Goal: Use online tool/utility: Use online tool/utility

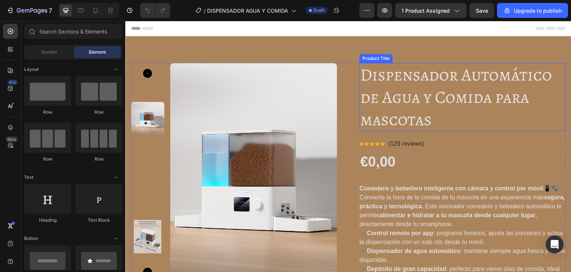
scroll to position [186, 0]
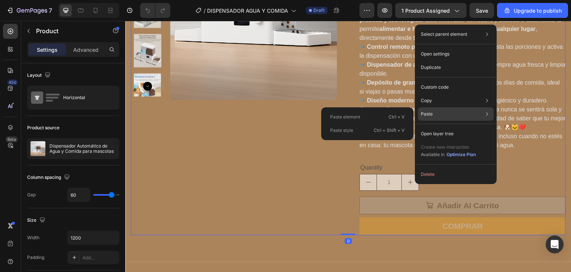
click at [389, 115] on p "Ctrl + V" at bounding box center [397, 116] width 16 height 7
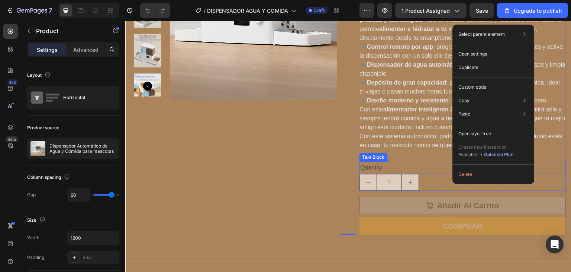
click at [398, 164] on div "Quantity" at bounding box center [463, 167] width 206 height 12
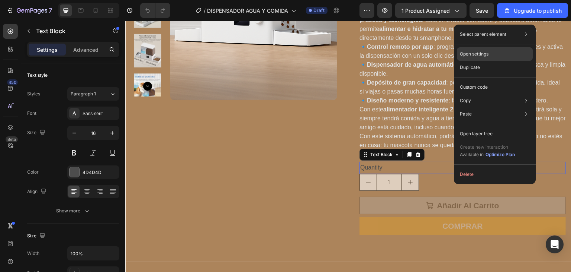
click at [477, 54] on p "Open settings" at bounding box center [474, 54] width 29 height 7
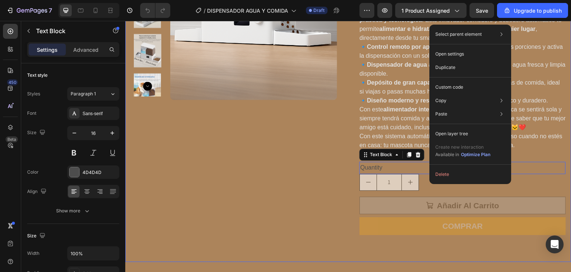
click at [431, 251] on div "Product Images Dispensador Automático de Agua y Comida para mascotas Product Ti…" at bounding box center [348, 55] width 446 height 411
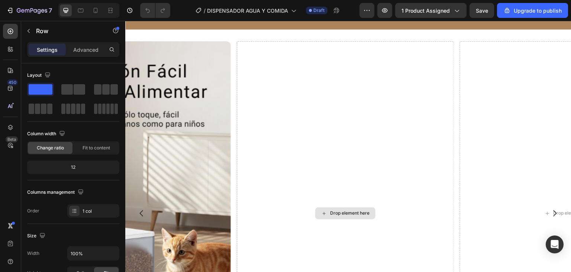
scroll to position [1897, 0]
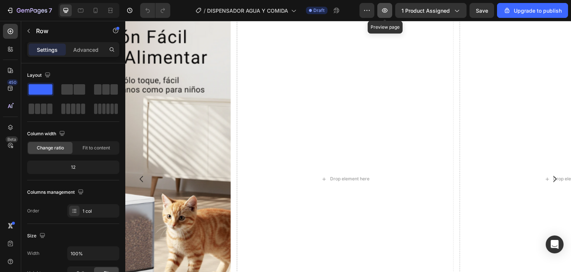
click at [385, 11] on icon "button" at bounding box center [384, 10] width 7 height 7
click at [388, 11] on icon "button" at bounding box center [385, 10] width 6 height 4
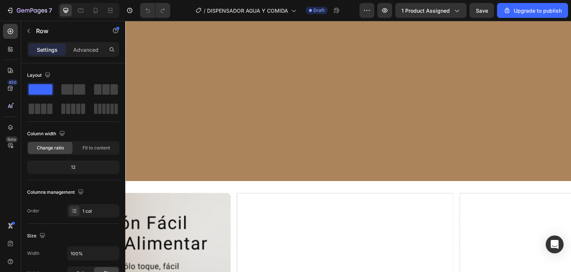
scroll to position [1860, 0]
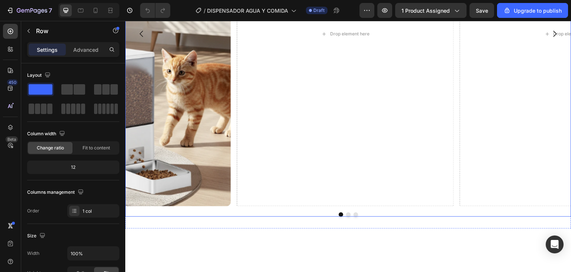
click at [141, 38] on icon "Carousel Back Arrow" at bounding box center [141, 33] width 9 height 9
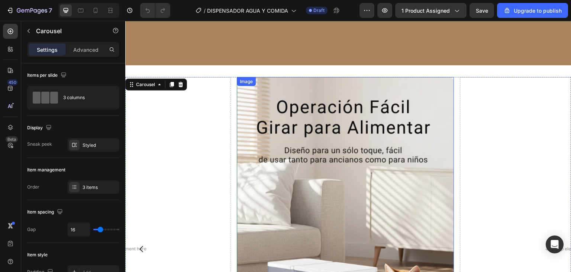
scroll to position [1823, 0]
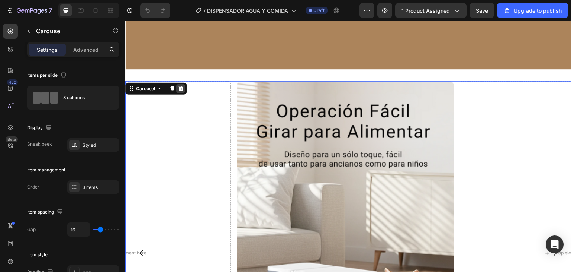
click at [182, 88] on icon at bounding box center [181, 89] width 6 height 6
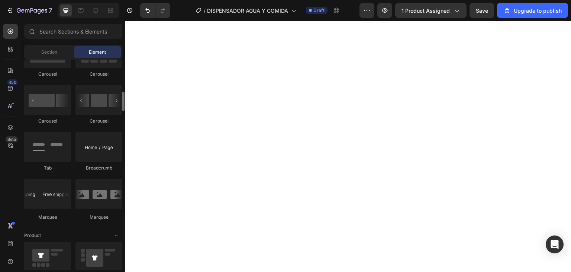
scroll to position [744, 0]
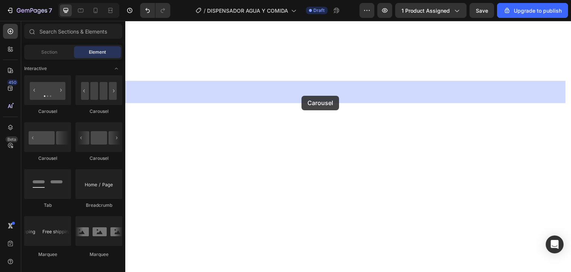
drag, startPoint x: 220, startPoint y: 174, endPoint x: 316, endPoint y: 138, distance: 103.0
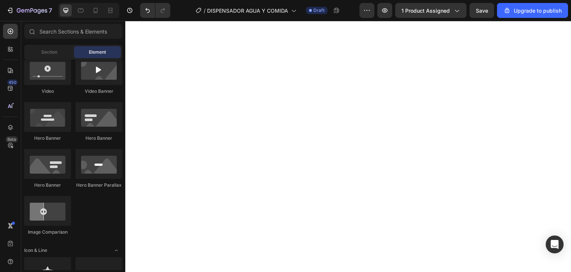
scroll to position [149, 0]
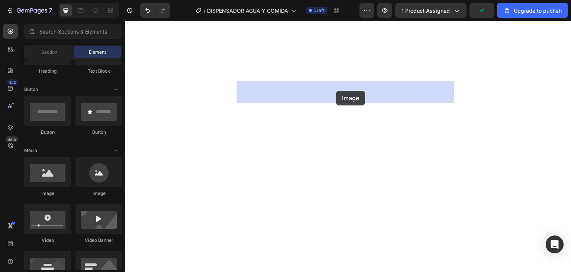
drag, startPoint x: 176, startPoint y: 196, endPoint x: 336, endPoint y: 91, distance: 191.7
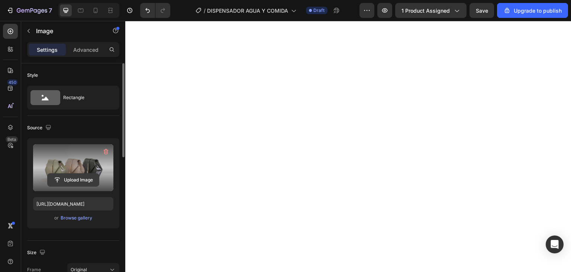
click at [73, 181] on input "file" at bounding box center [73, 179] width 51 height 13
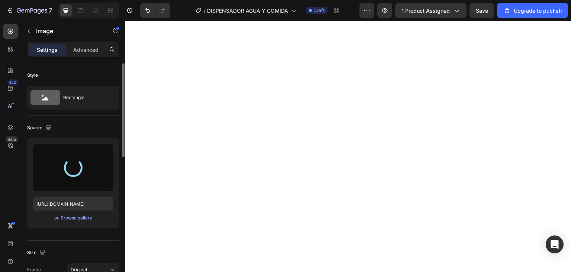
type input "https://cdn.shopify.com/s/files/1/0973/8905/2236/files/gempages_583794950294995…"
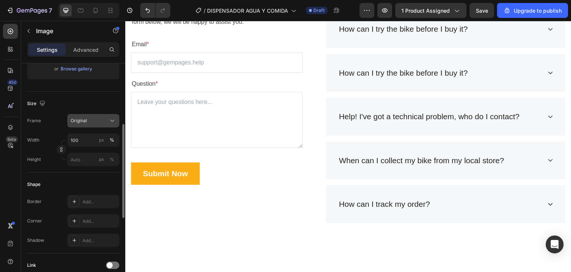
click at [95, 122] on div "Original" at bounding box center [89, 120] width 36 height 7
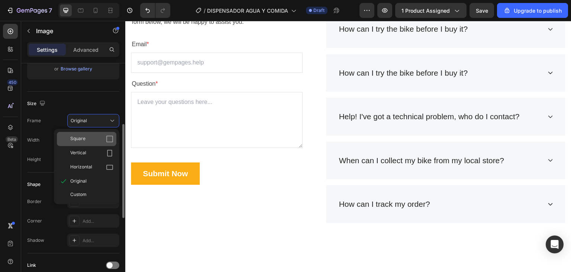
click at [93, 136] on div "Square" at bounding box center [91, 138] width 43 height 7
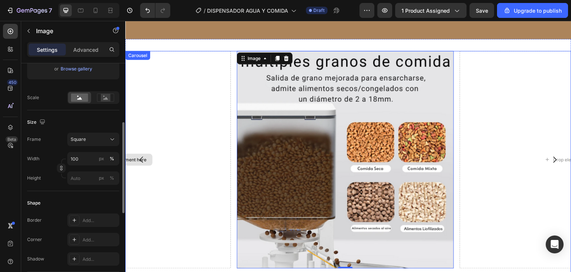
scroll to position [1846, 0]
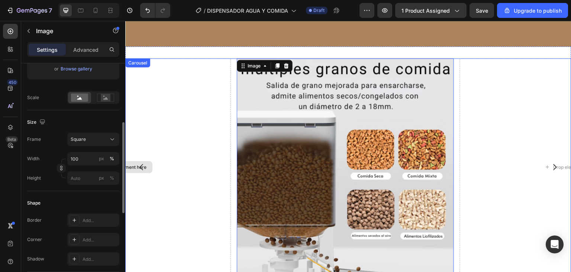
click at [189, 112] on div "Drop element here" at bounding box center [122, 166] width 217 height 217
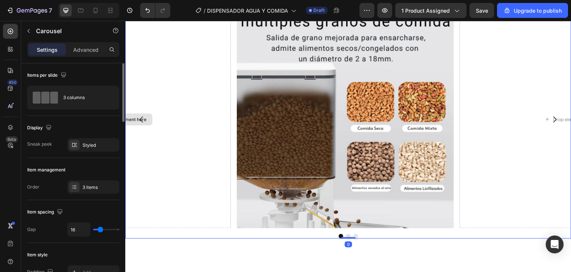
scroll to position [1883, 0]
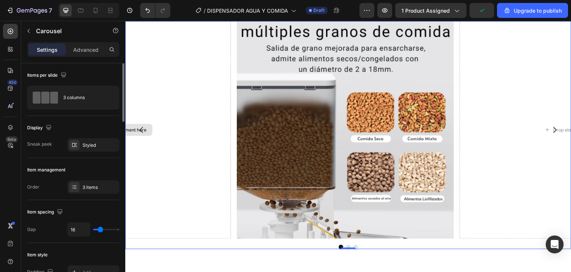
click at [161, 123] on div "Drop element here" at bounding box center [122, 129] width 217 height 217
click at [145, 133] on icon "Carousel Back Arrow" at bounding box center [141, 129] width 9 height 9
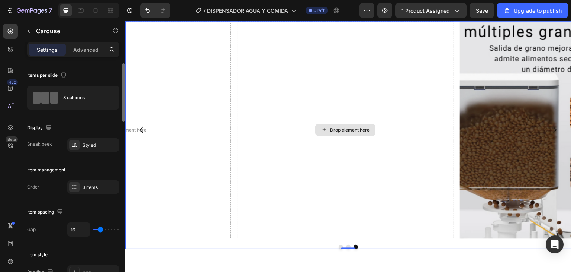
click at [339, 132] on div "Drop element here" at bounding box center [345, 130] width 60 height 12
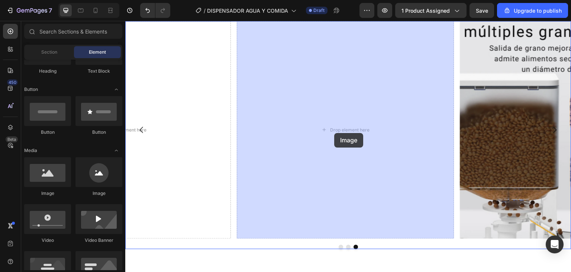
drag, startPoint x: 179, startPoint y: 195, endPoint x: 334, endPoint y: 133, distance: 167.9
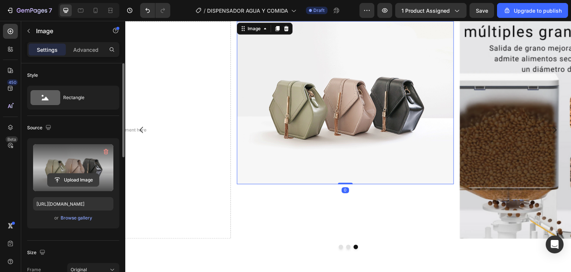
click at [74, 183] on input "file" at bounding box center [73, 179] width 51 height 13
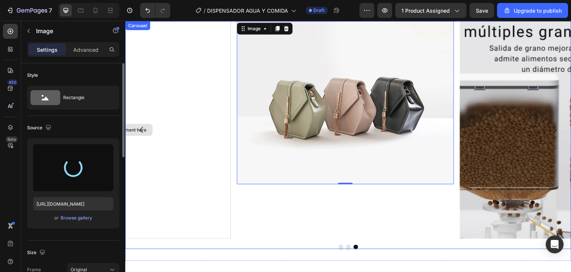
type input "https://cdn.shopify.com/s/files/1/0973/8905/2236/files/gempages_583794950294995…"
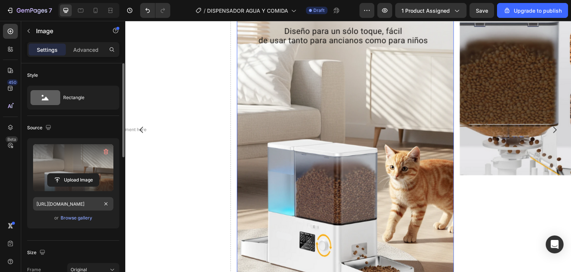
scroll to position [112, 0]
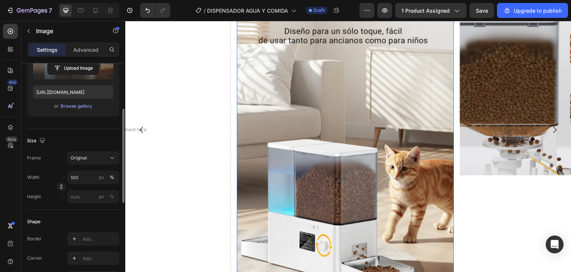
click at [89, 164] on div "Frame Original Width 100 px % Height px %" at bounding box center [73, 177] width 92 height 52
click at [89, 163] on button "Original" at bounding box center [93, 157] width 52 height 13
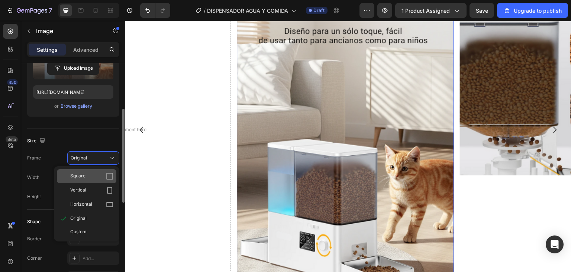
click at [89, 172] on div "Square" at bounding box center [91, 175] width 43 height 7
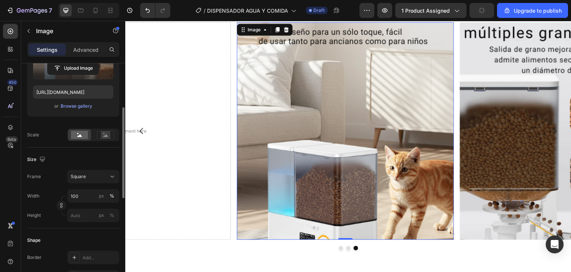
scroll to position [1920, 0]
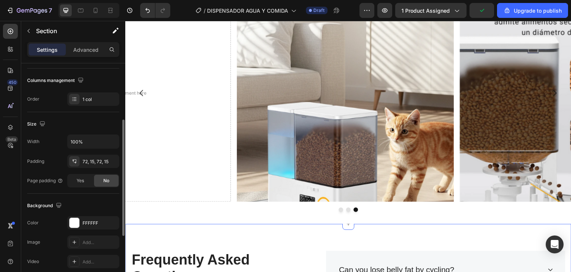
scroll to position [0, 0]
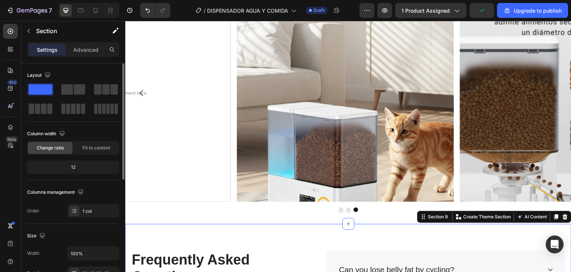
click at [355, 255] on div "Can you lose belly fat by cycling?" at bounding box center [446, 269] width 240 height 38
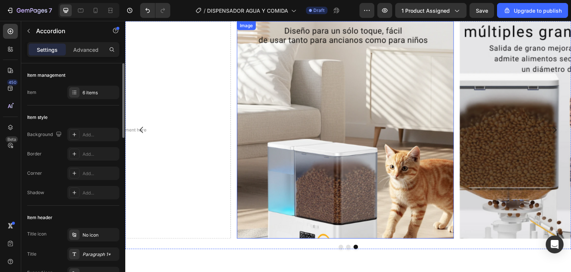
scroll to position [1920, 0]
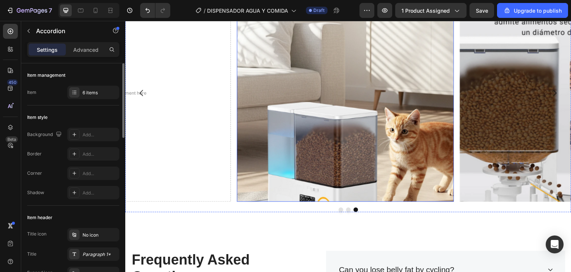
click at [320, 155] on img at bounding box center [345, 92] width 217 height 217
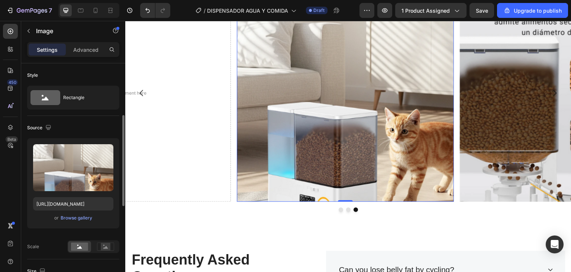
scroll to position [74, 0]
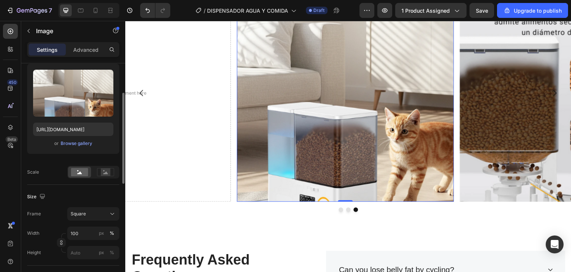
click at [104, 177] on div at bounding box center [93, 172] width 52 height 13
click at [104, 176] on div at bounding box center [105, 171] width 23 height 11
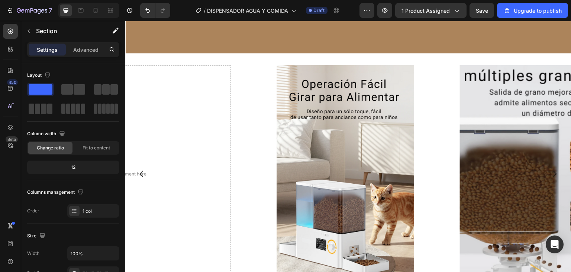
scroll to position [1883, 0]
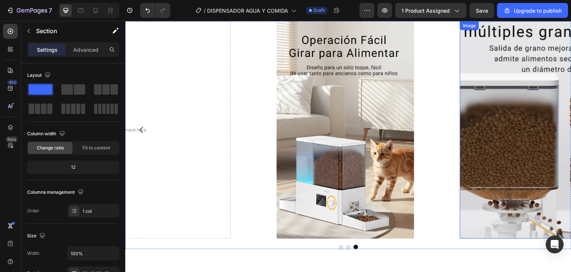
click at [523, 121] on img at bounding box center [569, 129] width 217 height 217
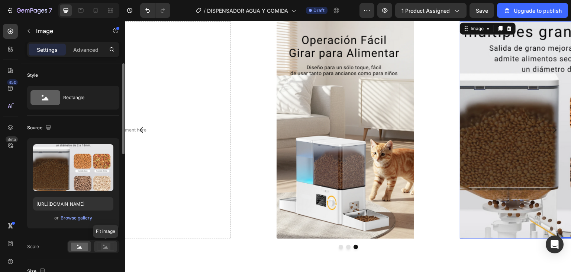
click at [105, 244] on rect at bounding box center [106, 246] width 10 height 7
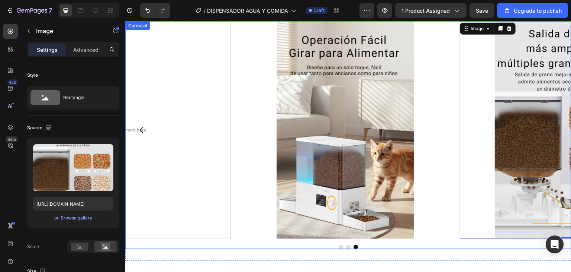
click at [455, 224] on div "Image 0 Drop element here Image" at bounding box center [348, 129] width 446 height 217
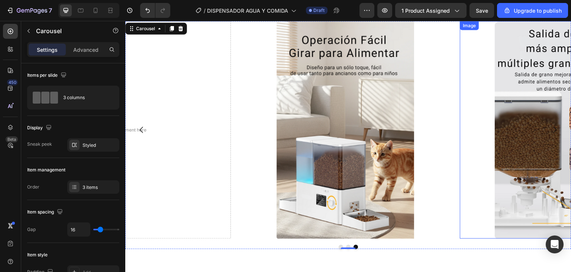
click at [509, 142] on img at bounding box center [569, 129] width 217 height 217
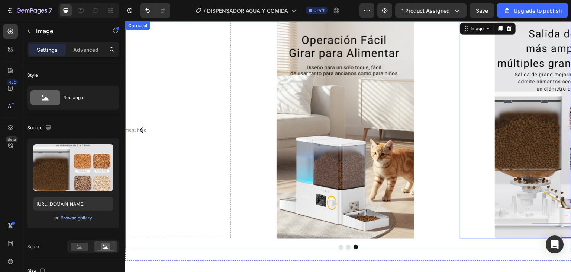
click at [339, 246] on button "Dot" at bounding box center [341, 246] width 4 height 4
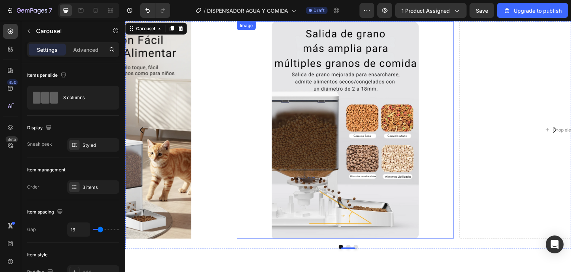
scroll to position [1846, 0]
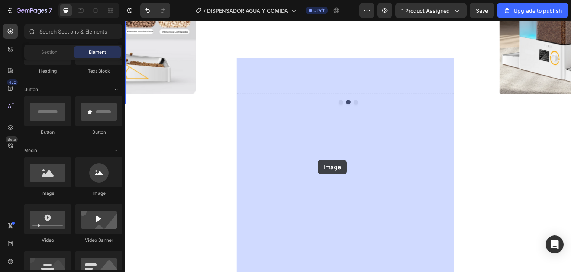
drag, startPoint x: 179, startPoint y: 200, endPoint x: 334, endPoint y: 175, distance: 156.7
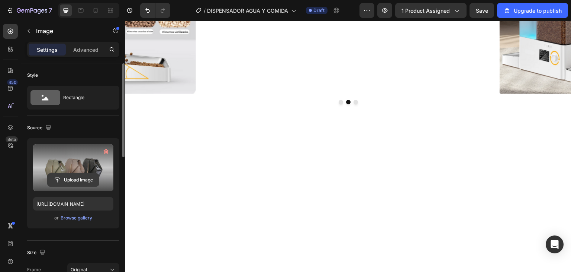
click at [80, 180] on input "file" at bounding box center [73, 179] width 51 height 13
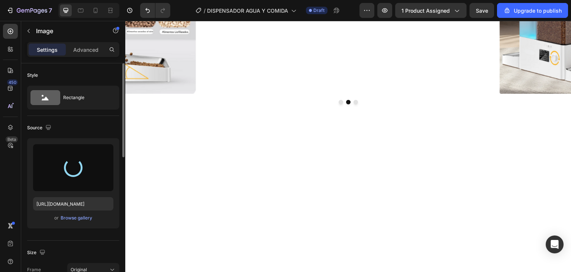
type input "https://cdn.shopify.com/s/files/1/0973/8905/2236/files/gempages_583794950294995…"
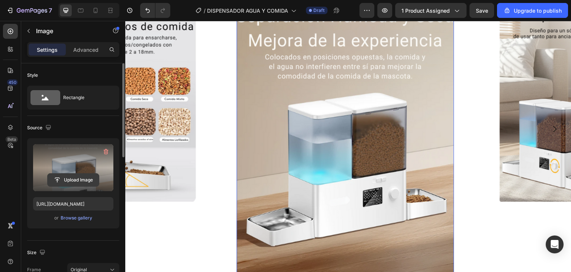
scroll to position [112, 0]
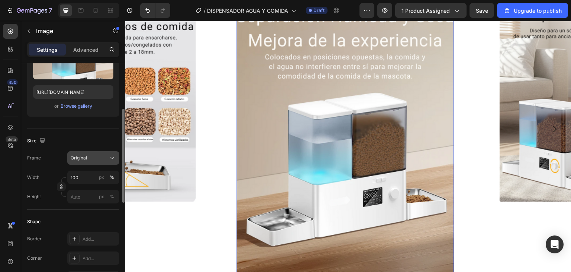
click at [84, 160] on span "Original" at bounding box center [79, 157] width 16 height 7
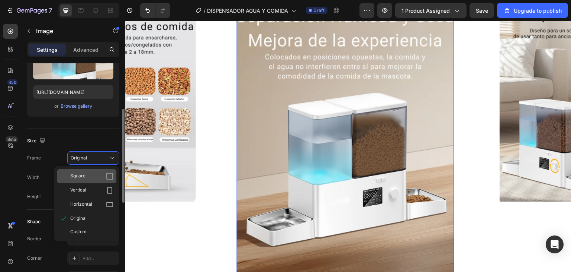
click at [89, 177] on div "Square" at bounding box center [91, 175] width 43 height 7
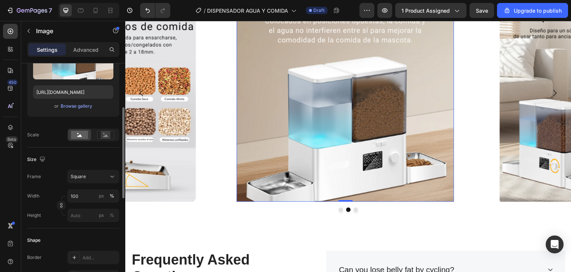
scroll to position [1884, 0]
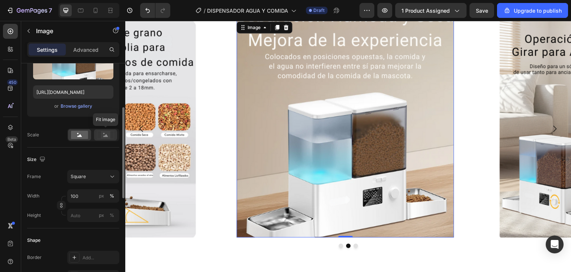
click at [105, 137] on rect at bounding box center [106, 134] width 10 height 7
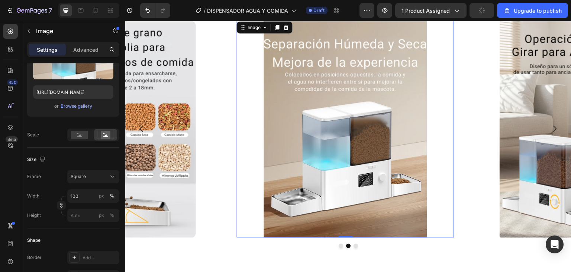
click at [264, 241] on div "Image Image 0 Image Carousel" at bounding box center [348, 134] width 446 height 228
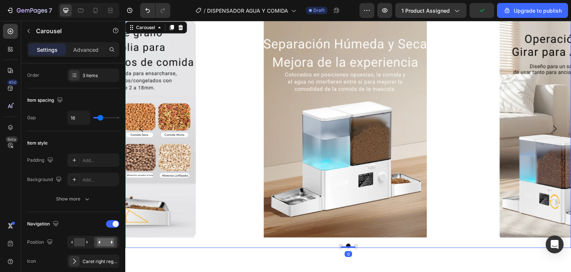
scroll to position [0, 0]
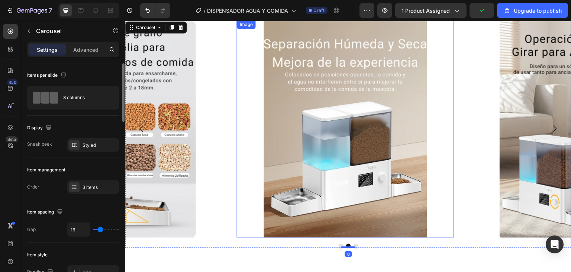
click at [286, 174] on img at bounding box center [345, 128] width 217 height 217
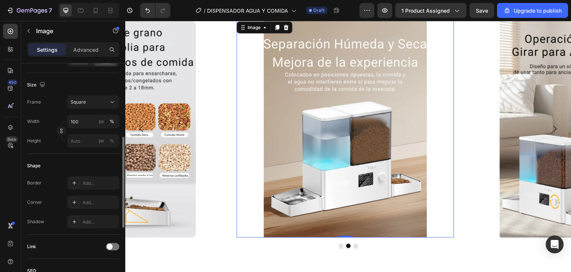
scroll to position [223, 0]
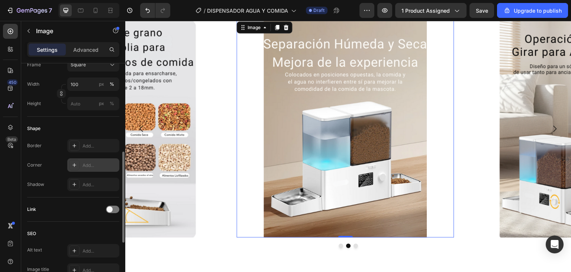
click at [85, 164] on div "Add..." at bounding box center [100, 165] width 35 height 7
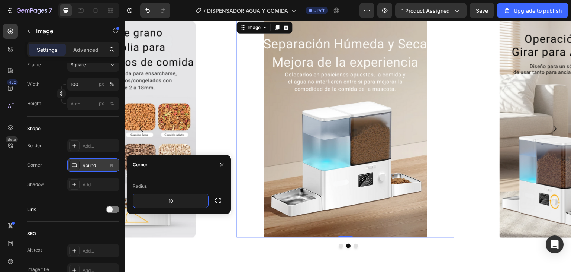
type input "10"
click at [222, 166] on icon "button" at bounding box center [222, 164] width 6 height 6
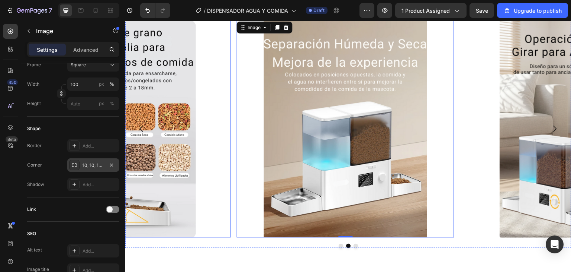
click at [223, 150] on img at bounding box center [122, 128] width 217 height 217
click at [322, 183] on img at bounding box center [345, 128] width 217 height 217
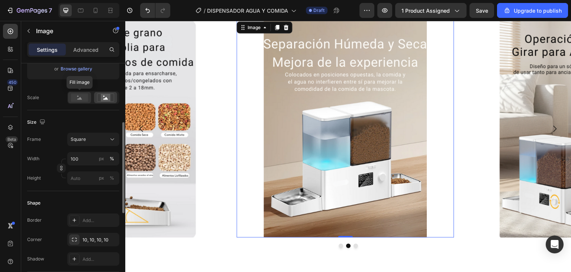
click at [83, 100] on rect at bounding box center [79, 97] width 17 height 8
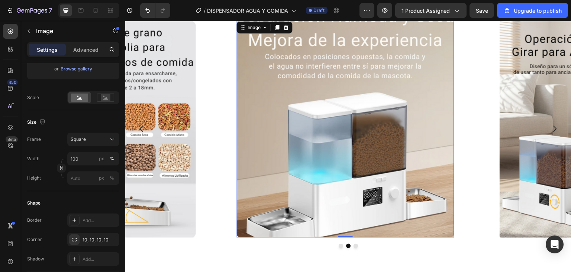
click at [238, 215] on img at bounding box center [345, 128] width 217 height 217
click at [225, 249] on div "Image Image 0 Image Carousel Section 8" at bounding box center [348, 133] width 446 height 251
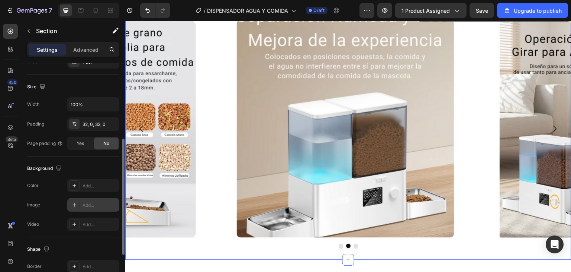
scroll to position [223, 0]
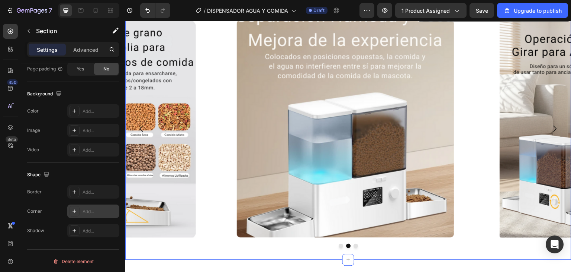
click at [100, 209] on div "Add..." at bounding box center [100, 211] width 35 height 7
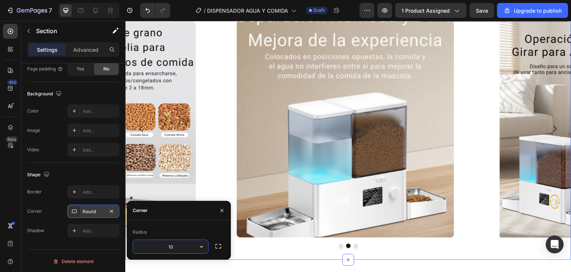
type input "10"
click at [223, 206] on button "button" at bounding box center [222, 210] width 12 height 12
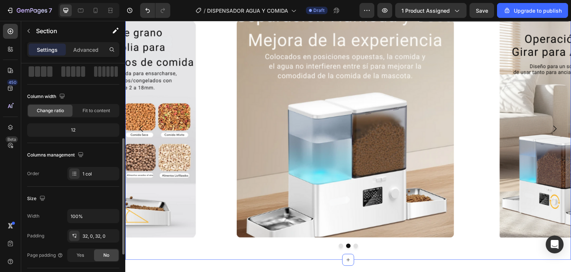
scroll to position [0, 0]
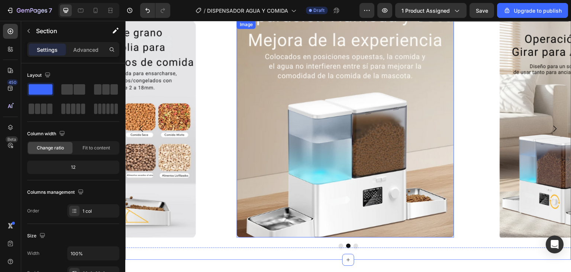
click at [376, 137] on img at bounding box center [345, 128] width 217 height 217
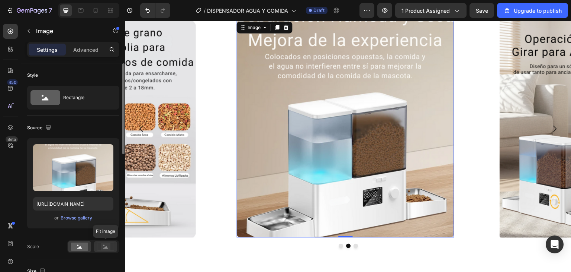
click at [107, 247] on g at bounding box center [105, 246] width 17 height 8
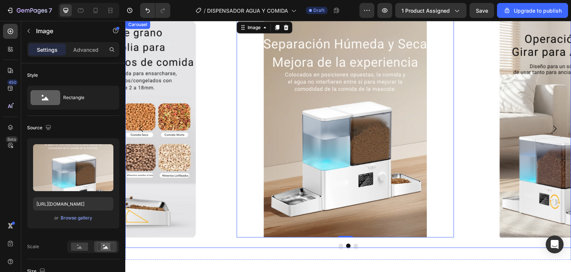
click at [228, 241] on div "Image Image 0 Image Carousel" at bounding box center [348, 134] width 446 height 228
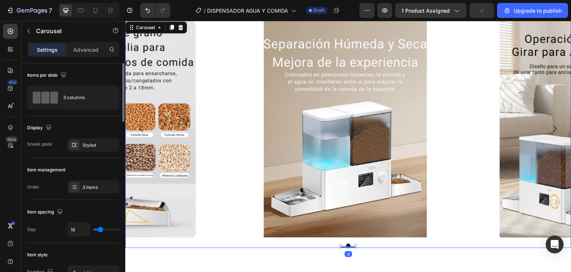
scroll to position [74, 0]
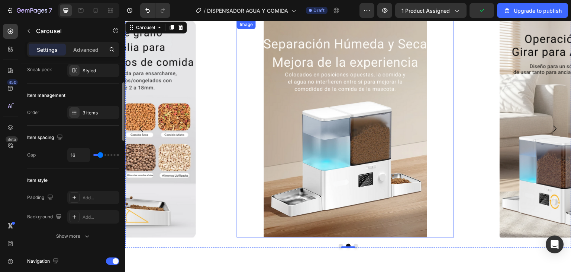
click at [350, 160] on img at bounding box center [345, 128] width 217 height 217
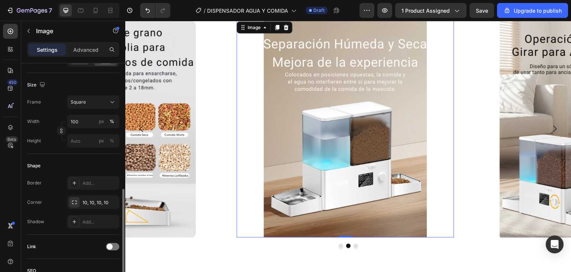
scroll to position [260, 0]
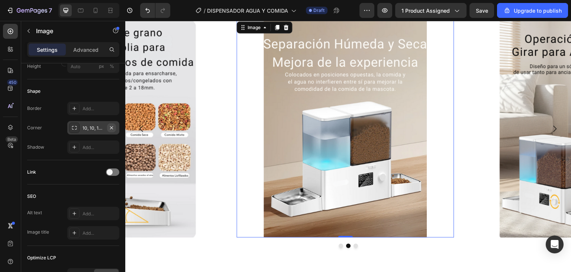
click at [112, 127] on icon "button" at bounding box center [112, 128] width 6 height 6
click at [95, 129] on div "Add..." at bounding box center [100, 128] width 35 height 7
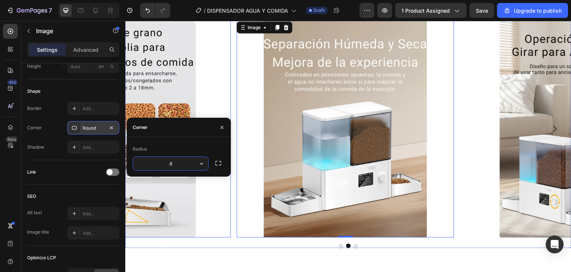
click at [224, 99] on img at bounding box center [122, 128] width 217 height 217
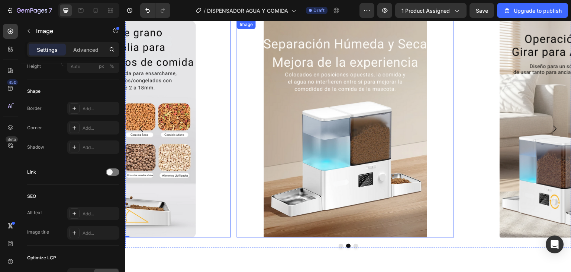
click at [280, 205] on img at bounding box center [345, 128] width 217 height 217
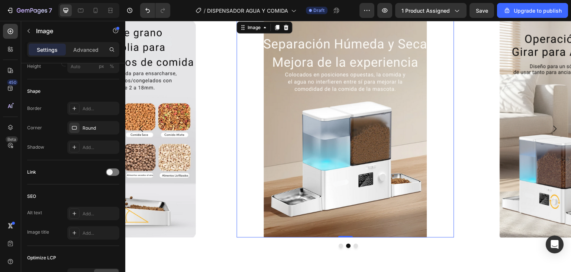
click at [291, 201] on img at bounding box center [345, 128] width 217 height 217
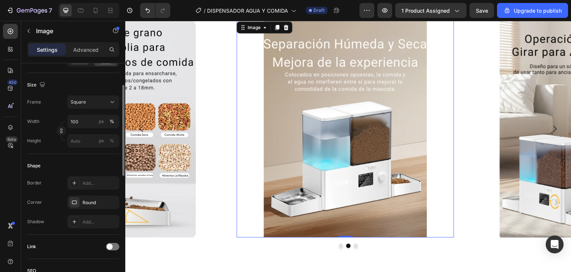
scroll to position [112, 0]
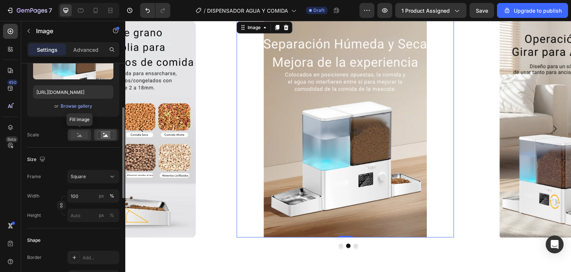
click at [82, 134] on rect at bounding box center [79, 135] width 17 height 8
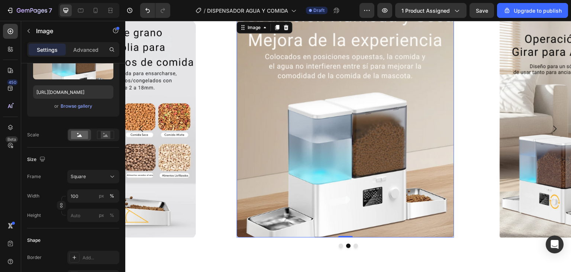
click at [210, 243] on div at bounding box center [348, 245] width 446 height 4
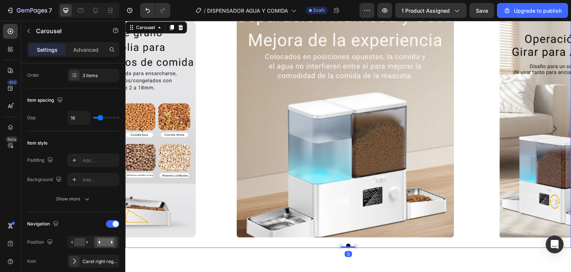
scroll to position [0, 0]
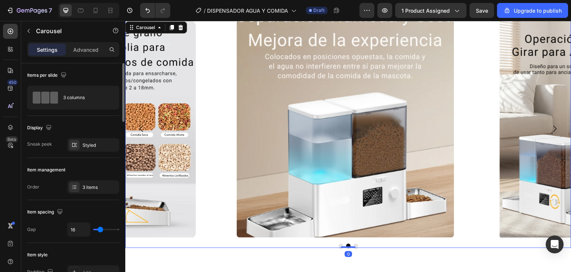
click at [267, 194] on img at bounding box center [345, 128] width 217 height 217
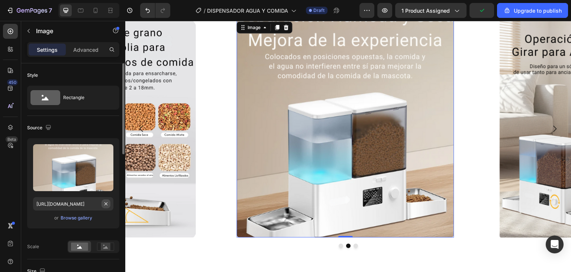
scroll to position [112, 0]
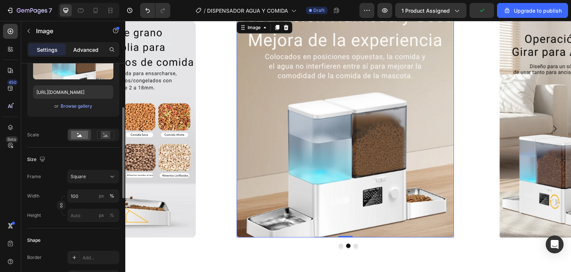
click at [86, 47] on p "Advanced" at bounding box center [85, 50] width 25 height 8
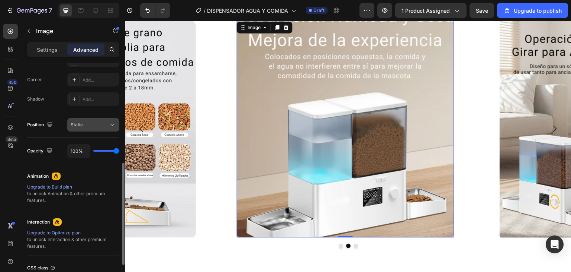
scroll to position [286, 0]
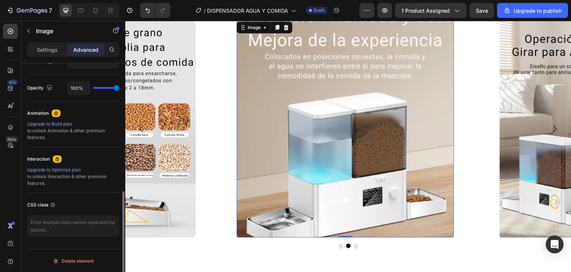
click at [52, 45] on div "Settings" at bounding box center [47, 50] width 37 height 12
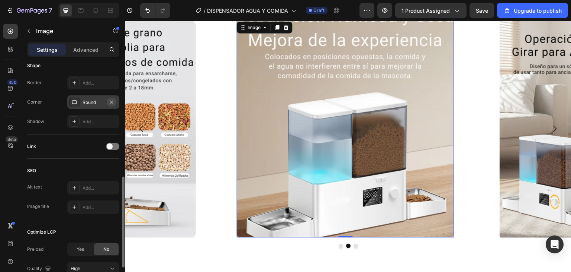
click at [114, 101] on icon "button" at bounding box center [112, 102] width 6 height 6
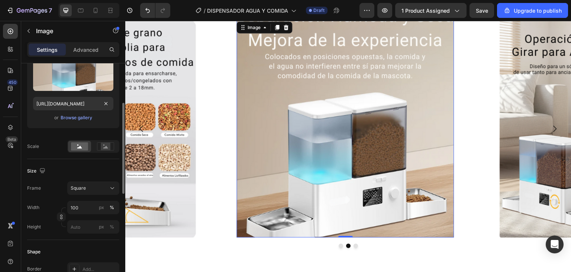
scroll to position [0, 0]
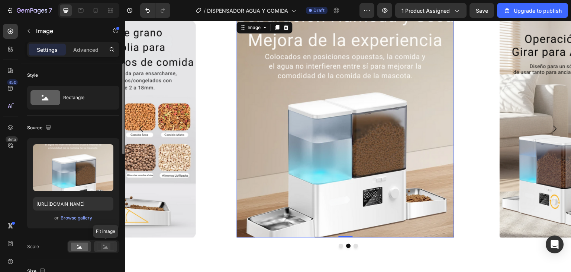
drag, startPoint x: 103, startPoint y: 248, endPoint x: 104, endPoint y: 242, distance: 6.3
click at [103, 249] on rect at bounding box center [106, 246] width 10 height 7
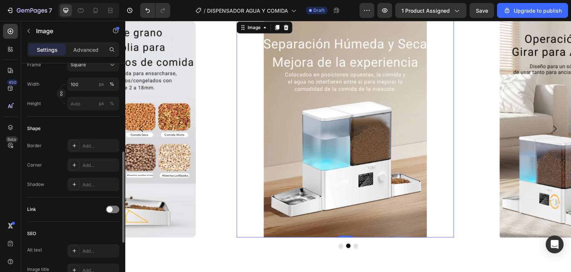
scroll to position [260, 0]
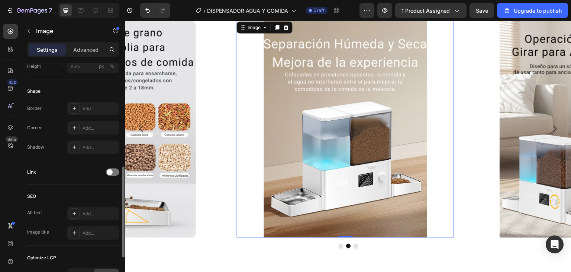
click at [299, 179] on img at bounding box center [345, 128] width 217 height 217
click at [76, 125] on icon at bounding box center [74, 128] width 6 height 6
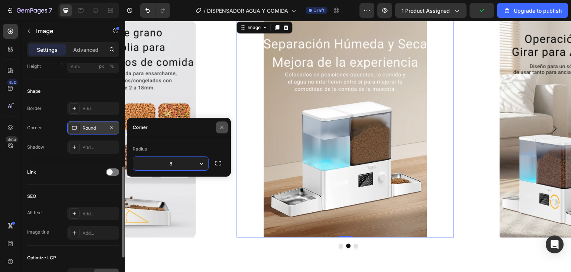
click at [223, 125] on icon "button" at bounding box center [222, 127] width 6 height 6
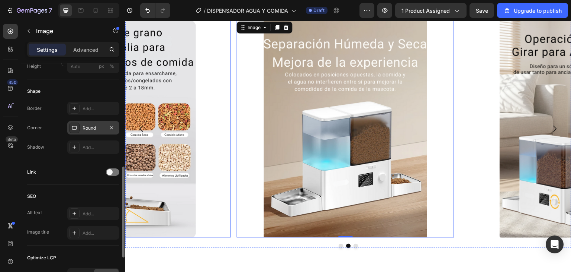
click at [223, 126] on img at bounding box center [122, 128] width 217 height 217
click at [301, 147] on img at bounding box center [345, 128] width 217 height 217
click at [221, 251] on div "Image Image 0 Image Carousel Section 8" at bounding box center [348, 133] width 446 height 251
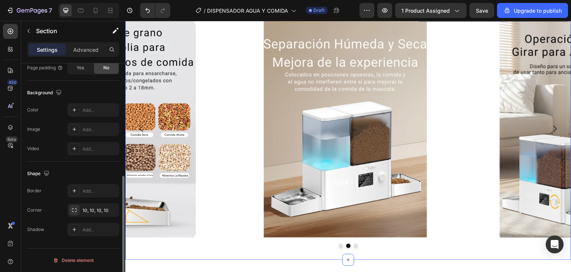
scroll to position [0, 0]
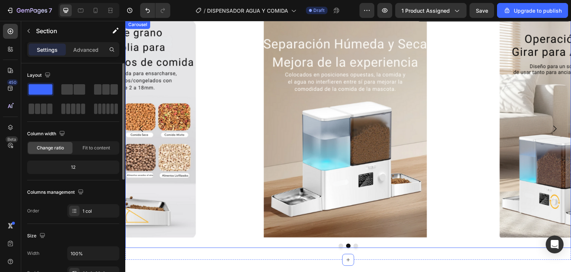
click at [552, 125] on icon "Carousel Next Arrow" at bounding box center [555, 128] width 9 height 9
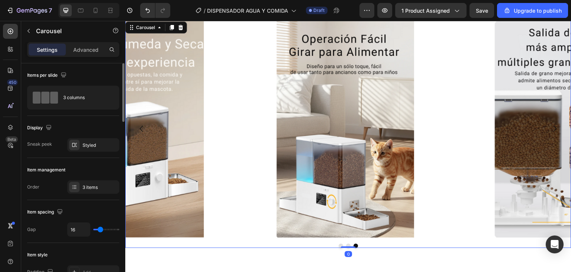
click at [552, 125] on icon "Carousel Next Arrow" at bounding box center [555, 128] width 9 height 9
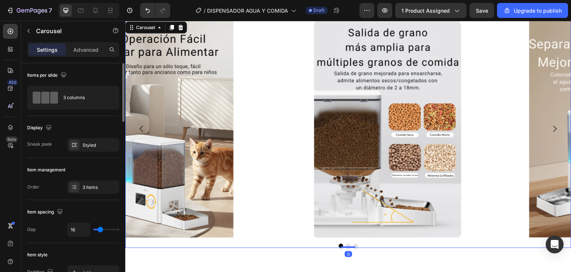
click at [552, 125] on icon "Carousel Next Arrow" at bounding box center [555, 128] width 9 height 9
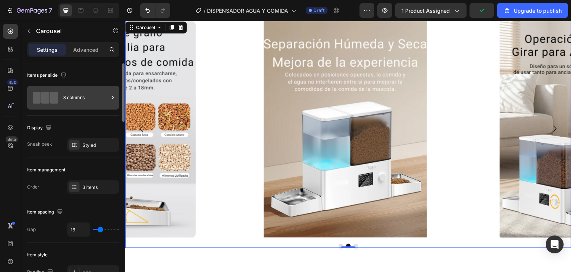
click at [89, 99] on div "3 columns" at bounding box center [85, 97] width 45 height 17
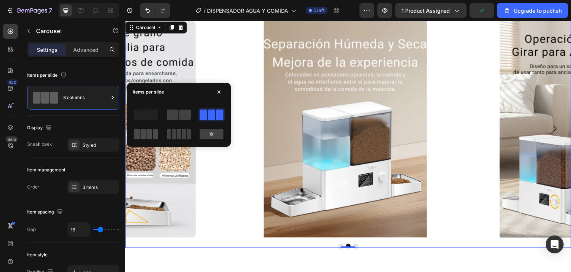
click at [144, 132] on span at bounding box center [144, 134] width 6 height 10
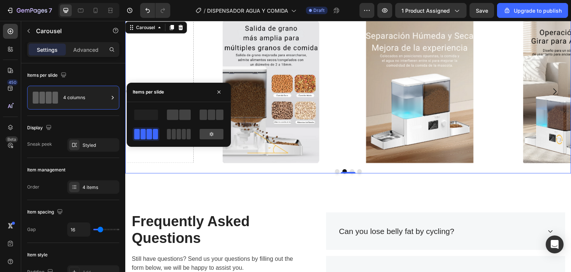
scroll to position [1847, 0]
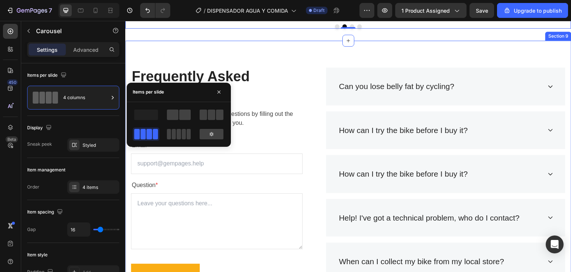
click at [261, 233] on div "Frequently Asked Questions Heading Still have questions? Send us your questions…" at bounding box center [348, 196] width 446 height 310
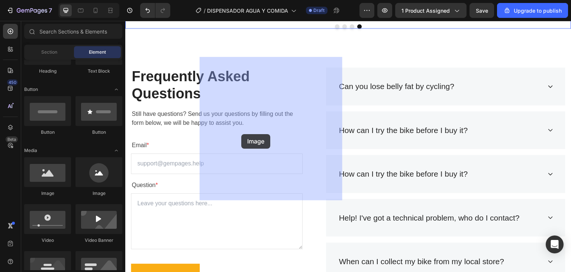
drag, startPoint x: 177, startPoint y: 197, endPoint x: 241, endPoint y: 134, distance: 90.0
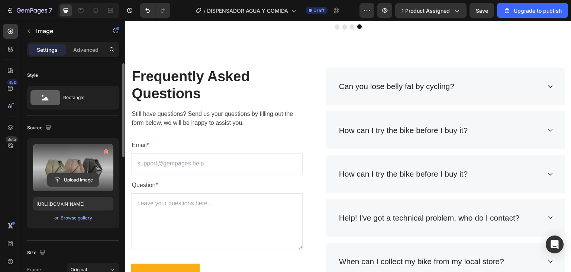
click at [69, 183] on input "file" at bounding box center [73, 179] width 51 height 13
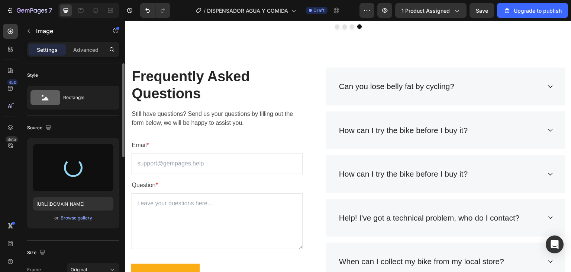
type input "https://cdn.shopify.com/s/files/1/0973/8905/2236/files/gempages_583794950294995…"
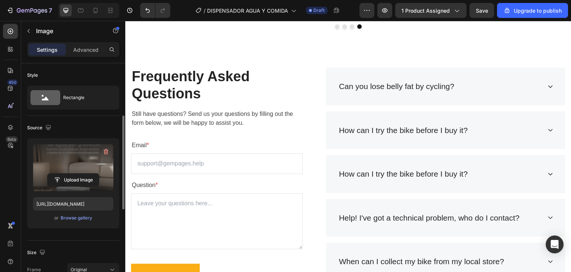
scroll to position [149, 0]
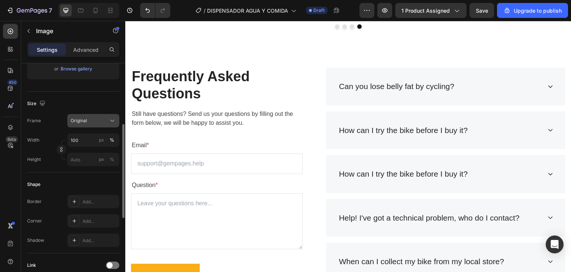
click at [97, 122] on div "Original" at bounding box center [89, 120] width 36 height 7
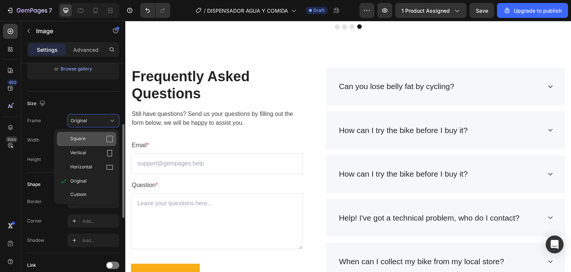
click at [97, 137] on div "Square" at bounding box center [91, 138] width 43 height 7
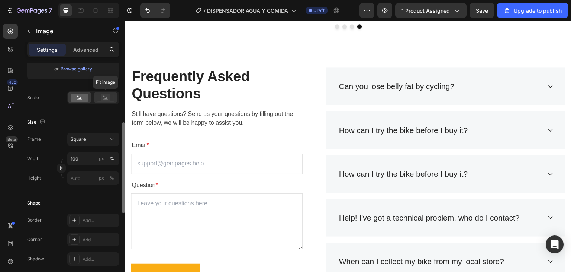
click at [110, 95] on rect at bounding box center [106, 97] width 10 height 7
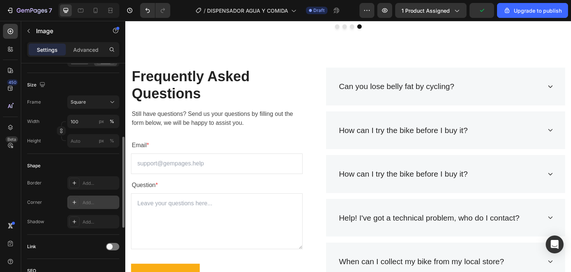
click at [86, 201] on div "Add..." at bounding box center [100, 202] width 35 height 7
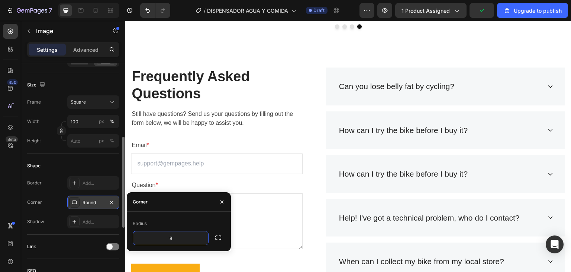
click at [214, 245] on div "Radius 8" at bounding box center [179, 230] width 104 height 39
click at [220, 238] on icon "button" at bounding box center [218, 237] width 7 height 7
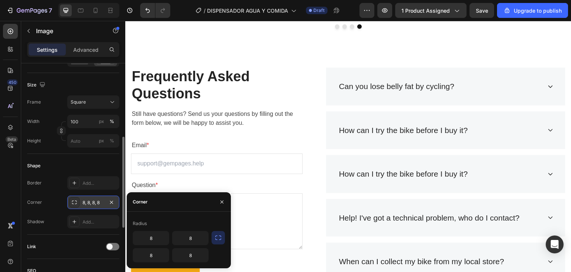
click at [220, 238] on icon "button" at bounding box center [218, 237] width 7 height 7
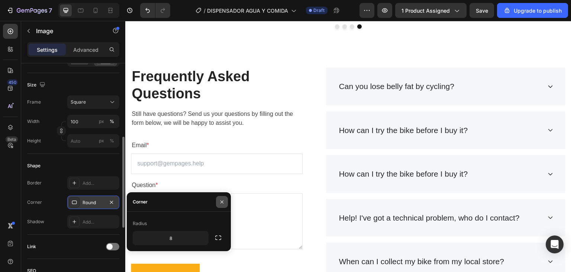
click at [220, 202] on icon "button" at bounding box center [222, 202] width 6 height 6
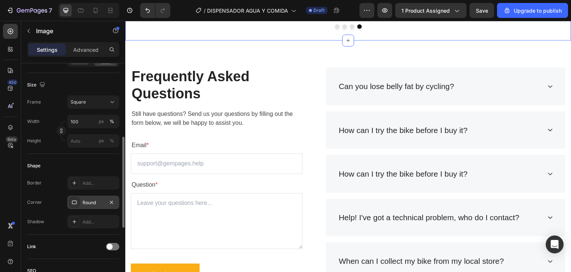
click at [226, 222] on div "Frequently Asked Questions Heading Still have questions? Send us your questions…" at bounding box center [348, 196] width 446 height 310
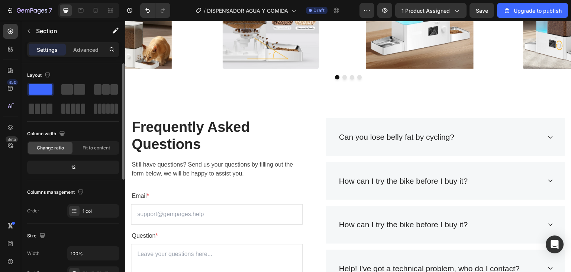
scroll to position [1847, 0]
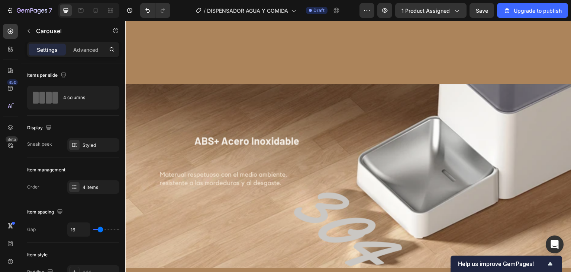
scroll to position [1437, 0]
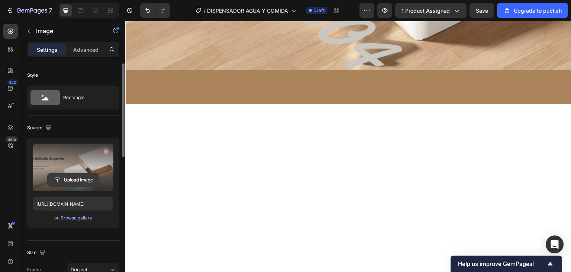
click at [88, 182] on input "file" at bounding box center [73, 179] width 51 height 13
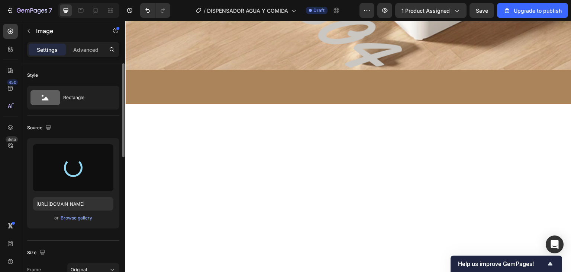
type input "https://cdn.shopify.com/s/files/1/0973/8905/2236/files/gempages_583794950294995…"
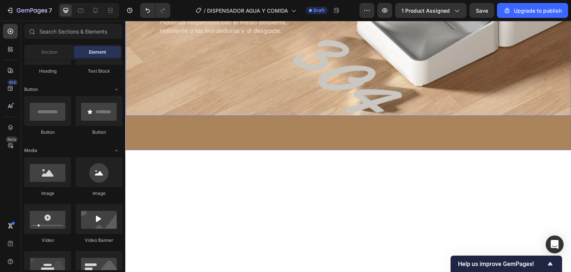
scroll to position [1400, 0]
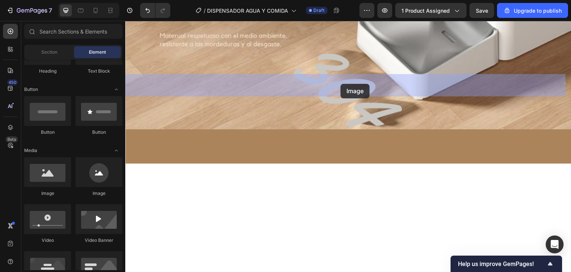
drag, startPoint x: 174, startPoint y: 202, endPoint x: 338, endPoint y: 91, distance: 197.5
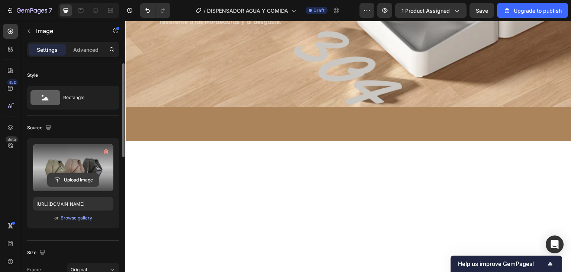
click at [72, 179] on input "file" at bounding box center [73, 179] width 51 height 13
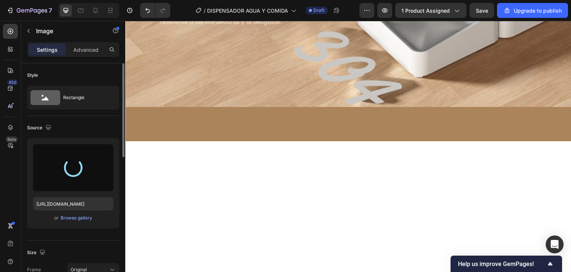
type input "https://cdn.shopify.com/s/files/1/0973/8905/2236/files/gempages_583794950294995…"
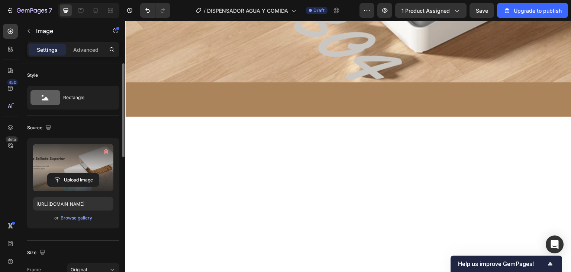
scroll to position [1437, 0]
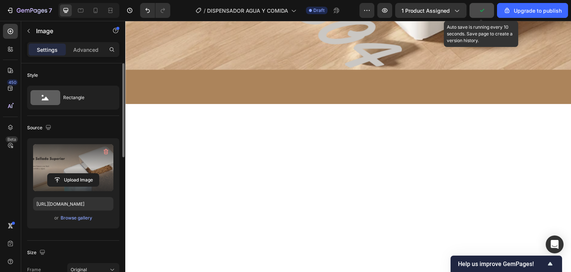
click at [481, 12] on icon "button" at bounding box center [481, 10] width 7 height 7
click at [482, 11] on icon "button" at bounding box center [481, 10] width 7 height 7
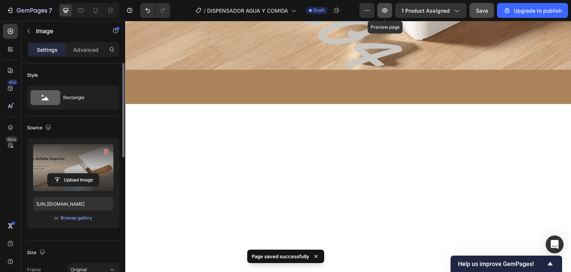
click at [390, 9] on button "button" at bounding box center [385, 10] width 15 height 15
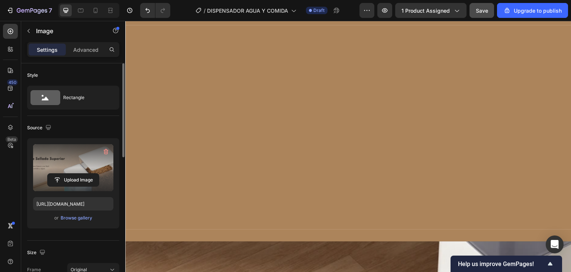
scroll to position [1661, 0]
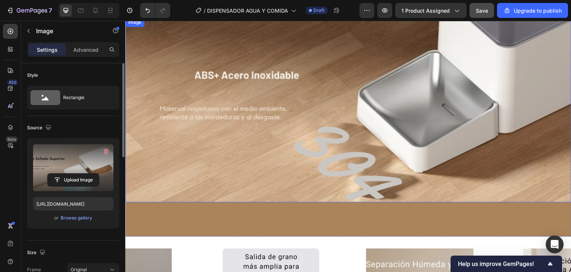
click at [224, 85] on img at bounding box center [348, 110] width 446 height 184
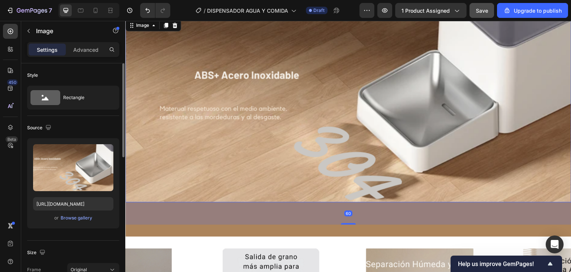
drag, startPoint x: 254, startPoint y: 118, endPoint x: 252, endPoint y: 122, distance: 4.0
click at [254, 118] on img at bounding box center [348, 110] width 446 height 184
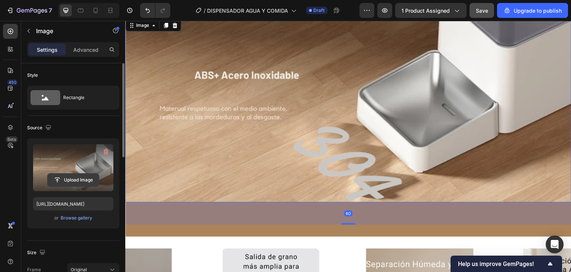
click at [84, 183] on input "file" at bounding box center [73, 179] width 51 height 13
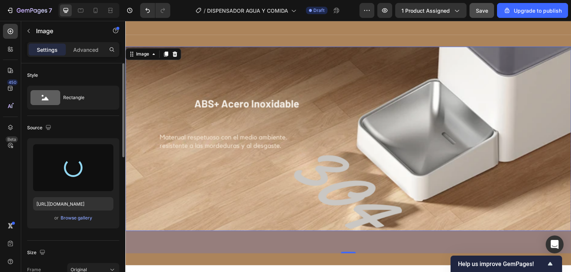
scroll to position [1623, 0]
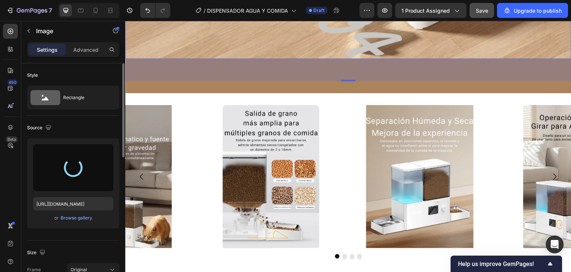
type input "https://cdn.shopify.com/s/files/1/0973/8905/2236/files/gempages_583794950294995…"
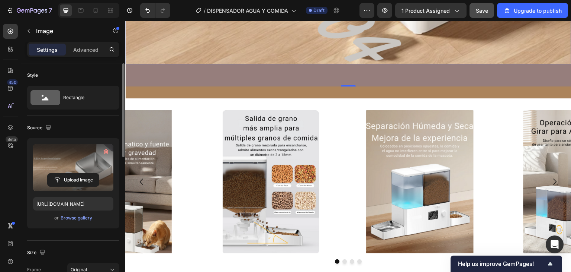
scroll to position [1847, 0]
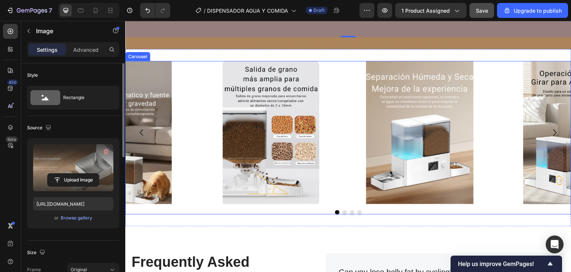
click at [551, 129] on icon "Carousel Next Arrow" at bounding box center [555, 132] width 9 height 9
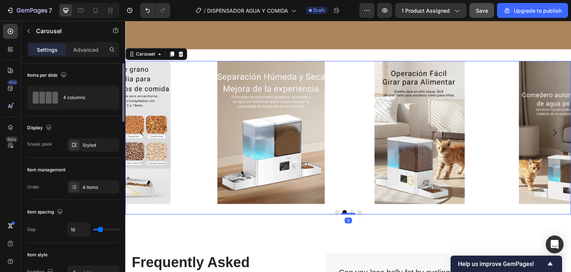
click at [551, 129] on icon "Carousel Next Arrow" at bounding box center [555, 132] width 9 height 9
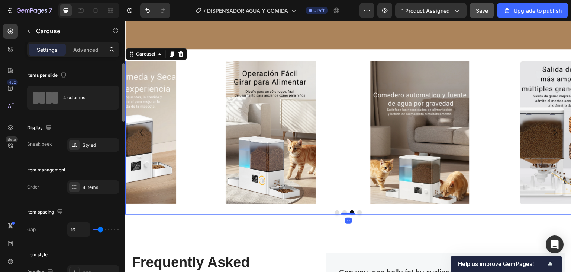
click at [551, 129] on icon "Carousel Next Arrow" at bounding box center [555, 132] width 9 height 9
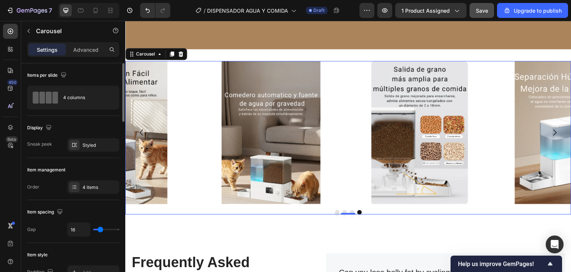
click at [551, 129] on icon "Carousel Next Arrow" at bounding box center [555, 132] width 9 height 9
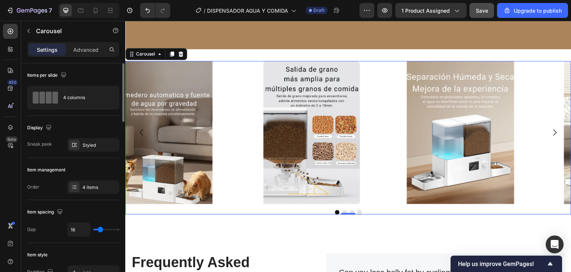
click at [551, 129] on icon "Carousel Next Arrow" at bounding box center [555, 132] width 9 height 9
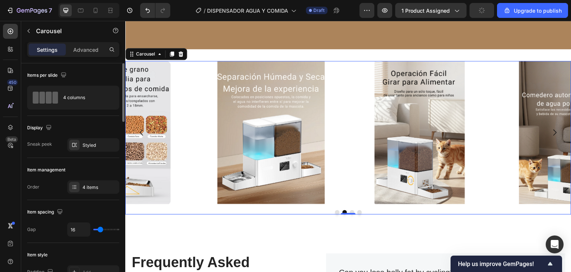
click at [551, 129] on icon "Carousel Next Arrow" at bounding box center [555, 132] width 9 height 9
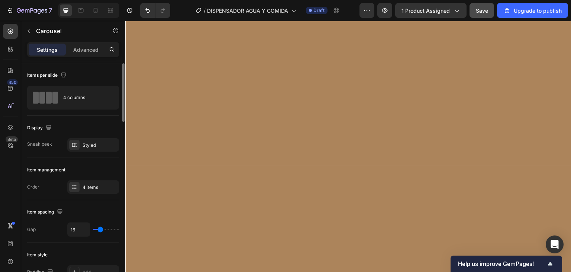
scroll to position [1400, 0]
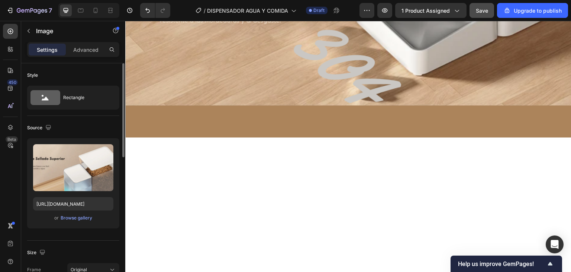
scroll to position [1437, 0]
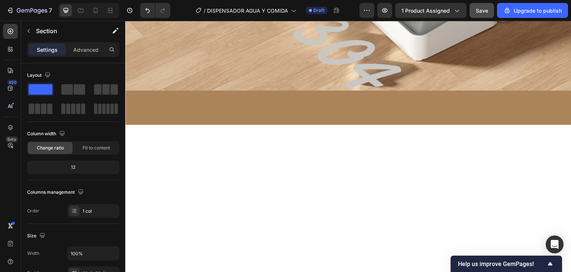
scroll to position [1363, 0]
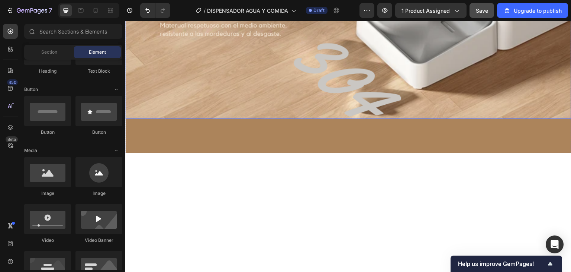
click at [255, 119] on img at bounding box center [348, 27] width 446 height 183
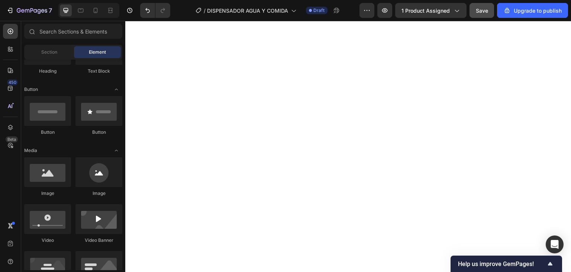
drag, startPoint x: 211, startPoint y: 126, endPoint x: 283, endPoint y: 122, distance: 71.5
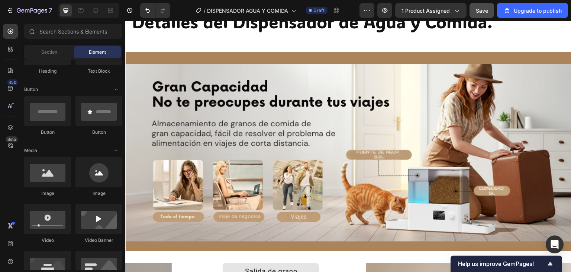
scroll to position [1251, 0]
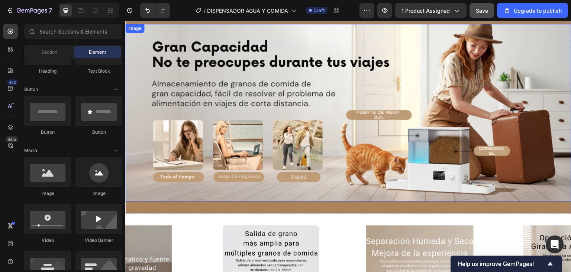
click at [228, 108] on img at bounding box center [348, 113] width 446 height 178
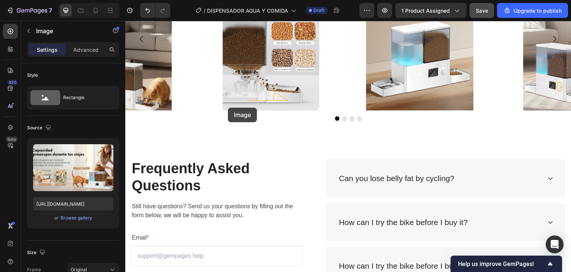
scroll to position [1549, 0]
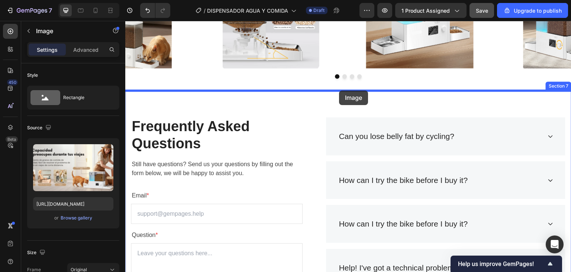
drag, startPoint x: 228, startPoint y: 108, endPoint x: 339, endPoint y: 90, distance: 112.5
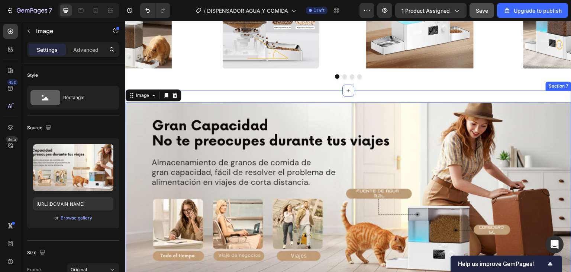
click at [264, 95] on div "Image 0 Section 7" at bounding box center [348, 191] width 446 height 202
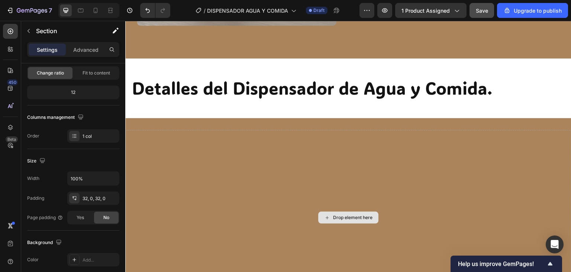
scroll to position [1214, 0]
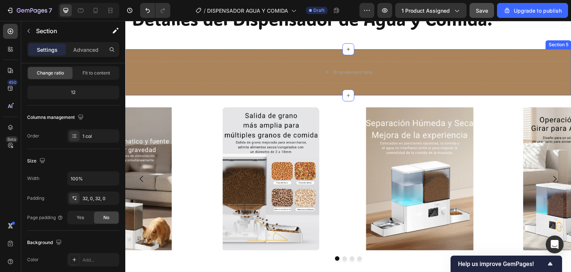
click at [553, 53] on div "Drop element here Section 5" at bounding box center [348, 72] width 446 height 46
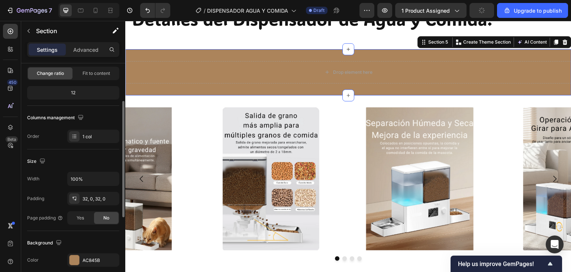
drag, startPoint x: 559, startPoint y: 44, endPoint x: 552, endPoint y: 45, distance: 8.0
click at [563, 44] on icon at bounding box center [565, 41] width 5 height 5
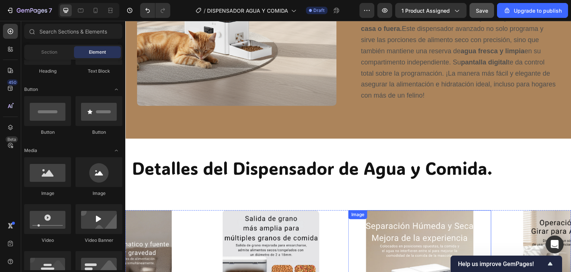
scroll to position [879, 0]
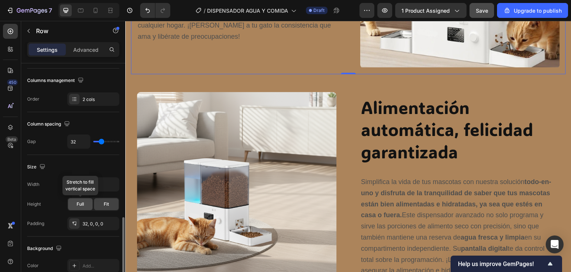
scroll to position [223, 0]
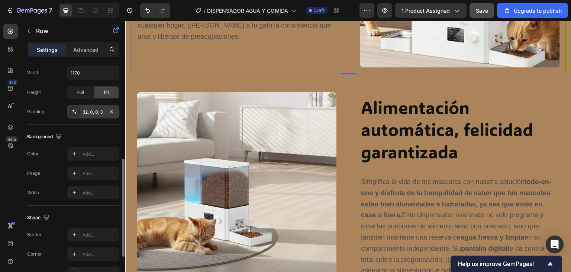
click at [86, 111] on div "32, 0, 0, 0" at bounding box center [94, 112] width 22 height 7
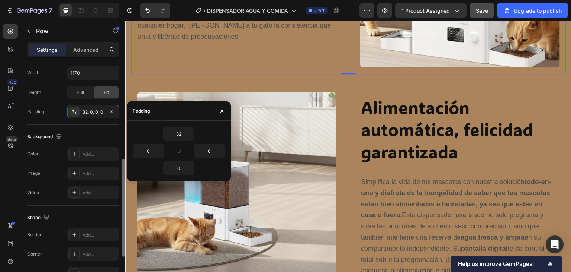
click at [106, 132] on div "Background" at bounding box center [73, 137] width 92 height 12
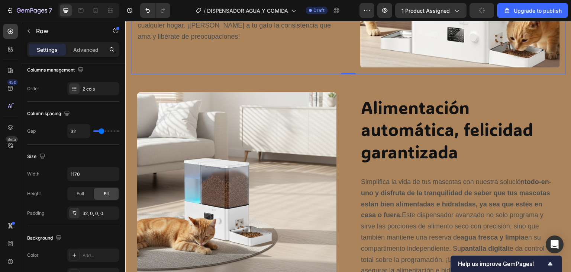
scroll to position [0, 0]
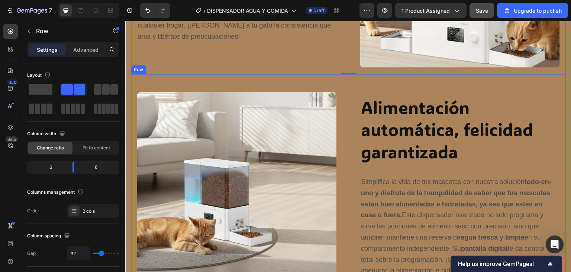
click at [141, 76] on div "Image Row Alimentación automática, felicidad garantizada Heading Row Simplifica…" at bounding box center [348, 186] width 435 height 224
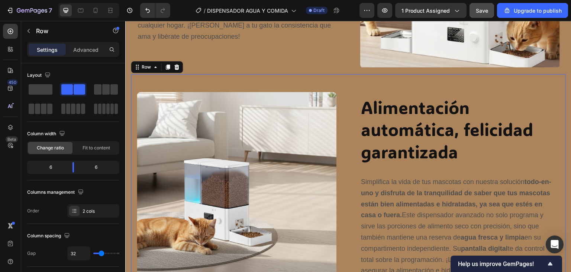
click at [360, 83] on div "Image Row Alimentación automática, felicidad garantizada Heading Row Simplifica…" at bounding box center [348, 186] width 435 height 224
click at [360, 84] on div "Image Row Alimentación automática, felicidad garantizada Heading Row Simplifica…" at bounding box center [348, 186] width 435 height 224
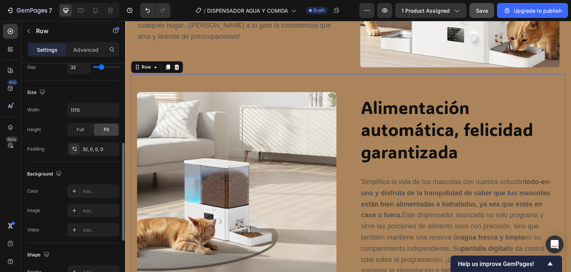
scroll to position [223, 0]
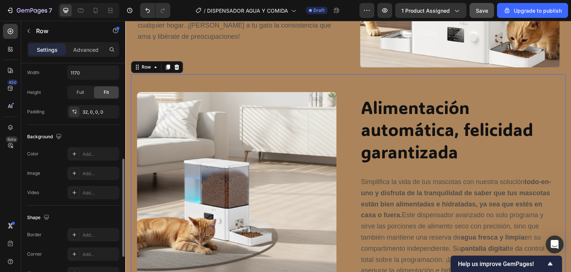
click at [83, 152] on div "Add..." at bounding box center [100, 154] width 35 height 7
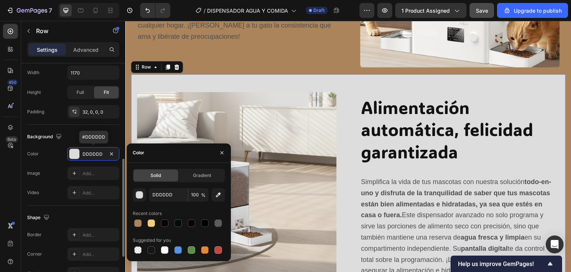
click at [83, 152] on div "DDDDDD" at bounding box center [94, 154] width 22 height 7
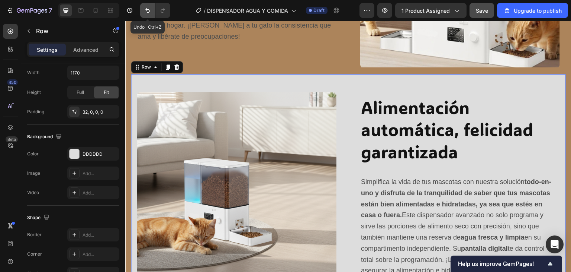
click at [148, 10] on icon "Undo/Redo" at bounding box center [147, 10] width 7 height 7
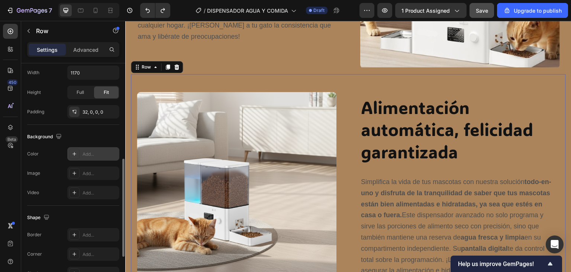
click at [116, 155] on div "Add..." at bounding box center [100, 154] width 35 height 7
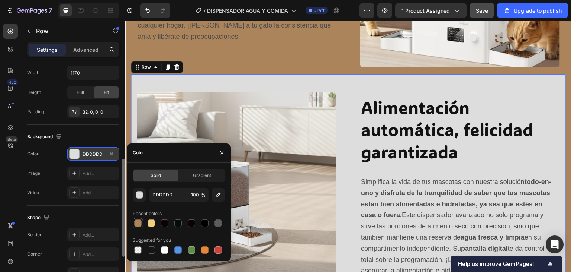
click at [137, 228] on div at bounding box center [138, 223] width 10 height 10
type input "AC845B"
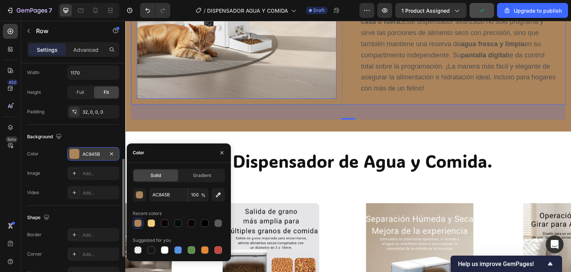
scroll to position [1140, 0]
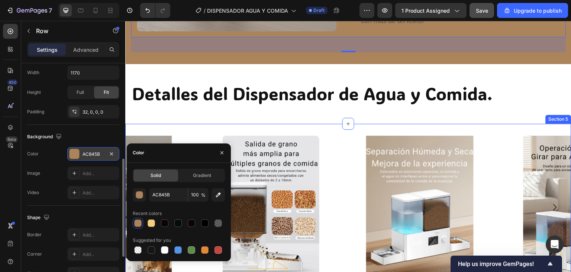
click at [205, 127] on div "Image Image Image Image Carousel Section 5" at bounding box center [348, 212] width 446 height 177
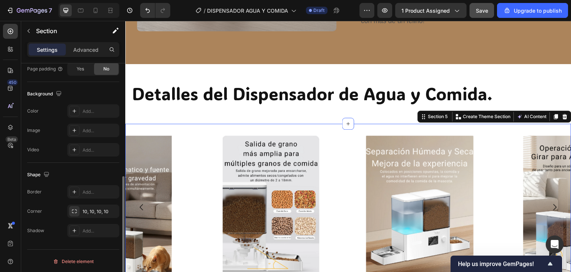
scroll to position [0, 0]
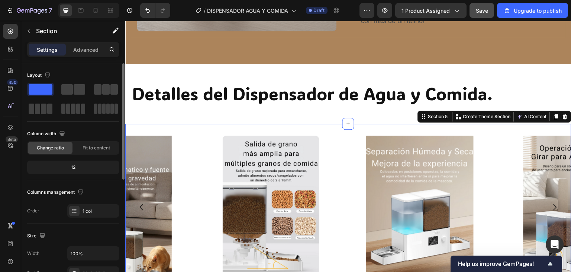
click at [202, 130] on div "Image Image Image Image Carousel Section 5 You can create reusable sections Cre…" at bounding box center [348, 212] width 446 height 177
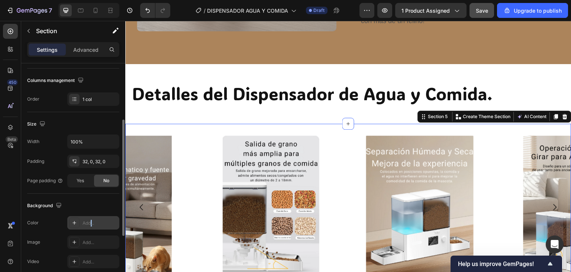
click at [92, 217] on div "Add..." at bounding box center [93, 222] width 52 height 13
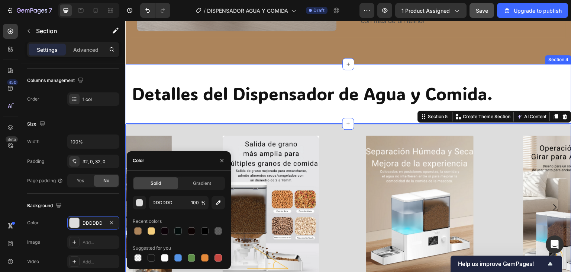
click at [183, 73] on div "Detalles del Dispensador de Agua y Comida. Heading Row Section 4" at bounding box center [348, 94] width 446 height 60
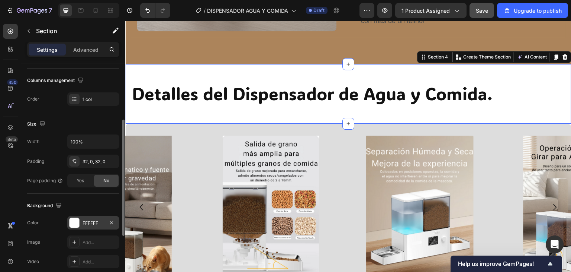
click at [91, 223] on div "FFFFFF" at bounding box center [94, 222] width 22 height 7
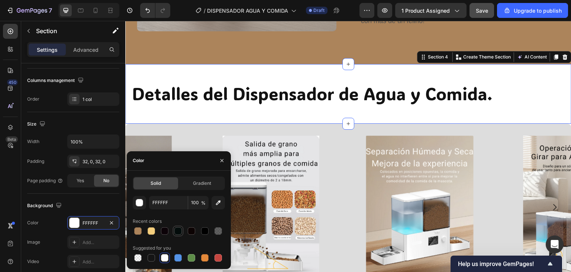
click at [176, 233] on div at bounding box center [177, 230] width 7 height 7
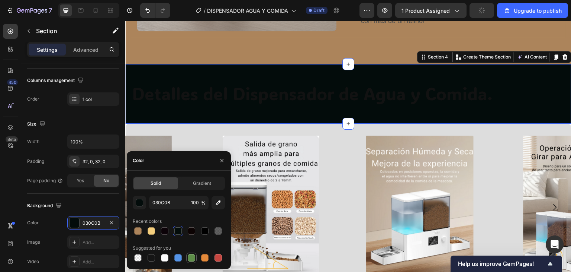
click at [192, 260] on div at bounding box center [191, 257] width 7 height 7
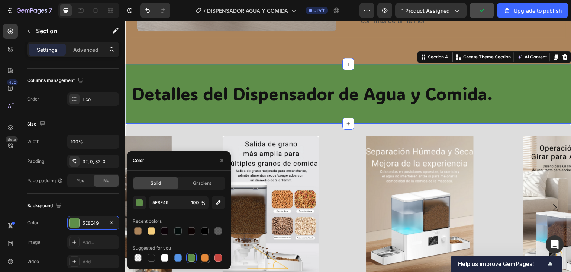
click at [205, 260] on div at bounding box center [204, 257] width 7 height 7
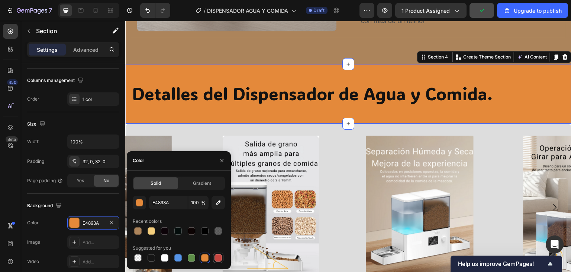
click at [215, 260] on div at bounding box center [218, 257] width 7 height 7
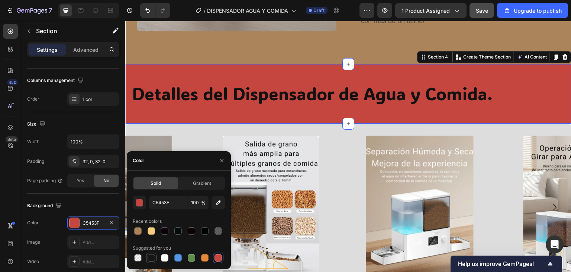
click at [146, 257] on div at bounding box center [151, 257] width 10 height 10
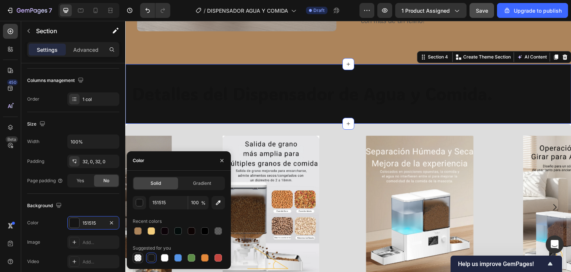
click at [136, 258] on div at bounding box center [137, 257] width 7 height 7
type input "000000"
type input "0"
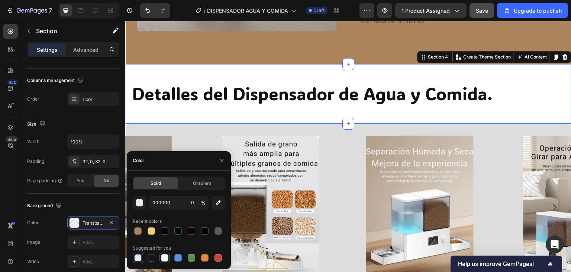
click at [167, 258] on div at bounding box center [164, 257] width 7 height 7
type input "FFFFFF"
type input "100"
click at [140, 202] on div "button" at bounding box center [139, 202] width 7 height 7
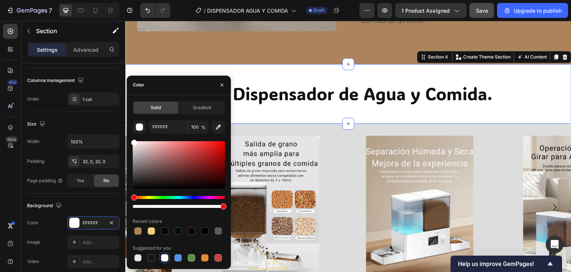
drag, startPoint x: 205, startPoint y: 157, endPoint x: 196, endPoint y: 161, distance: 10.0
click at [205, 157] on div at bounding box center [179, 164] width 92 height 47
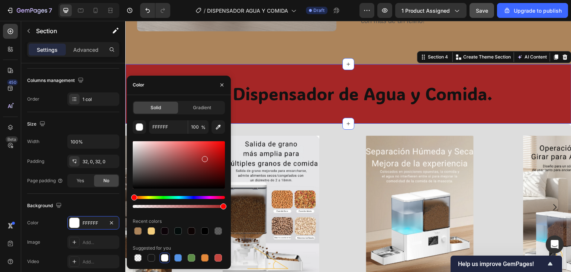
click at [191, 164] on div at bounding box center [179, 164] width 92 height 47
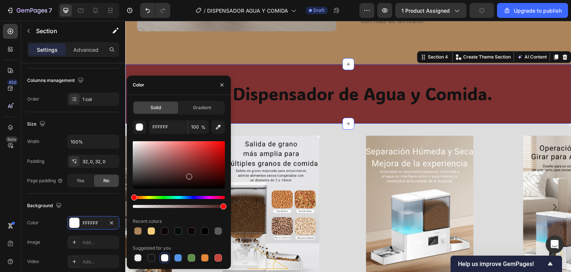
click at [189, 176] on div at bounding box center [179, 164] width 92 height 47
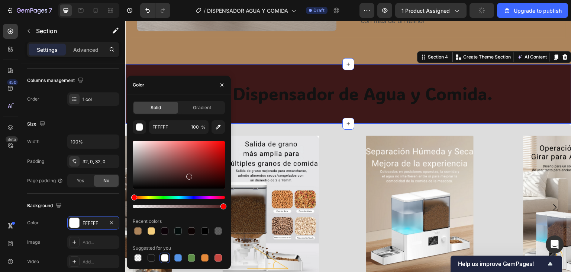
click at [190, 177] on div at bounding box center [189, 176] width 6 height 6
click at [194, 177] on div at bounding box center [179, 164] width 92 height 47
click at [196, 174] on div at bounding box center [179, 164] width 92 height 47
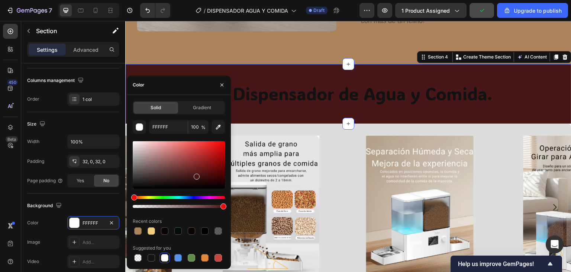
click at [196, 174] on div at bounding box center [197, 176] width 6 height 6
click at [196, 171] on div at bounding box center [179, 164] width 92 height 47
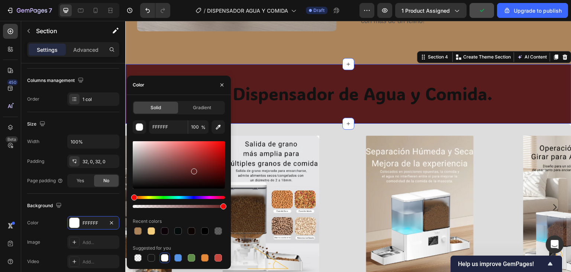
drag, startPoint x: 193, startPoint y: 170, endPoint x: 189, endPoint y: 164, distance: 7.1
click at [192, 170] on div at bounding box center [179, 164] width 92 height 47
click at [189, 164] on div at bounding box center [179, 164] width 92 height 47
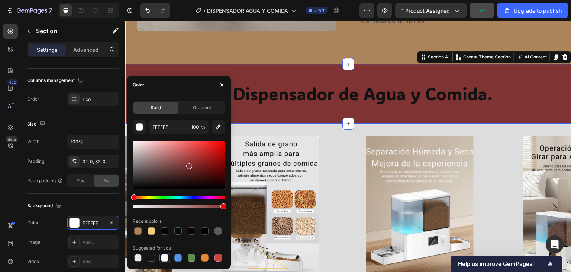
click at [186, 160] on div at bounding box center [179, 164] width 92 height 47
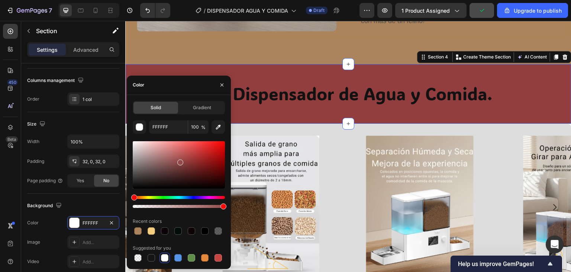
click at [178, 160] on div at bounding box center [179, 164] width 92 height 47
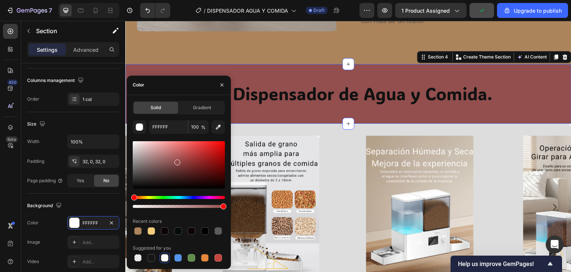
click at [176, 160] on div at bounding box center [177, 162] width 6 height 6
click at [174, 161] on div at bounding box center [177, 162] width 6 height 6
drag, startPoint x: 172, startPoint y: 164, endPoint x: 174, endPoint y: 170, distance: 6.0
click at [172, 164] on div at bounding box center [175, 163] width 6 height 6
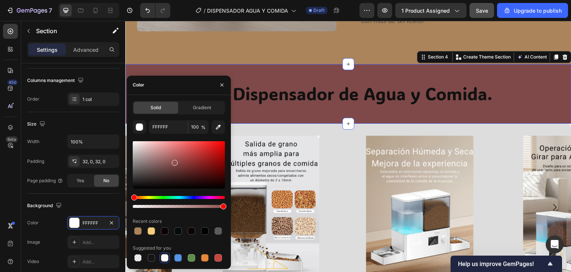
click at [174, 169] on div at bounding box center [179, 164] width 92 height 47
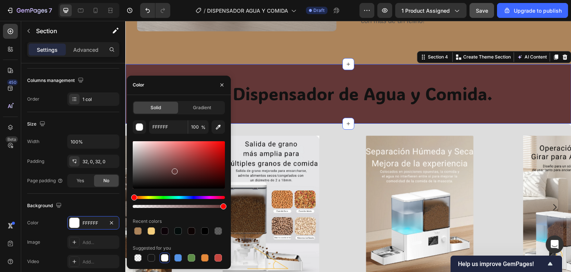
type input "633737"
click at [223, 206] on div at bounding box center [224, 206] width 6 height 6
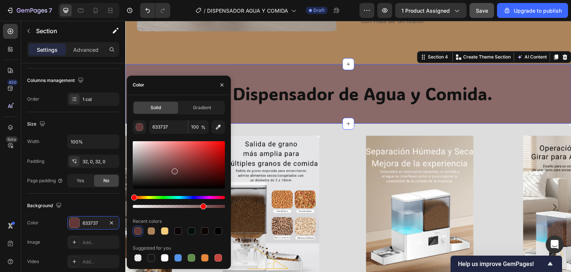
type input "75"
drag, startPoint x: 223, startPoint y: 206, endPoint x: 202, endPoint y: 207, distance: 20.5
click at [202, 207] on div at bounding box center [204, 206] width 6 height 6
click at [223, 83] on icon "button" at bounding box center [222, 85] width 6 height 6
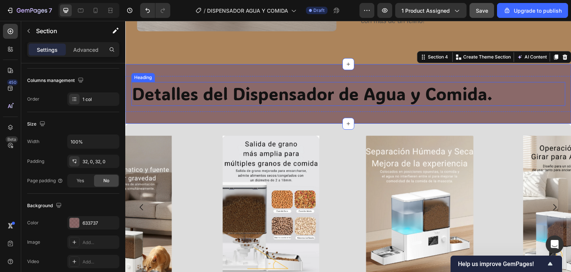
click at [187, 77] on div "Detalles del Dispensador de Agua y Comida. Heading Row" at bounding box center [348, 94] width 446 height 36
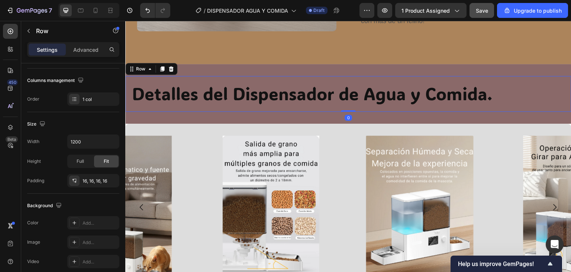
scroll to position [0, 0]
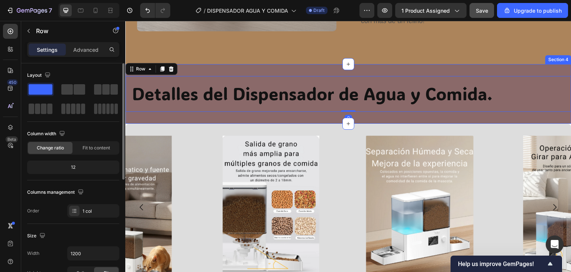
click at [187, 70] on div "Detalles del Dispensador de Agua y Comida. Heading Row 0 Section 4" at bounding box center [348, 94] width 446 height 60
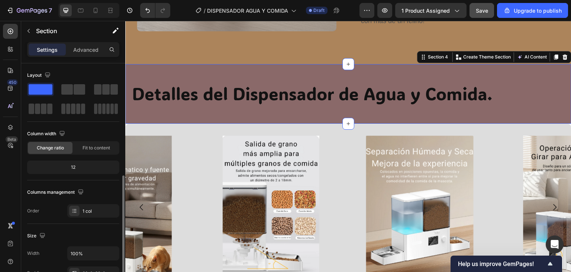
scroll to position [149, 0]
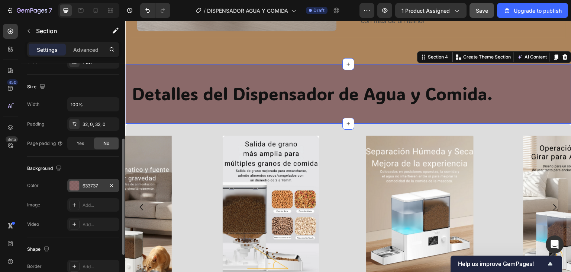
click at [94, 183] on div "633737" at bounding box center [94, 185] width 22 height 7
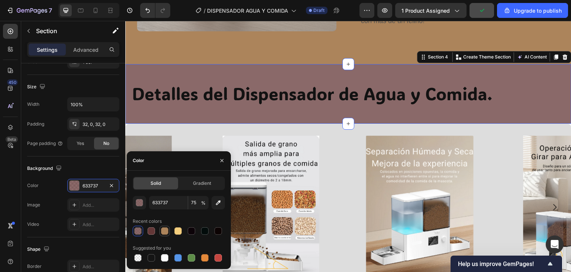
click at [167, 231] on div at bounding box center [164, 230] width 7 height 7
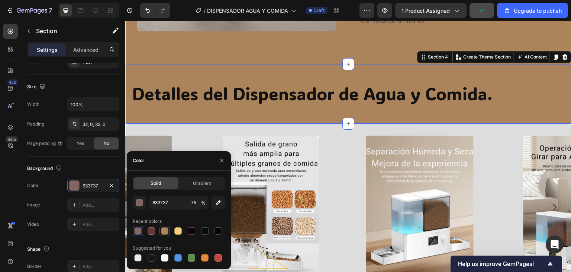
type input "AC845B"
type input "100"
click at [213, 130] on div "Image Image Image Image Carousel Section 5" at bounding box center [348, 212] width 446 height 177
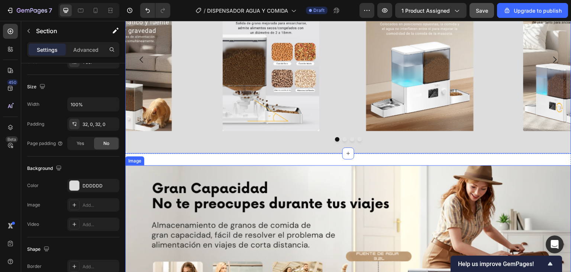
scroll to position [1326, 0]
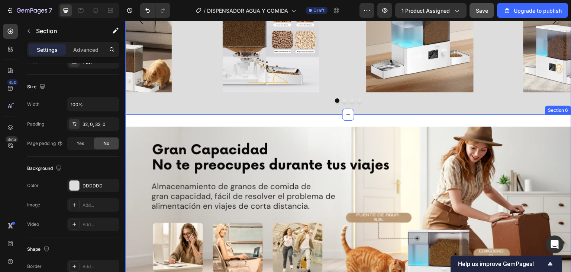
click at [233, 120] on div "Image Section 6" at bounding box center [348, 216] width 446 height 202
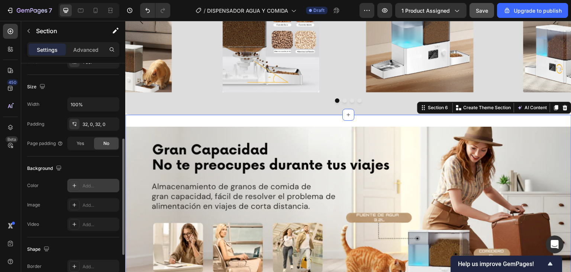
click at [102, 182] on div "Add..." at bounding box center [100, 185] width 35 height 7
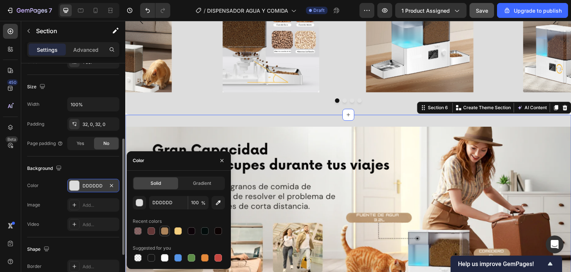
click at [164, 230] on div at bounding box center [164, 230] width 7 height 7
type input "AC845B"
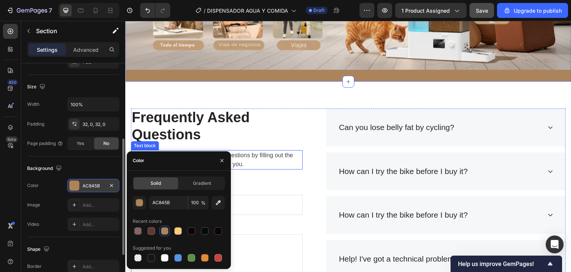
scroll to position [1549, 0]
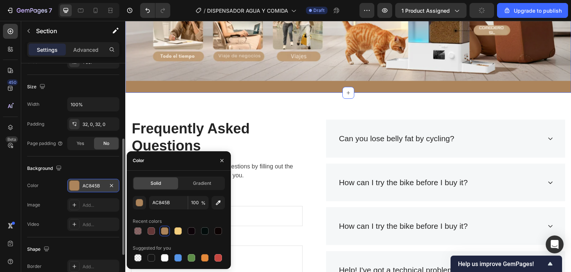
click at [220, 153] on div at bounding box center [222, 160] width 18 height 19
click at [222, 161] on icon "button" at bounding box center [222, 160] width 6 height 6
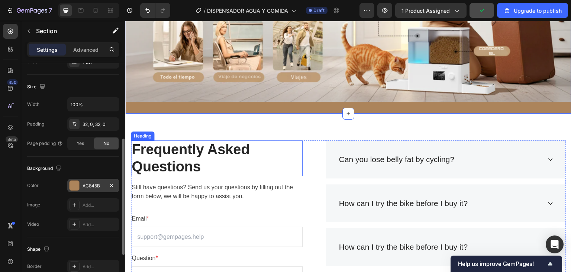
scroll to position [1400, 0]
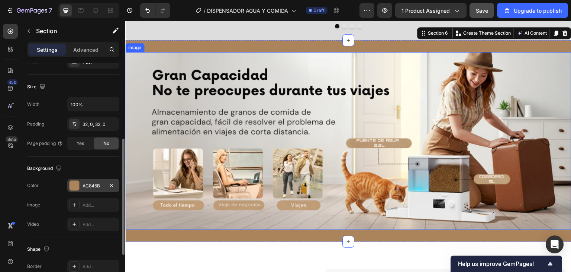
click at [163, 61] on img at bounding box center [348, 141] width 446 height 178
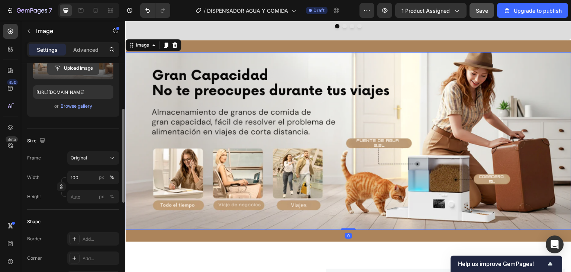
scroll to position [186, 0]
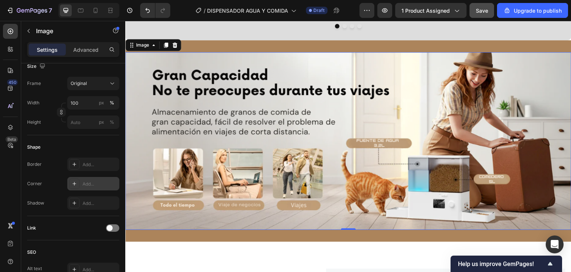
click at [100, 185] on div "Add..." at bounding box center [100, 183] width 35 height 7
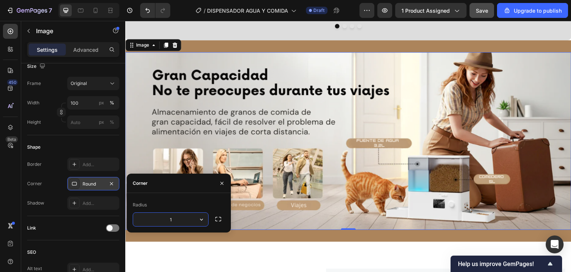
type input "12"
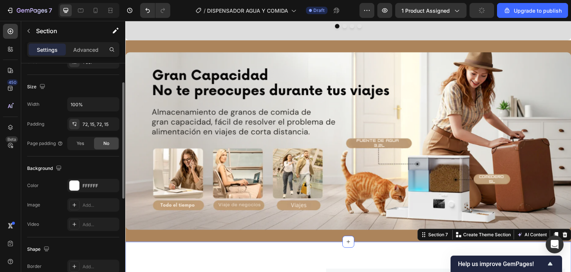
scroll to position [112, 0]
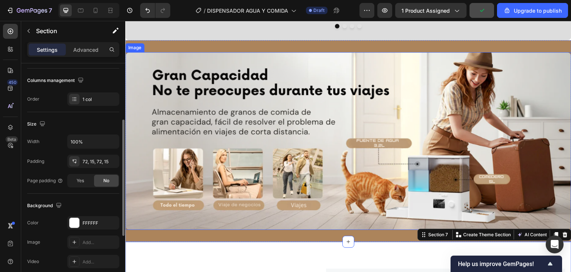
click at [206, 158] on img at bounding box center [348, 141] width 446 height 178
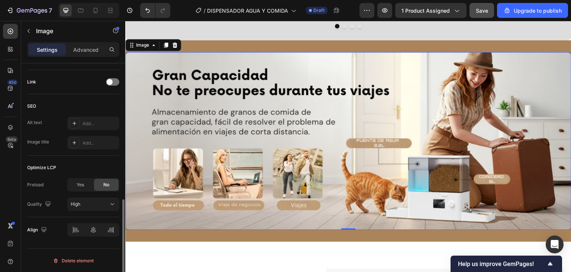
scroll to position [220, 0]
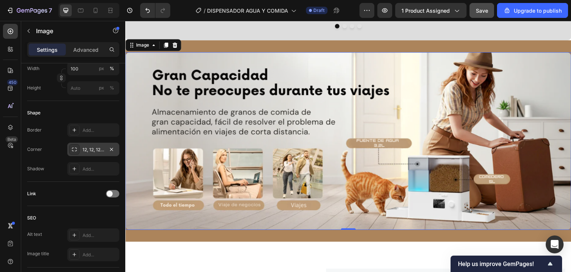
click at [92, 151] on div "12, 12, 12, 12" at bounding box center [94, 149] width 22 height 7
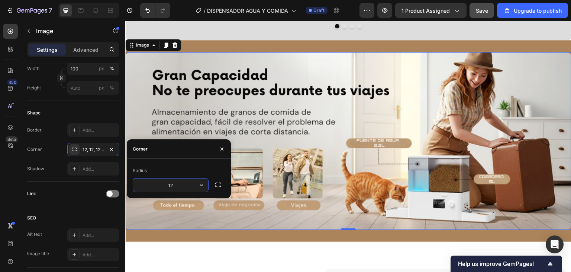
click at [176, 187] on input "12" at bounding box center [170, 184] width 75 height 13
type input "20"
click at [223, 145] on button "button" at bounding box center [222, 149] width 12 height 12
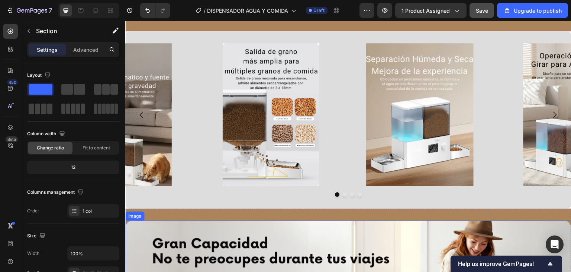
scroll to position [1214, 0]
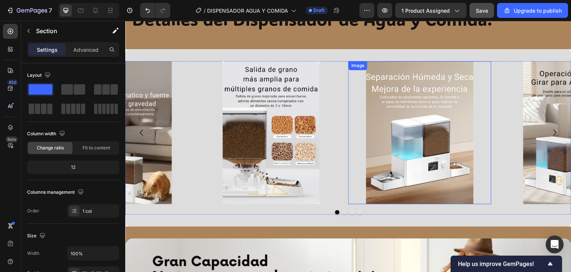
click at [401, 95] on img at bounding box center [420, 132] width 143 height 143
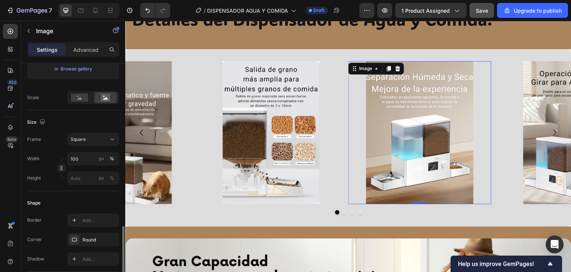
scroll to position [260, 0]
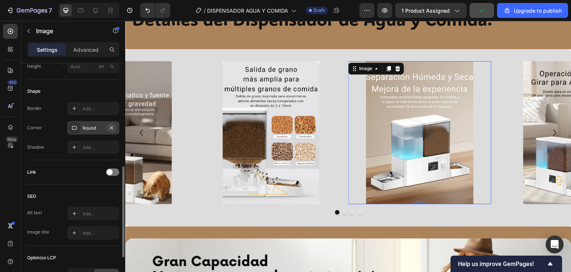
click at [111, 125] on icon "button" at bounding box center [112, 128] width 6 height 6
click at [101, 126] on div "Add..." at bounding box center [100, 128] width 35 height 7
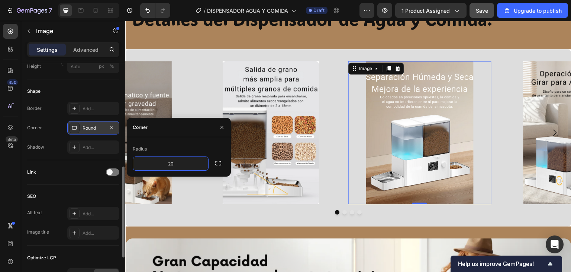
type input "20"
click at [225, 129] on icon "button" at bounding box center [222, 127] width 6 height 6
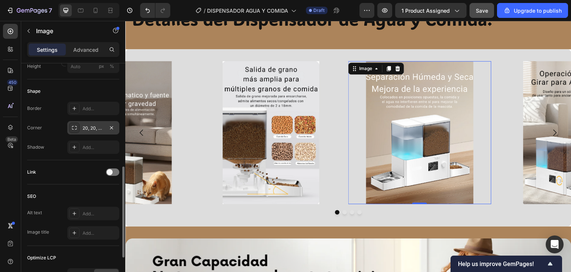
scroll to position [149, 0]
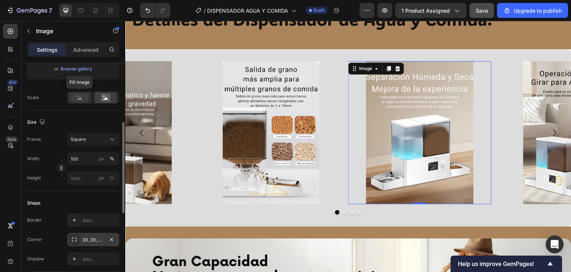
click at [87, 100] on rect at bounding box center [79, 97] width 17 height 8
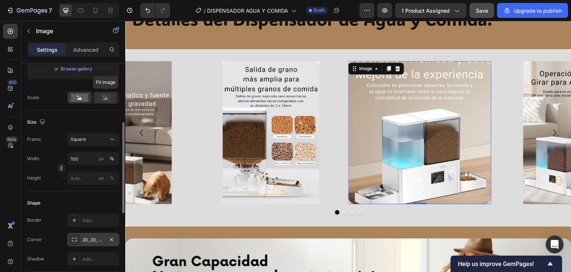
click at [100, 94] on icon at bounding box center [105, 97] width 17 height 8
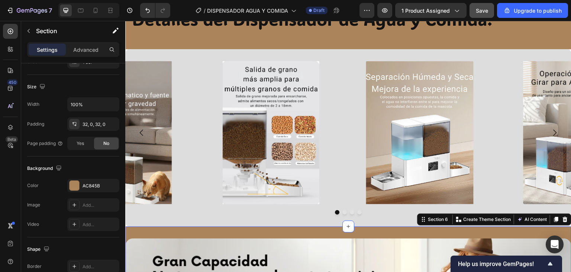
scroll to position [0, 0]
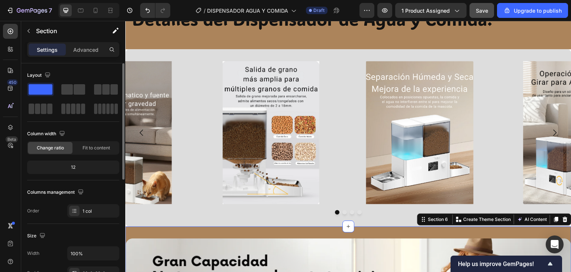
click at [410, 157] on img at bounding box center [420, 132] width 143 height 143
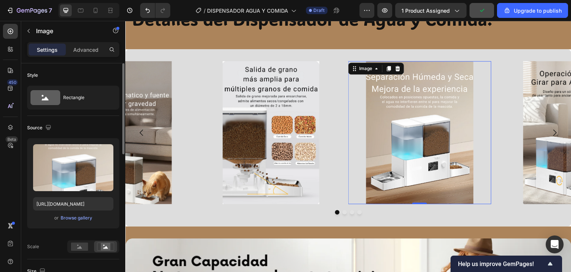
click at [291, 160] on img at bounding box center [271, 132] width 143 height 143
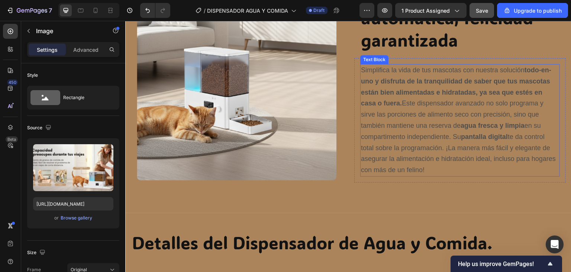
scroll to position [1065, 0]
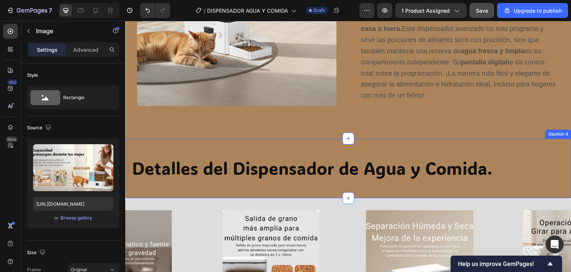
click at [371, 138] on div "Detalles del Dispensador de Agua y Comida. Heading Row Section 4" at bounding box center [348, 168] width 446 height 60
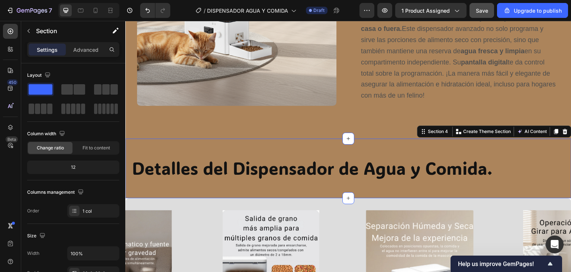
click at [380, 146] on div "Detalles del Dispensador de Agua y Comida. Heading Row Section 4 You can create…" at bounding box center [348, 168] width 446 height 60
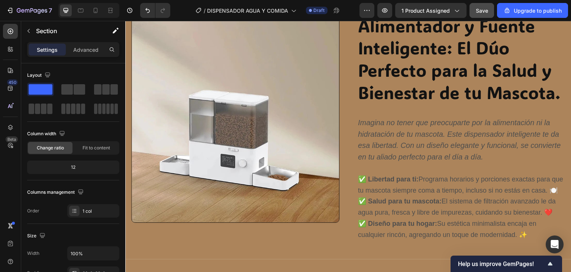
scroll to position [619, 0]
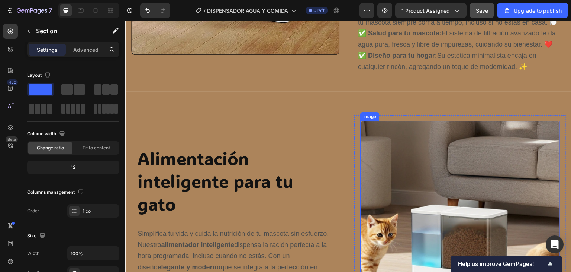
click at [383, 150] on img at bounding box center [460, 221] width 200 height 200
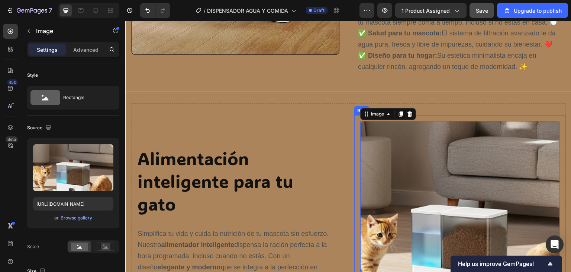
click at [330, 126] on div "Alimentación inteligente para tu gato Heading Row Simplifica tu vida y cuida la…" at bounding box center [237, 221] width 212 height 212
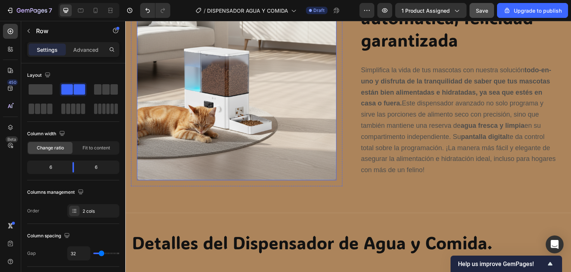
scroll to position [1065, 0]
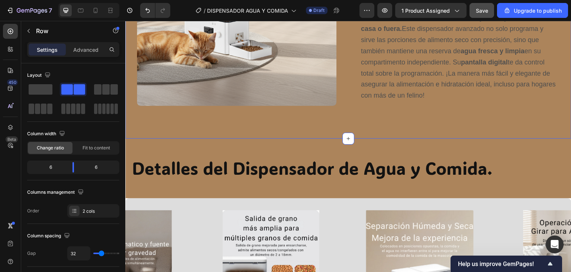
click at [280, 138] on div "Detalles del Dispensador de Agua y Comida. Heading Row Section 4" at bounding box center [348, 168] width 446 height 60
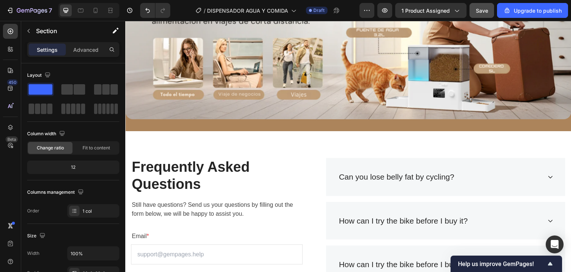
scroll to position [1512, 0]
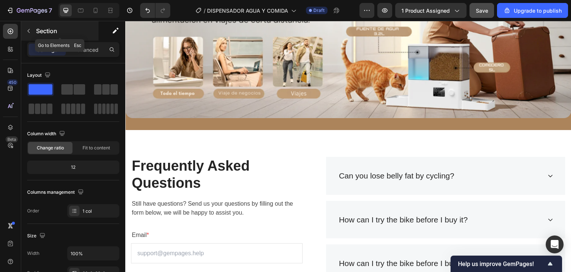
click at [32, 32] on button "button" at bounding box center [29, 31] width 12 height 12
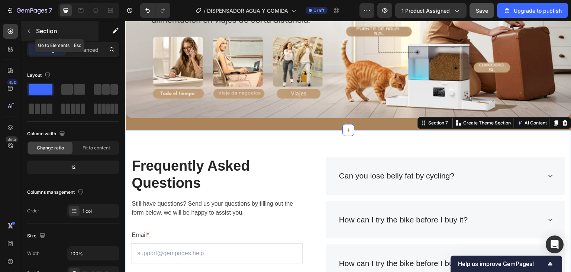
click at [32, 29] on button "button" at bounding box center [29, 31] width 12 height 12
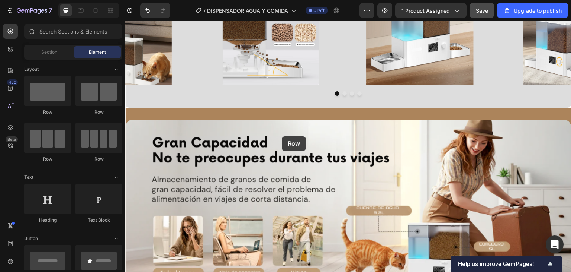
scroll to position [1326, 0]
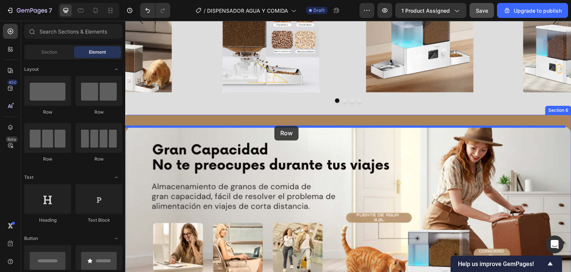
drag, startPoint x: 180, startPoint y: 125, endPoint x: 275, endPoint y: 126, distance: 94.1
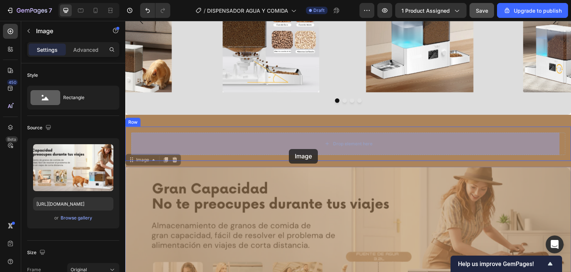
drag, startPoint x: 283, startPoint y: 179, endPoint x: 289, endPoint y: 151, distance: 28.1
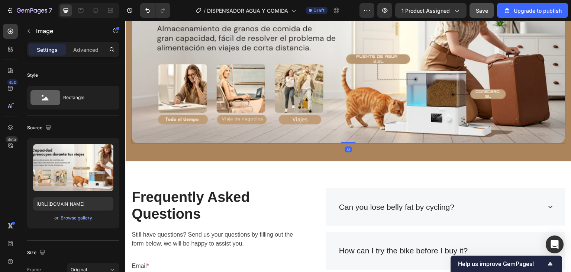
scroll to position [1549, 0]
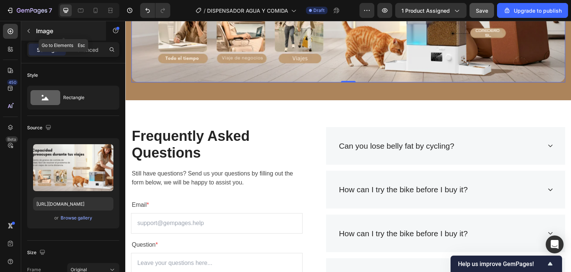
click at [30, 27] on button "button" at bounding box center [29, 31] width 12 height 12
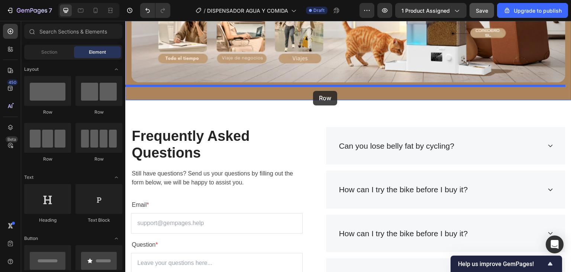
drag, startPoint x: 173, startPoint y: 112, endPoint x: 314, endPoint y: 91, distance: 142.6
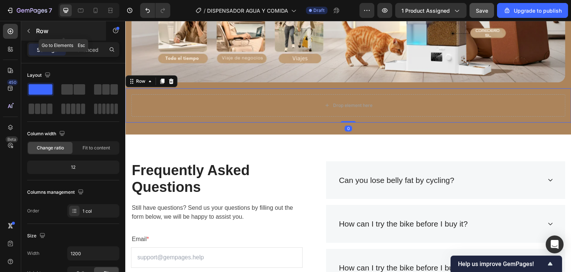
click at [32, 30] on button "button" at bounding box center [29, 31] width 12 height 12
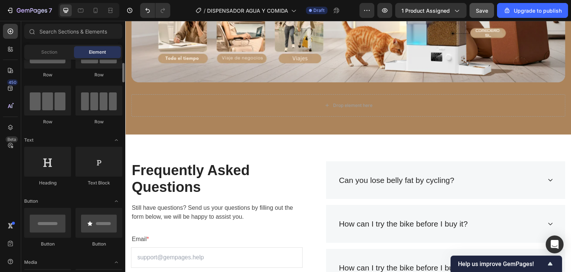
scroll to position [74, 0]
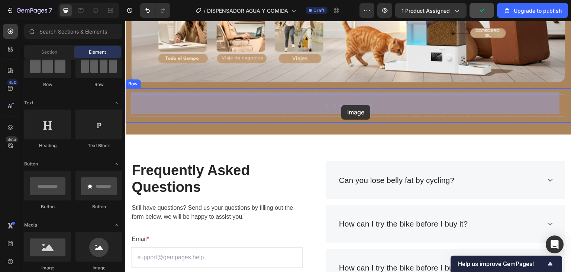
drag, startPoint x: 176, startPoint y: 264, endPoint x: 341, endPoint y: 103, distance: 230.5
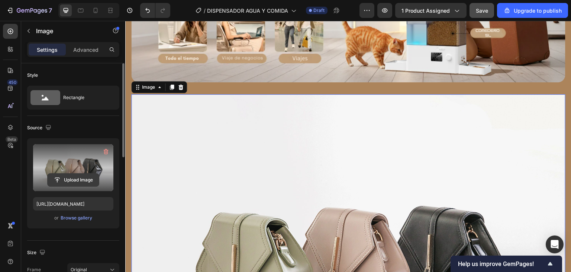
click at [90, 177] on input "file" at bounding box center [73, 179] width 51 height 13
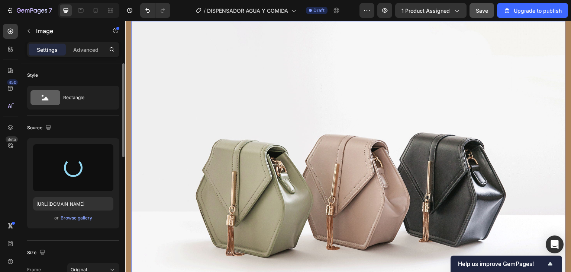
scroll to position [1623, 0]
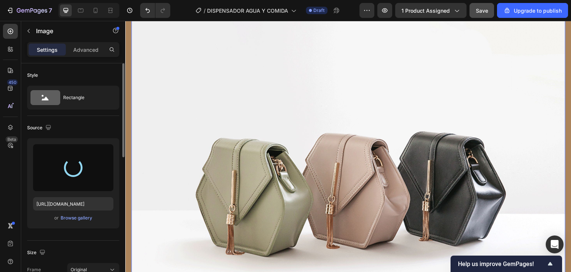
type input "https://cdn.shopify.com/s/files/1/0973/8905/2236/files/gempages_583794950294995…"
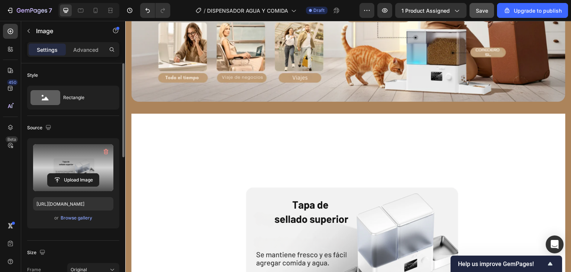
scroll to position [1512, 0]
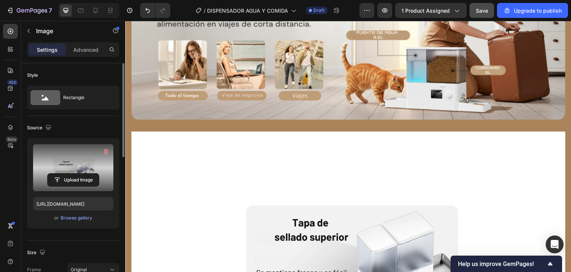
click at [189, 154] on img at bounding box center [348, 253] width 435 height 244
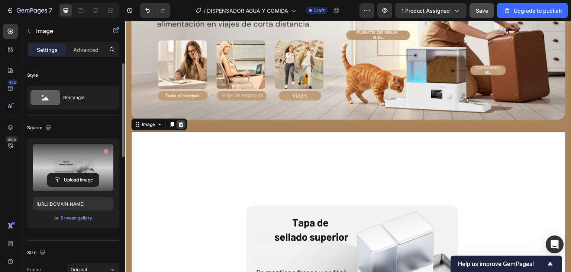
click at [183, 121] on icon at bounding box center [181, 124] width 6 height 6
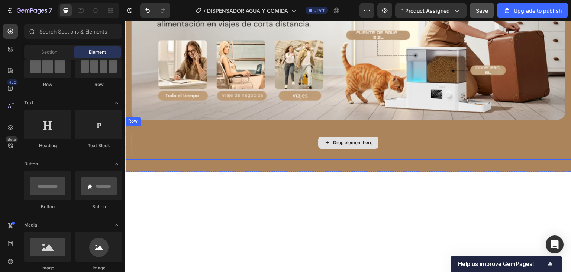
click at [143, 136] on div "Drop element here" at bounding box center [348, 142] width 435 height 22
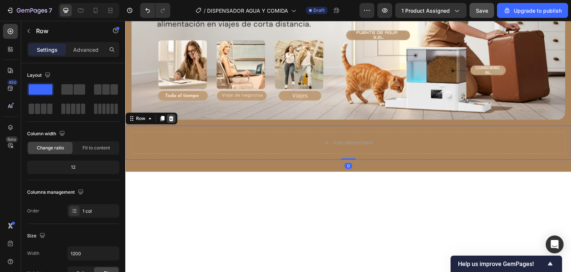
click at [172, 117] on icon at bounding box center [171, 118] width 5 height 5
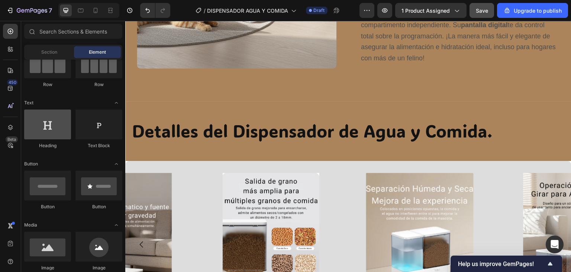
scroll to position [0, 0]
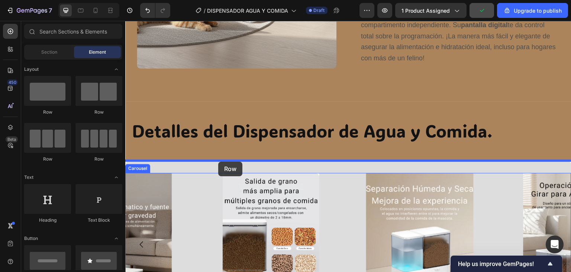
drag, startPoint x: 172, startPoint y: 113, endPoint x: 218, endPoint y: 161, distance: 66.8
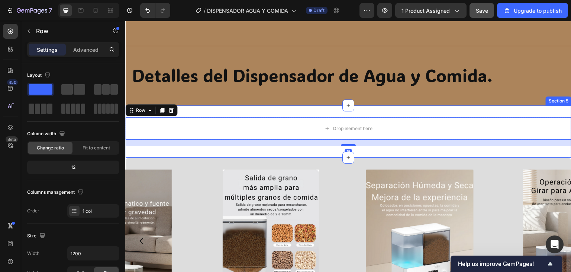
scroll to position [1214, 0]
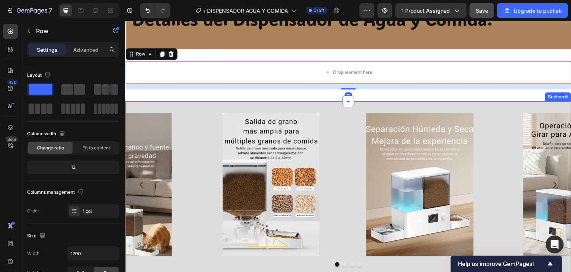
click at [185, 109] on div "Image Image Image Image Carousel Section 6" at bounding box center [348, 189] width 446 height 177
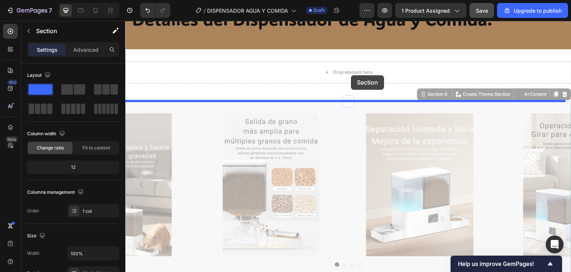
drag, startPoint x: 419, startPoint y: 96, endPoint x: 352, endPoint y: 75, distance: 70.7
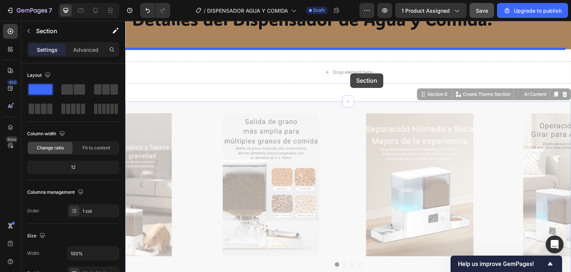
drag, startPoint x: 367, startPoint y: 109, endPoint x: 351, endPoint y: 73, distance: 39.5
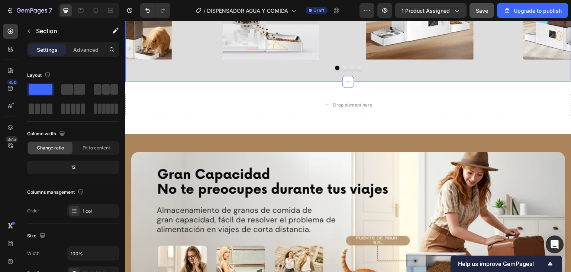
scroll to position [1363, 0]
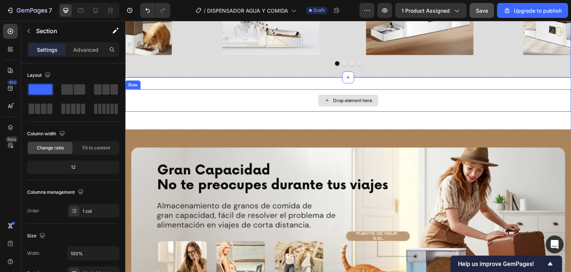
click at [255, 105] on div "Drop element here" at bounding box center [348, 100] width 446 height 22
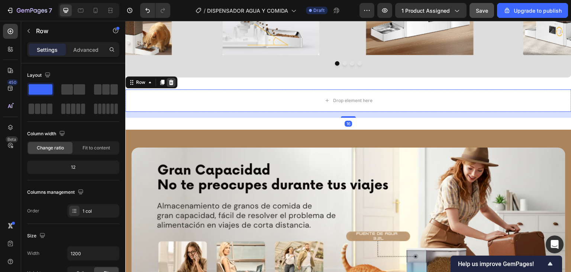
click at [170, 80] on icon at bounding box center [171, 82] width 5 height 5
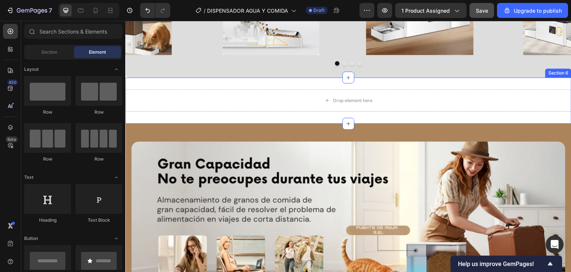
click at [554, 70] on div "Section 6" at bounding box center [558, 73] width 23 height 7
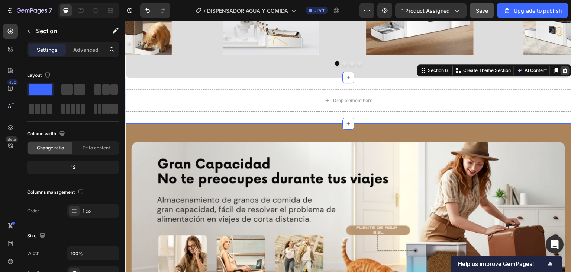
click at [561, 73] on div at bounding box center [565, 70] width 9 height 9
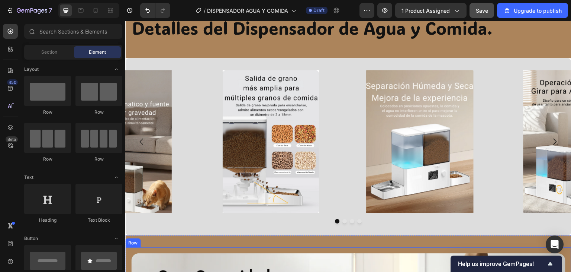
scroll to position [1140, 0]
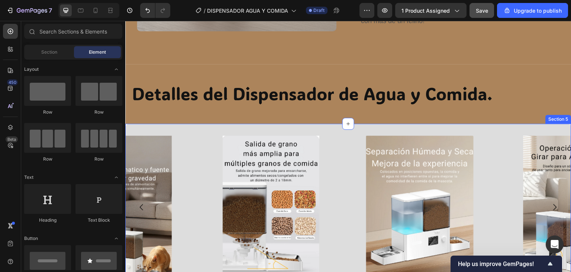
click at [355, 131] on div "Image Image Image Image Carousel Section 5" at bounding box center [348, 212] width 446 height 177
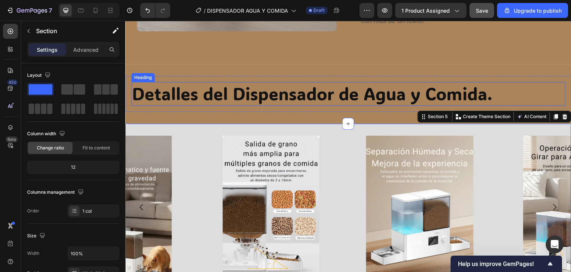
click at [313, 98] on h2 "Detalles del Dispensador de Agua y Comida." at bounding box center [348, 94] width 435 height 24
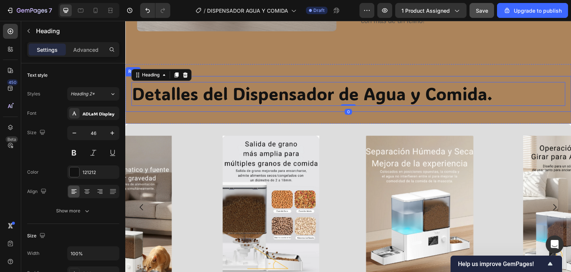
click at [314, 107] on div "Detalles del Dispensador de Agua y Comida. Heading 0 Row" at bounding box center [348, 94] width 446 height 36
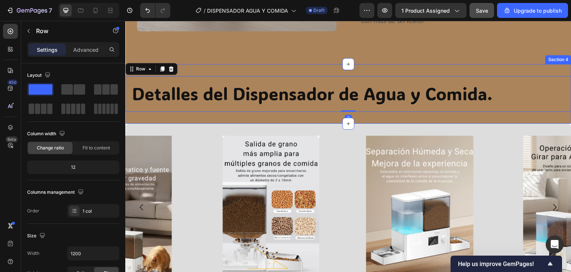
click at [317, 115] on div "Detalles del Dispensador de Agua y Comida. Heading Row 0 Section 4" at bounding box center [348, 94] width 446 height 60
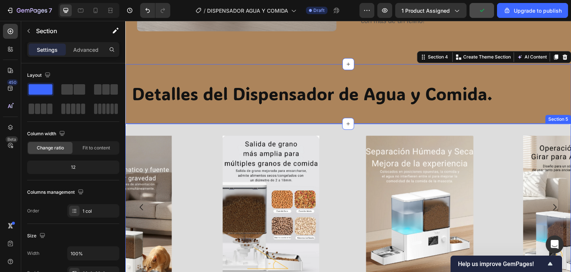
click at [340, 134] on div "Image Image Image Image Carousel Section 5" at bounding box center [348, 212] width 446 height 177
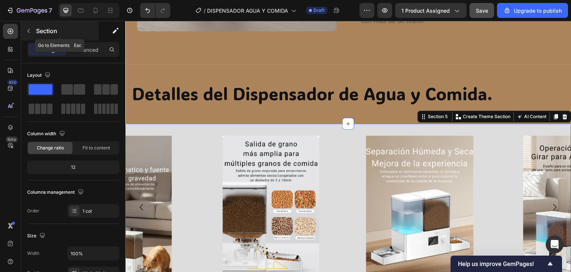
click at [28, 35] on button "button" at bounding box center [29, 31] width 12 height 12
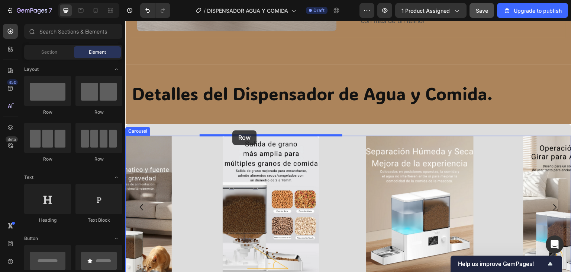
drag, startPoint x: 173, startPoint y: 116, endPoint x: 235, endPoint y: 132, distance: 64.0
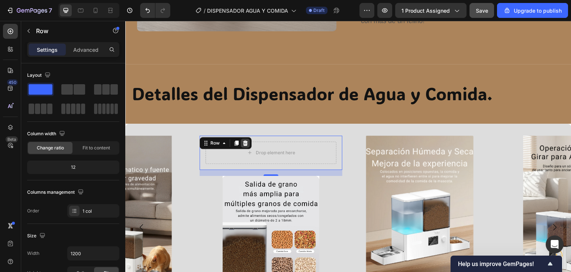
click at [249, 142] on div at bounding box center [245, 142] width 9 height 9
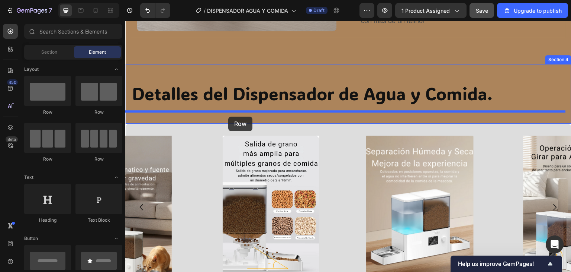
drag, startPoint x: 185, startPoint y: 121, endPoint x: 229, endPoint y: 116, distance: 44.9
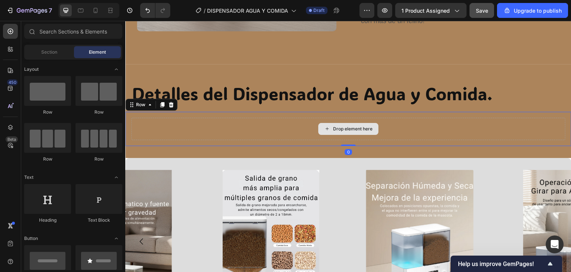
drag, startPoint x: 322, startPoint y: 128, endPoint x: 299, endPoint y: 134, distance: 23.4
click at [324, 129] on icon at bounding box center [327, 128] width 6 height 6
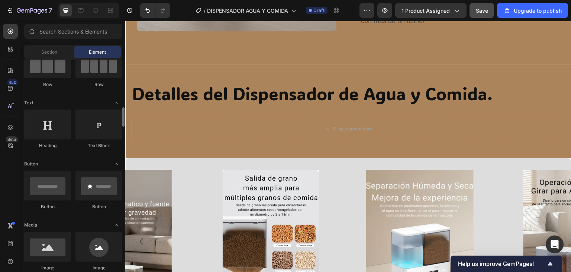
scroll to position [112, 0]
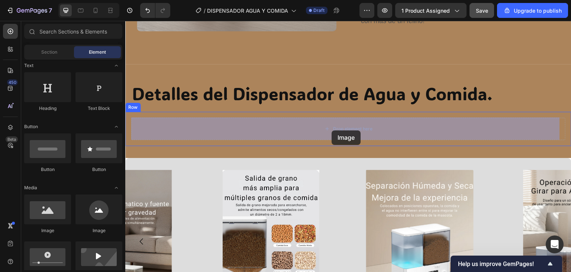
drag, startPoint x: 179, startPoint y: 230, endPoint x: 334, endPoint y: 145, distance: 176.6
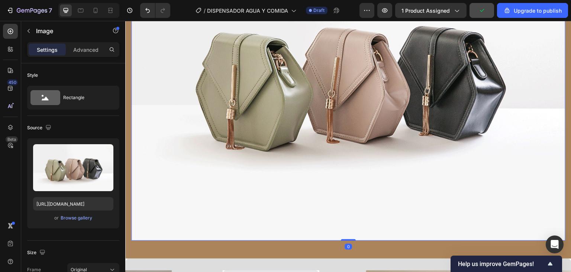
scroll to position [1437, 0]
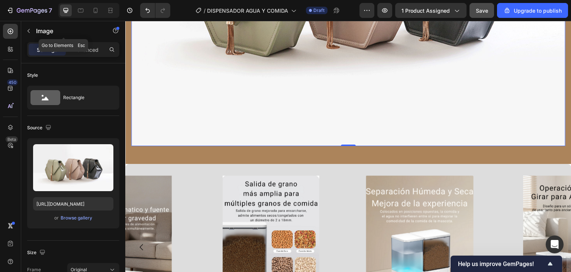
click at [31, 33] on icon "button" at bounding box center [29, 31] width 6 height 6
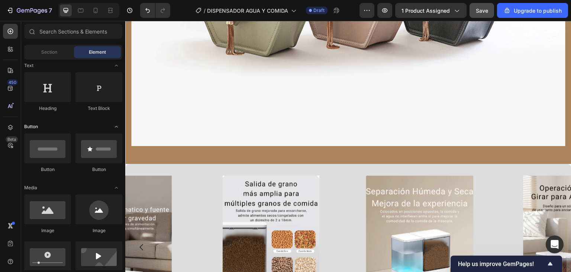
scroll to position [0, 0]
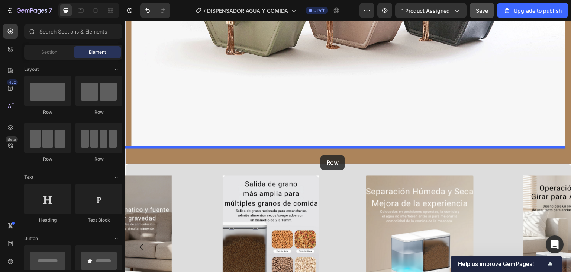
drag, startPoint x: 173, startPoint y: 116, endPoint x: 321, endPoint y: 155, distance: 153.7
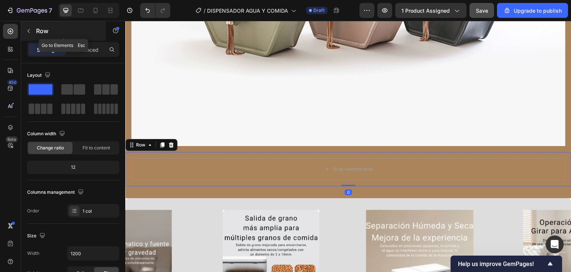
click at [27, 29] on icon "button" at bounding box center [29, 31] width 6 height 6
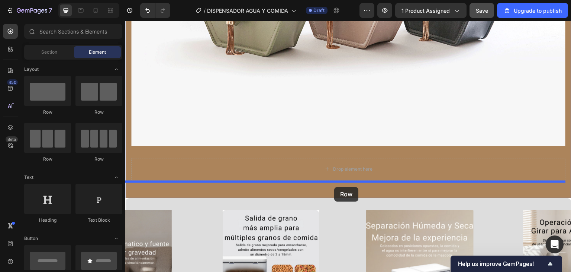
drag, startPoint x: 171, startPoint y: 112, endPoint x: 334, endPoint y: 187, distance: 179.6
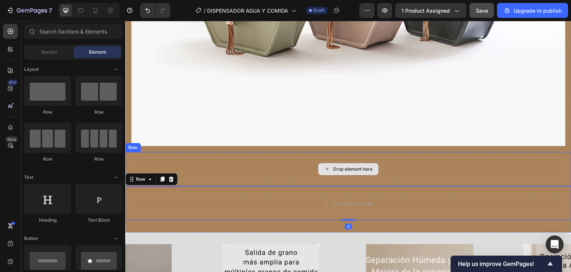
click at [350, 166] on div "Drop element here" at bounding box center [352, 169] width 39 height 6
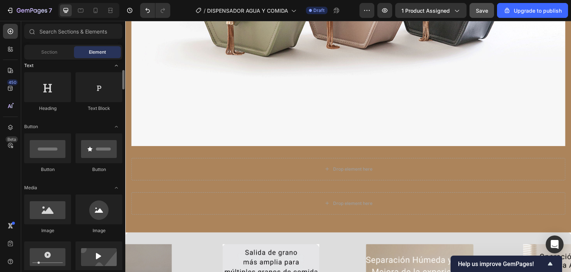
scroll to position [149, 0]
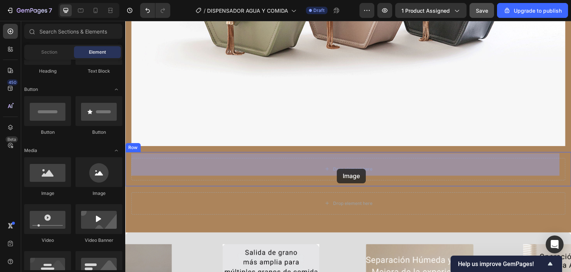
drag, startPoint x: 180, startPoint y: 199, endPoint x: 337, endPoint y: 169, distance: 159.6
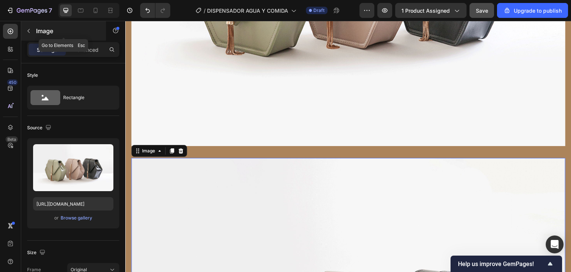
click at [27, 30] on icon "button" at bounding box center [29, 31] width 6 height 6
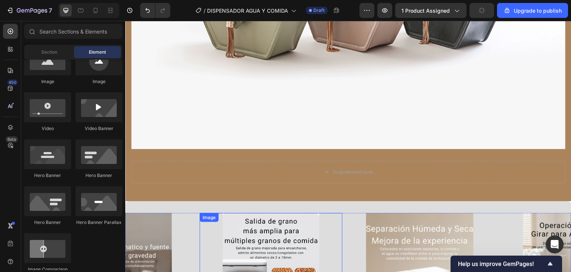
scroll to position [1847, 0]
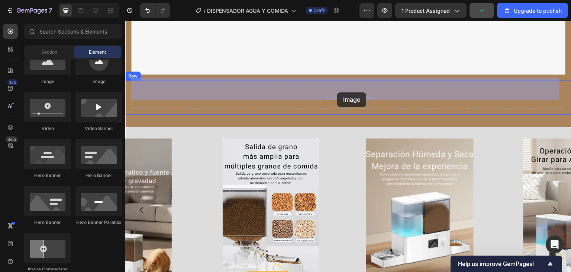
drag, startPoint x: 174, startPoint y: 89, endPoint x: 337, endPoint y: 92, distance: 163.7
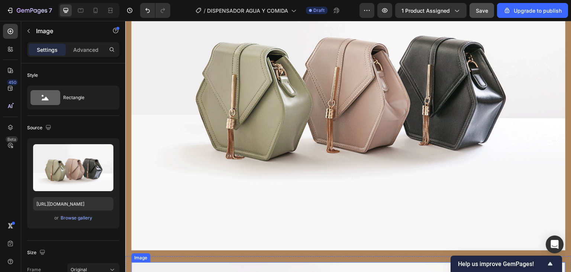
scroll to position [1289, 0]
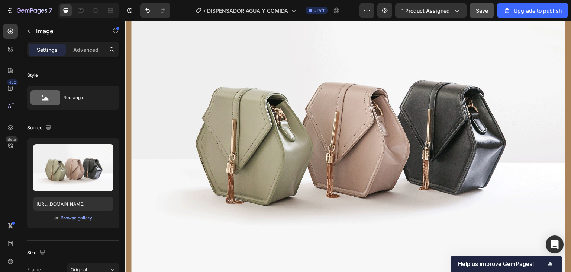
click at [272, 192] on img at bounding box center [348, 132] width 435 height 326
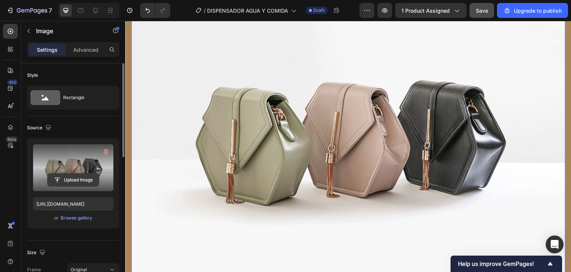
click at [91, 174] on input "file" at bounding box center [73, 179] width 51 height 13
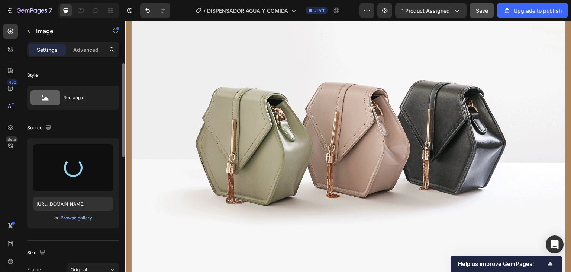
type input "https://cdn.shopify.com/s/files/1/0973/8905/2236/files/gempages_583794950294995…"
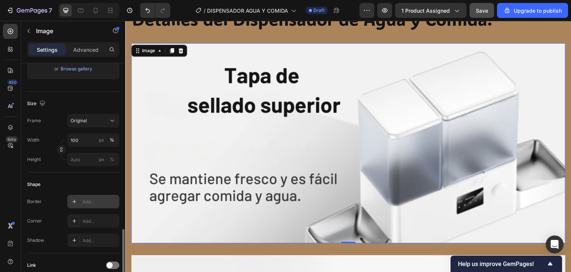
scroll to position [223, 0]
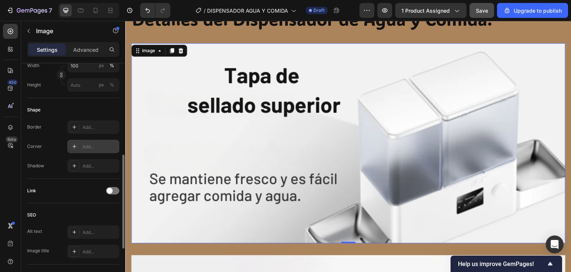
click at [100, 145] on div "Add..." at bounding box center [100, 146] width 35 height 7
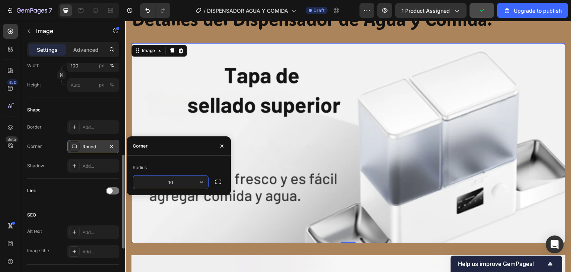
type input "10"
click at [226, 143] on button "button" at bounding box center [222, 146] width 12 height 12
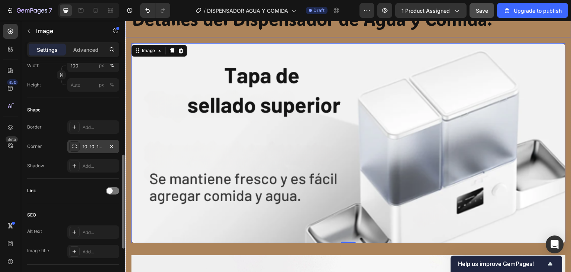
click at [270, 32] on div "Detalles del Dispensador de Agua y Comida. Heading Row" at bounding box center [348, 19] width 446 height 36
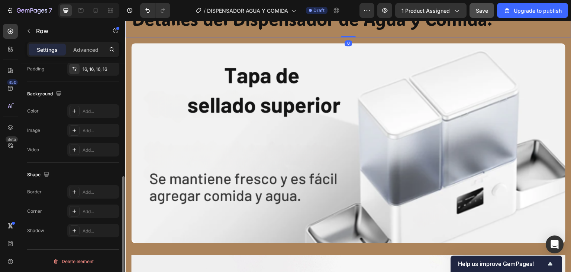
scroll to position [0, 0]
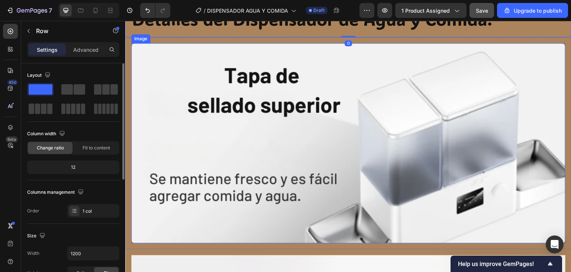
click at [263, 148] on img at bounding box center [348, 143] width 435 height 200
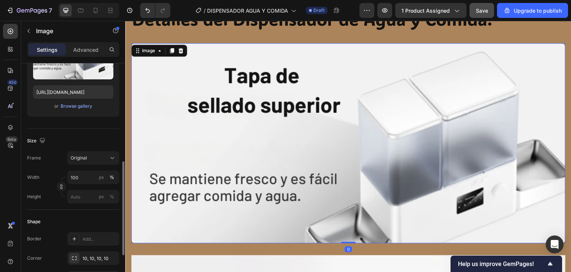
scroll to position [149, 0]
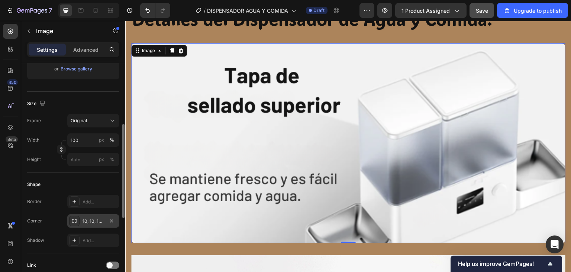
click at [94, 221] on div "10, 10, 10, 10" at bounding box center [94, 221] width 22 height 7
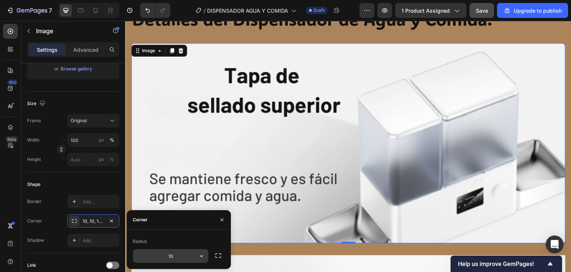
click at [172, 255] on input "10" at bounding box center [170, 255] width 75 height 13
type input "20"
click at [128, 156] on div "Image 0 Row" at bounding box center [348, 143] width 446 height 212
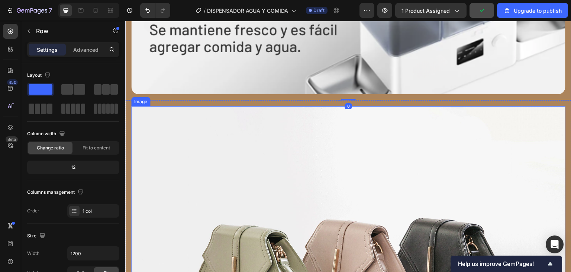
scroll to position [1437, 0]
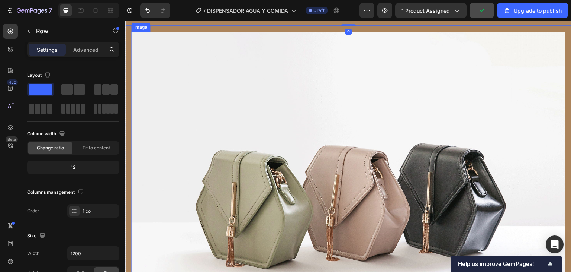
click at [328, 197] on img at bounding box center [348, 195] width 435 height 326
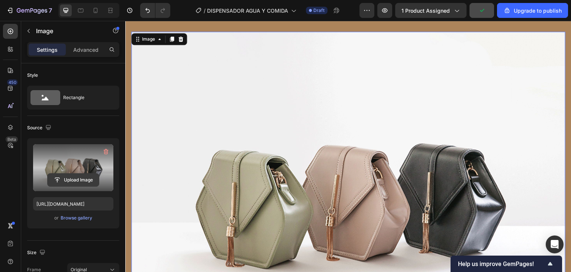
click at [67, 177] on input "file" at bounding box center [73, 179] width 51 height 13
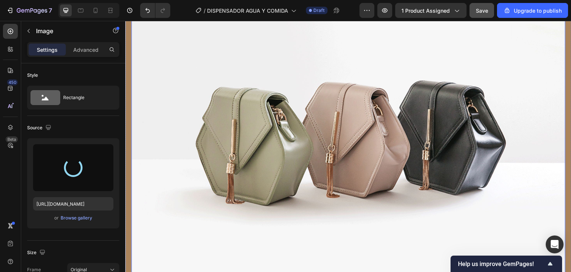
scroll to position [1847, 0]
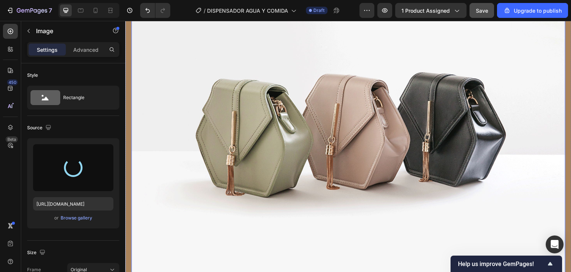
type input "https://cdn.shopify.com/s/files/1/0973/8905/2236/files/gempages_583794950294995…"
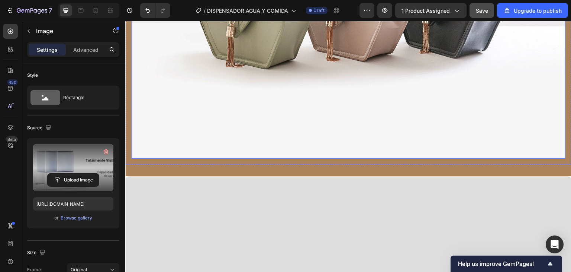
scroll to position [1720, 0]
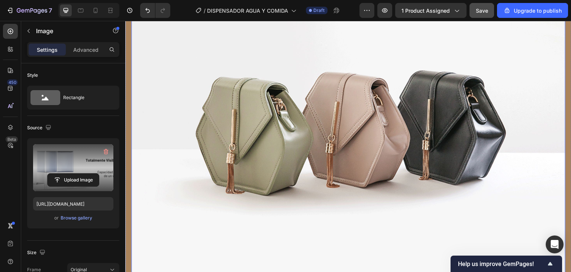
click at [304, 160] on img at bounding box center [348, 122] width 435 height 326
click at [71, 178] on input "file" at bounding box center [73, 179] width 51 height 13
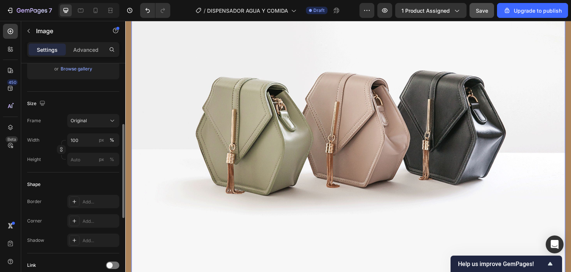
scroll to position [223, 0]
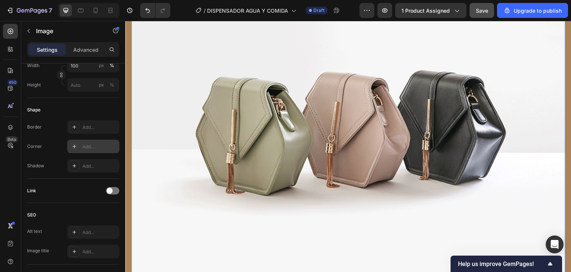
click at [86, 149] on div "Add..." at bounding box center [93, 146] width 52 height 13
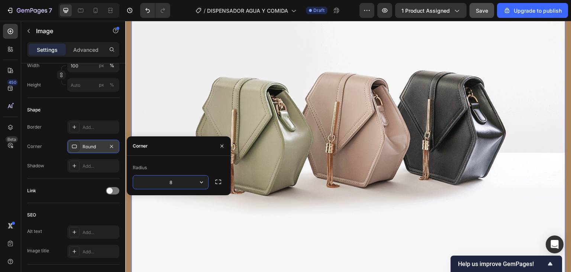
type input "https://cdn.shopify.com/s/files/1/0973/8905/2236/files/gempages_583794950294995…"
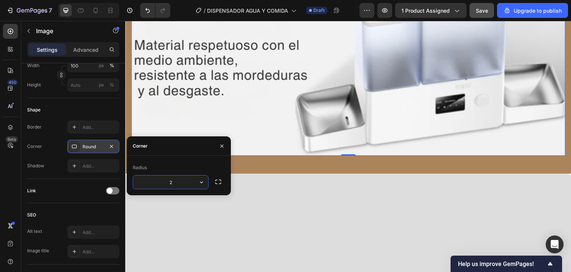
type input "20"
click at [266, 241] on div at bounding box center [348, 261] width 446 height 177
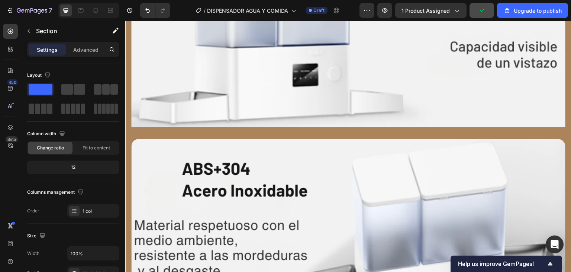
scroll to position [1460, 0]
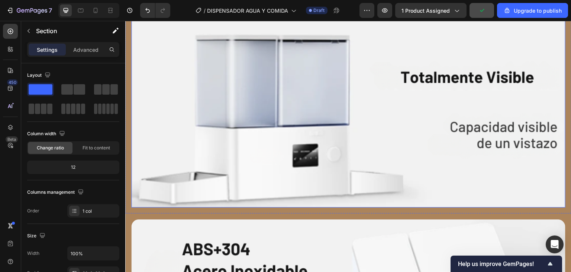
click at [201, 161] on img at bounding box center [348, 108] width 435 height 198
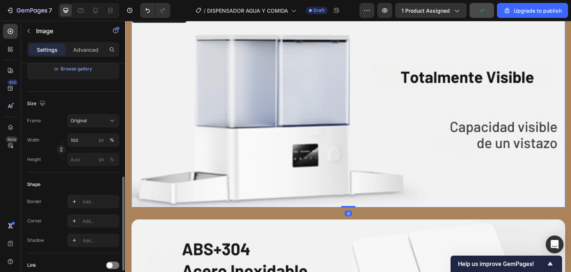
scroll to position [186, 0]
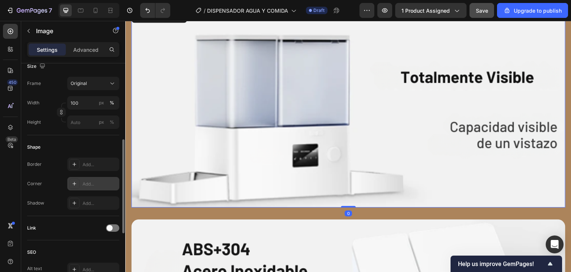
click at [88, 179] on div "Add..." at bounding box center [93, 183] width 52 height 13
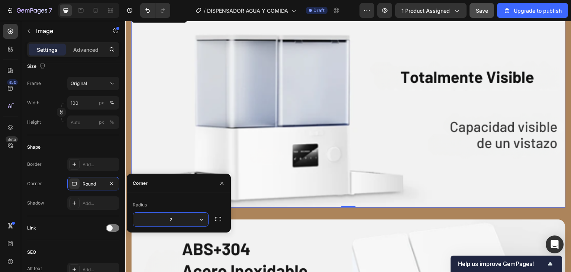
type input "20"
click at [235, 129] on img at bounding box center [348, 108] width 435 height 198
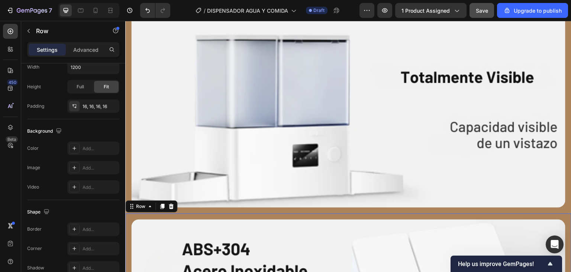
scroll to position [0, 0]
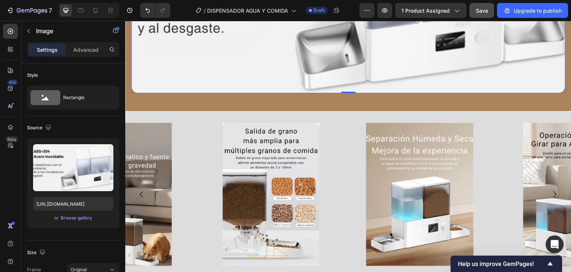
scroll to position [1832, 0]
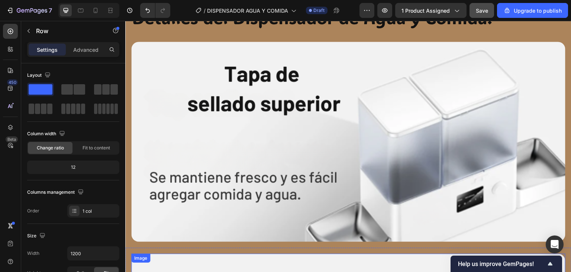
scroll to position [1199, 0]
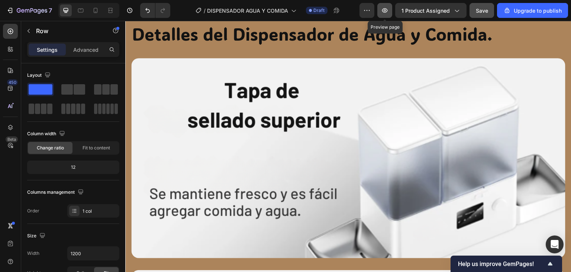
click at [385, 15] on button "button" at bounding box center [385, 10] width 15 height 15
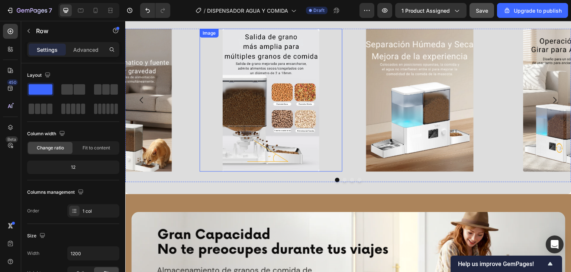
scroll to position [1832, 0]
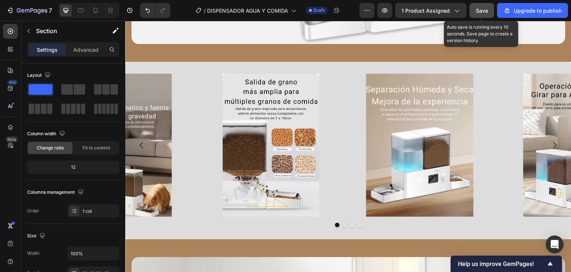
click at [484, 4] on button "Save" at bounding box center [482, 10] width 25 height 15
click at [484, 4] on button "button" at bounding box center [482, 10] width 25 height 15
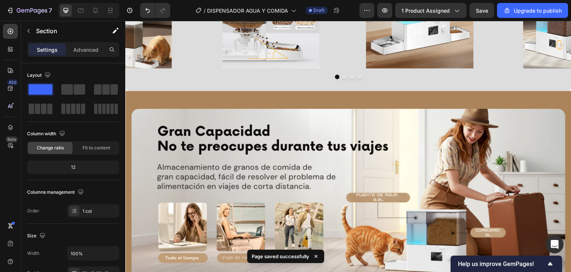
scroll to position [1199, 0]
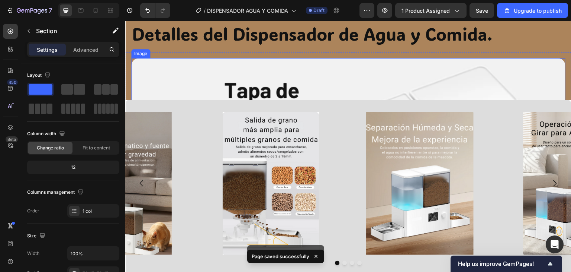
click at [336, 70] on img at bounding box center [348, 158] width 435 height 200
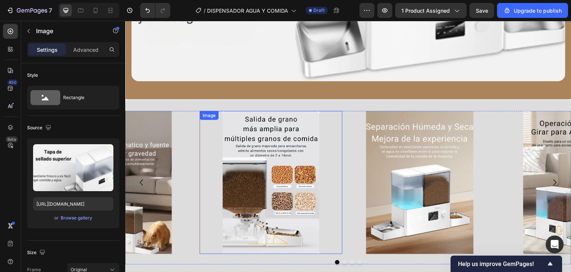
scroll to position [1832, 0]
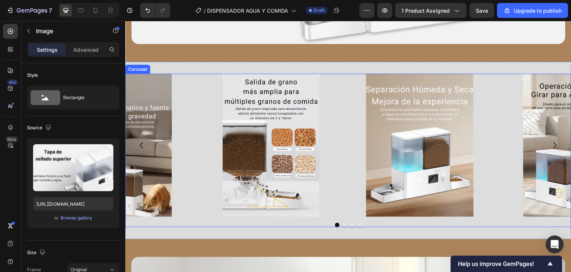
click at [551, 141] on icon "Carousel Next Arrow" at bounding box center [555, 145] width 9 height 9
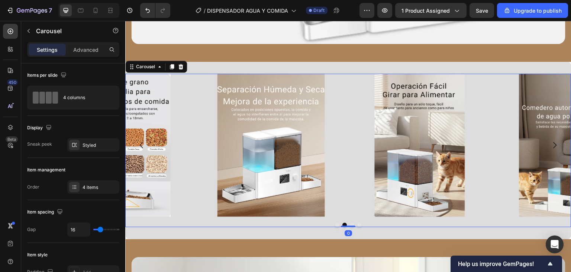
click at [551, 141] on icon "Carousel Next Arrow" at bounding box center [555, 145] width 9 height 9
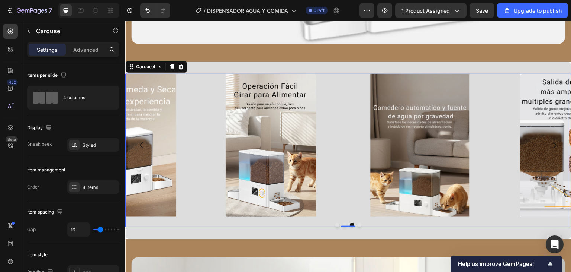
click at [551, 141] on icon "Carousel Next Arrow" at bounding box center [555, 145] width 9 height 9
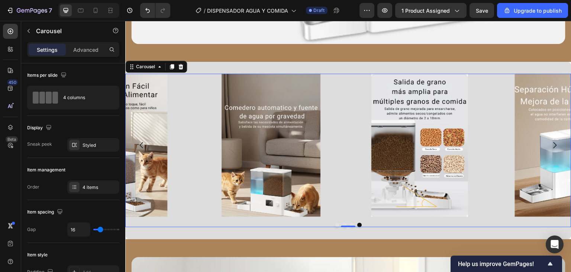
click at [551, 141] on icon "Carousel Next Arrow" at bounding box center [555, 145] width 9 height 9
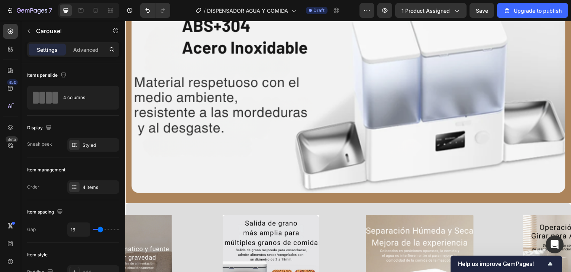
scroll to position [1869, 0]
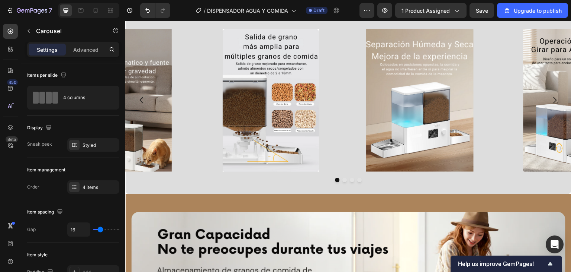
click at [261, 126] on img at bounding box center [271, 100] width 143 height 143
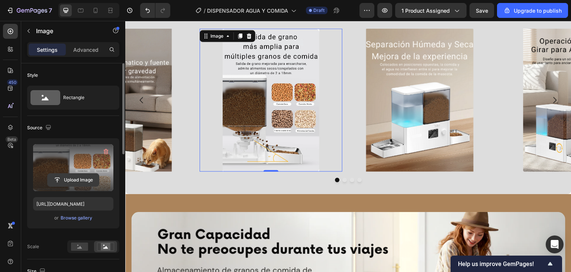
click at [69, 178] on input "file" at bounding box center [73, 179] width 51 height 13
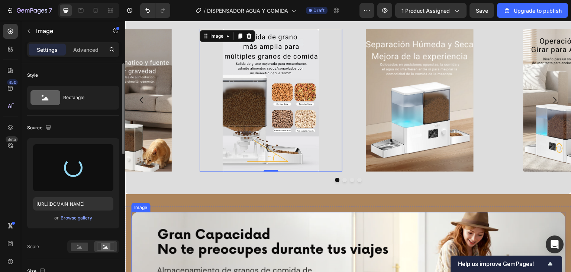
type input "https://cdn.shopify.com/s/files/1/0973/8905/2236/files/gempages_583794950294995…"
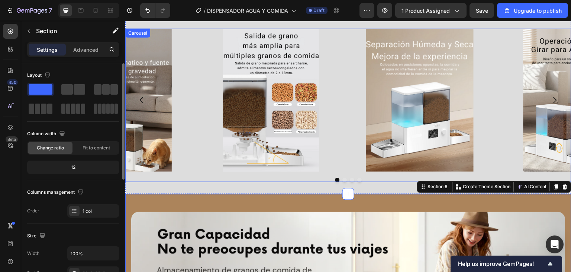
click at [554, 99] on icon "Carousel Next Arrow" at bounding box center [555, 100] width 3 height 6
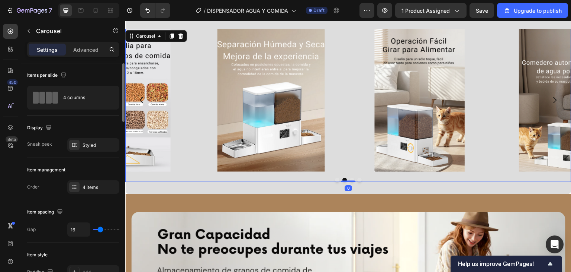
click at [554, 99] on icon "Carousel Next Arrow" at bounding box center [555, 100] width 3 height 6
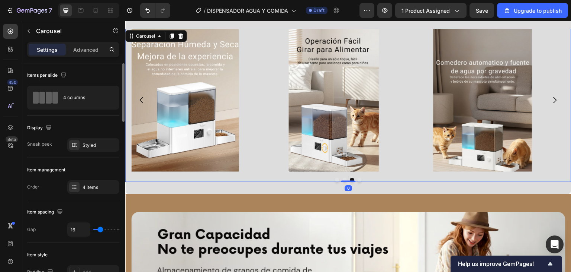
click at [554, 99] on icon "Carousel Next Arrow" at bounding box center [555, 100] width 3 height 6
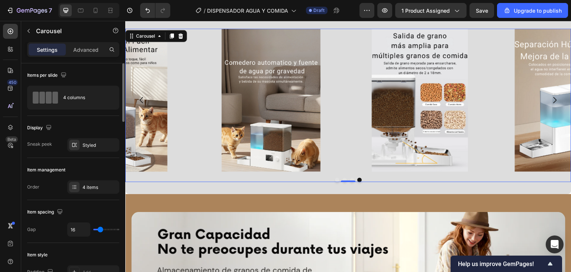
click at [554, 99] on icon "Carousel Next Arrow" at bounding box center [555, 100] width 3 height 6
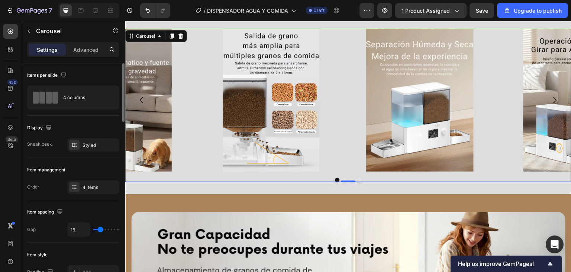
click at [554, 99] on icon "Carousel Next Arrow" at bounding box center [555, 100] width 3 height 6
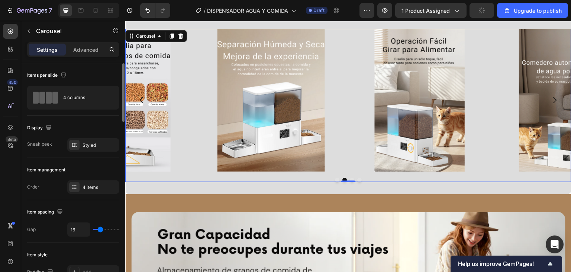
click at [554, 99] on icon "Carousel Next Arrow" at bounding box center [555, 100] width 3 height 6
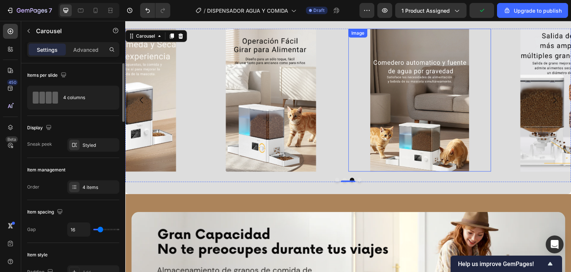
click at [431, 97] on img at bounding box center [420, 100] width 143 height 143
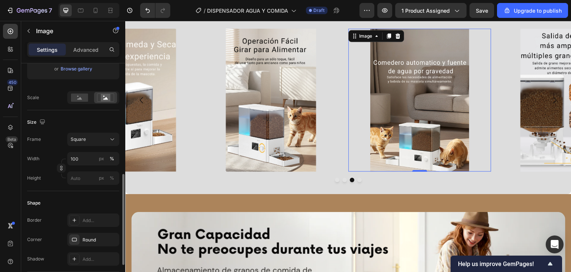
scroll to position [186, 0]
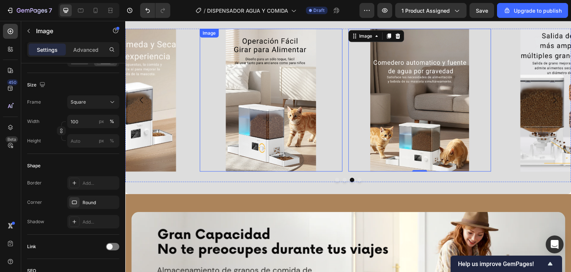
click at [247, 129] on img at bounding box center [271, 100] width 143 height 143
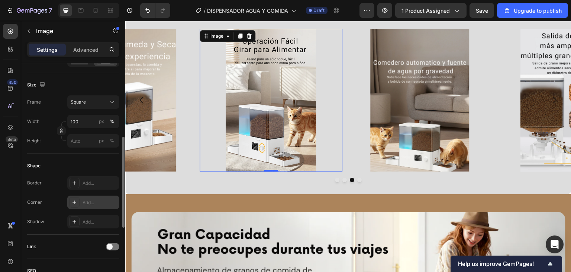
click at [96, 200] on div "Add..." at bounding box center [100, 202] width 35 height 7
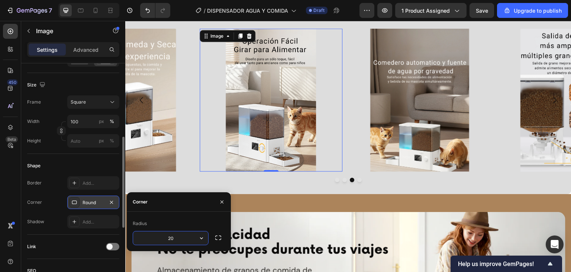
type input "2"
click at [221, 200] on icon "button" at bounding box center [222, 202] width 6 height 6
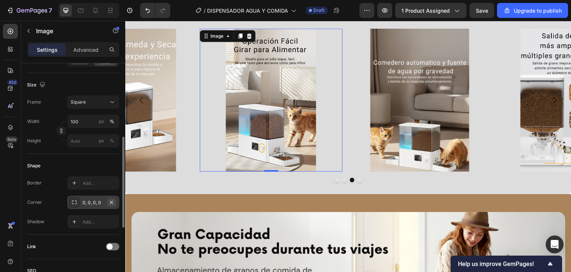
click at [112, 202] on icon "button" at bounding box center [111, 201] width 3 height 3
click at [154, 186] on div "Image Image Image 0 Image Carousel Section 5" at bounding box center [348, 105] width 446 height 177
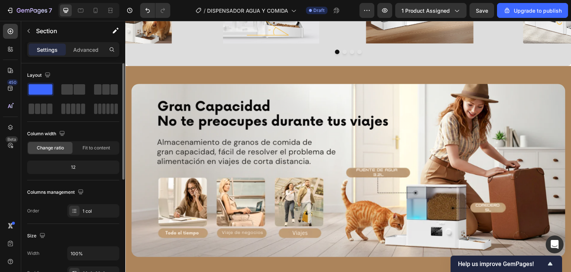
scroll to position [1237, 0]
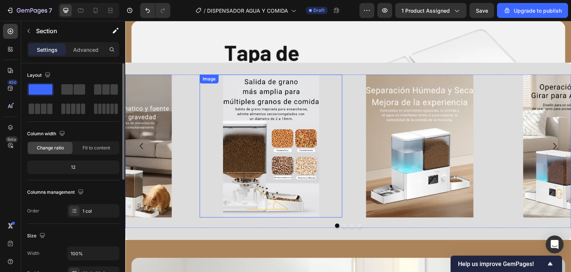
click at [274, 150] on img at bounding box center [271, 145] width 143 height 143
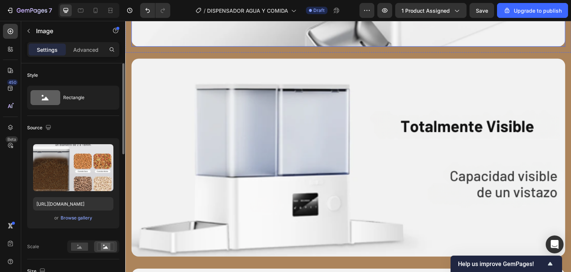
scroll to position [1460, 0]
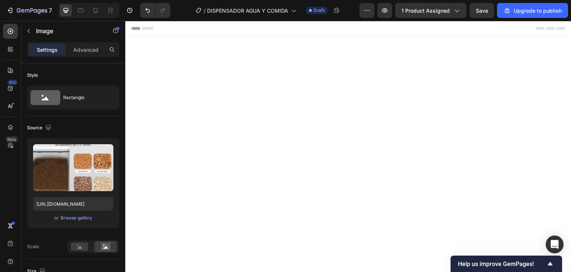
scroll to position [1832, 0]
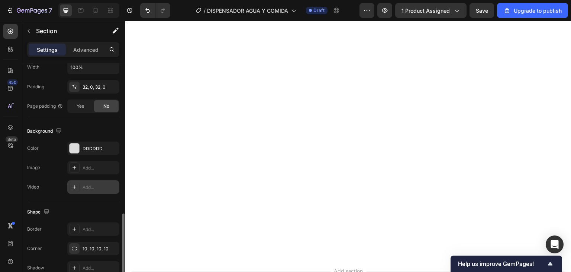
scroll to position [223, 0]
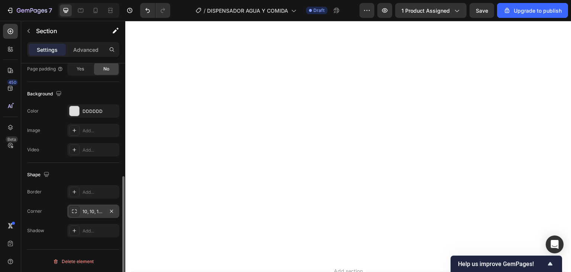
click at [92, 212] on div "10, 10, 10, 10" at bounding box center [94, 211] width 22 height 7
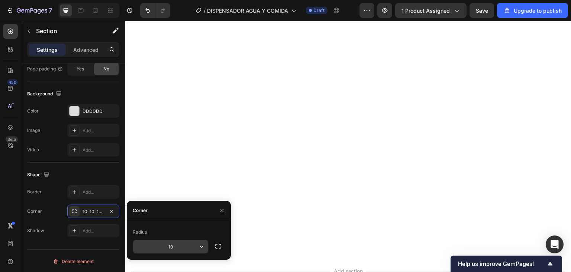
click at [177, 243] on input "10" at bounding box center [170, 246] width 75 height 13
type input "5"
type input "1"
type input "30"
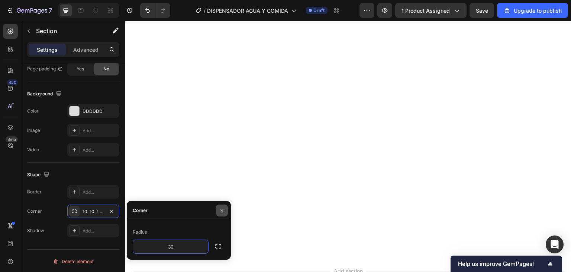
click at [226, 209] on button "button" at bounding box center [222, 210] width 12 height 12
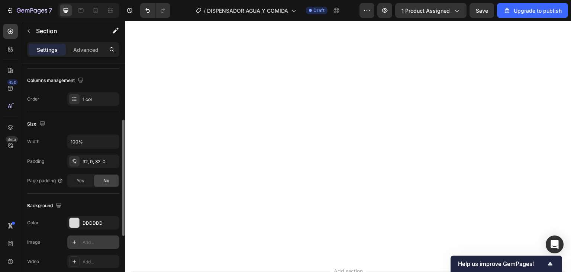
scroll to position [186, 0]
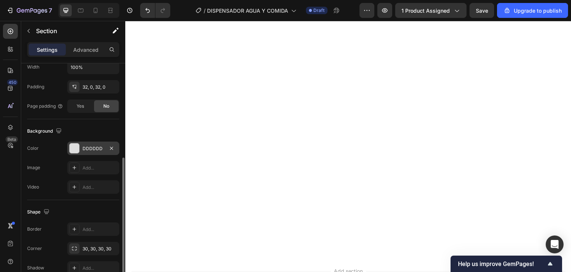
click at [89, 148] on div "DDDDDD" at bounding box center [94, 148] width 22 height 7
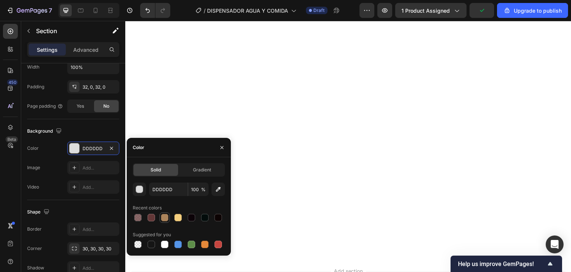
click at [166, 218] on div at bounding box center [164, 217] width 7 height 7
click at [153, 244] on div at bounding box center [151, 243] width 7 height 7
click at [167, 244] on div at bounding box center [164, 243] width 7 height 7
click at [177, 245] on div at bounding box center [177, 243] width 7 height 7
click at [171, 246] on div at bounding box center [179, 244] width 92 height 10
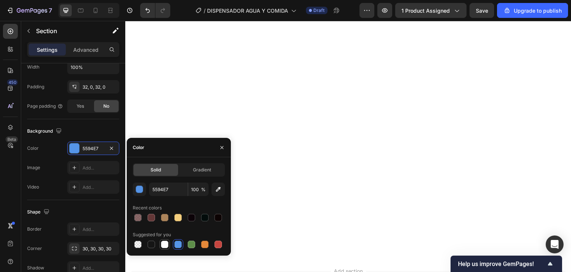
click at [166, 248] on div at bounding box center [164, 244] width 9 height 9
click at [151, 219] on div at bounding box center [151, 217] width 7 height 7
type input "633737"
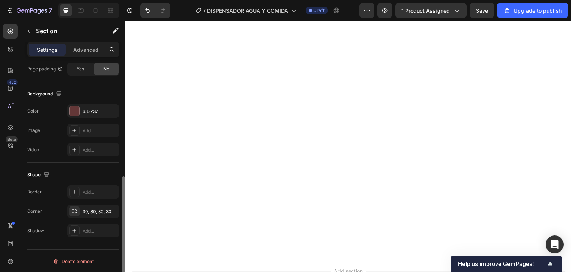
scroll to position [224, 0]
click at [87, 128] on div "Add..." at bounding box center [100, 130] width 35 height 7
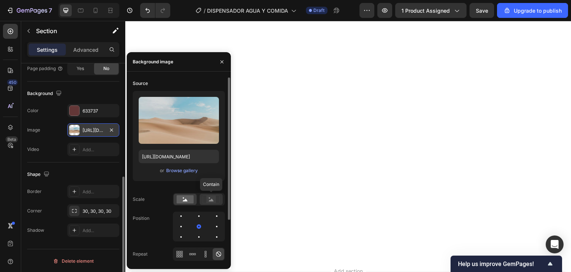
click at [209, 201] on rect at bounding box center [211, 198] width 10 height 7
click at [190, 200] on rect at bounding box center [185, 199] width 17 height 8
click at [212, 201] on rect at bounding box center [211, 198] width 10 height 7
click at [194, 197] on div at bounding box center [185, 198] width 23 height 11
click at [222, 62] on icon "button" at bounding box center [222, 62] width 6 height 6
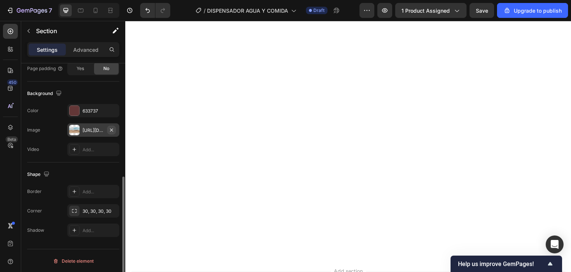
click at [113, 127] on icon "button" at bounding box center [112, 130] width 6 height 6
click at [85, 144] on div "Add..." at bounding box center [93, 148] width 52 height 13
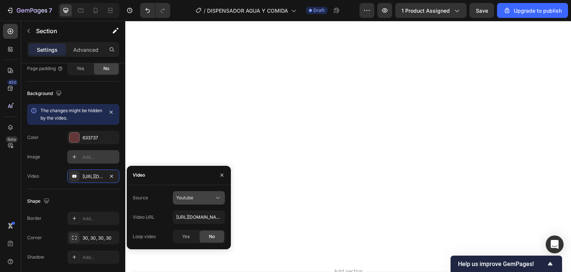
click at [219, 198] on icon at bounding box center [217, 197] width 7 height 7
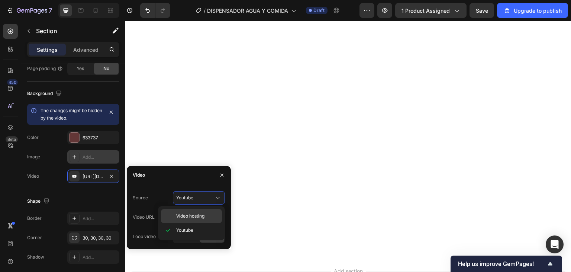
click at [198, 213] on span "Video hosting" at bounding box center [190, 215] width 28 height 7
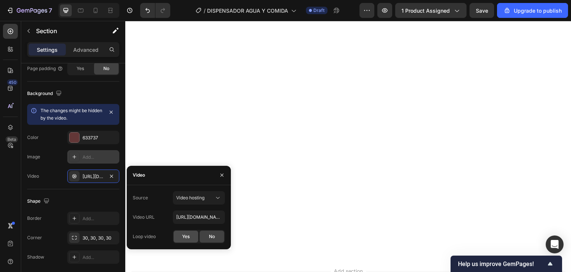
click at [178, 239] on div "Yes" at bounding box center [186, 236] width 25 height 12
click at [206, 237] on div "No" at bounding box center [212, 236] width 25 height 12
click at [211, 194] on div "Video hosting" at bounding box center [198, 197] width 45 height 7
click at [196, 225] on div "Youtube" at bounding box center [191, 230] width 61 height 14
click at [111, 198] on div "Shape" at bounding box center [73, 201] width 92 height 12
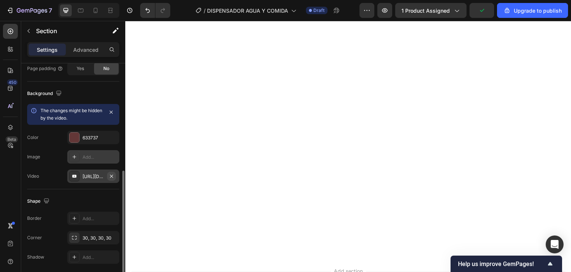
click at [112, 173] on icon "button" at bounding box center [112, 176] width 6 height 6
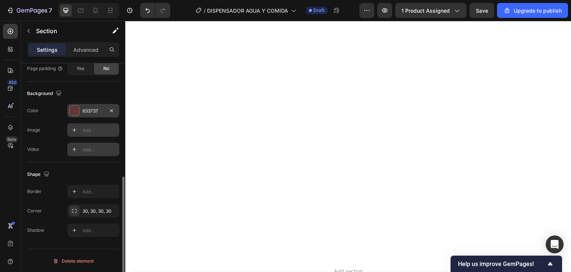
click at [94, 108] on div "633737" at bounding box center [94, 111] width 22 height 7
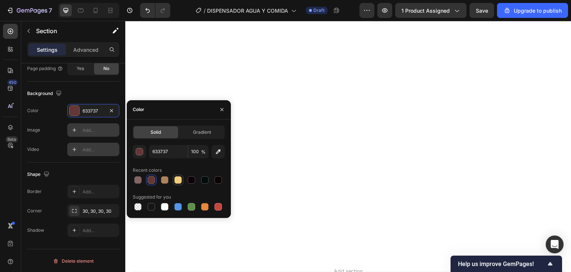
click at [179, 182] on div at bounding box center [177, 179] width 7 height 7
click at [195, 180] on div at bounding box center [191, 179] width 7 height 7
click at [208, 178] on div at bounding box center [204, 179] width 7 height 7
click at [220, 178] on div at bounding box center [218, 179] width 7 height 7
click at [145, 179] on div at bounding box center [179, 179] width 92 height 10
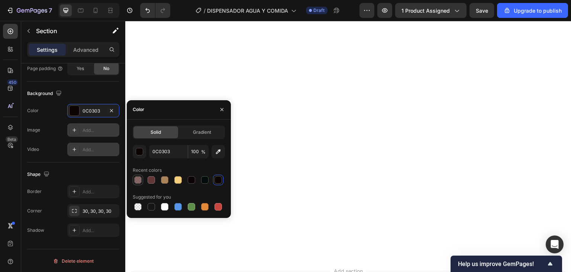
click at [137, 180] on div at bounding box center [137, 179] width 7 height 7
type input "633737"
click at [151, 183] on div at bounding box center [151, 179] width 7 height 7
type input "100"
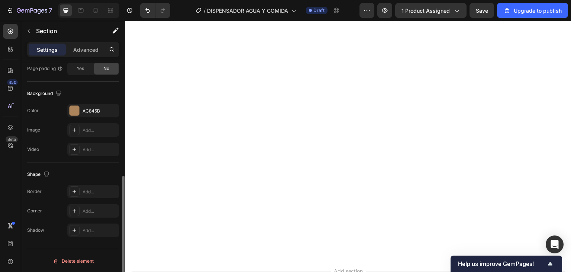
scroll to position [223, 0]
click at [89, 192] on div "Add..." at bounding box center [100, 192] width 35 height 7
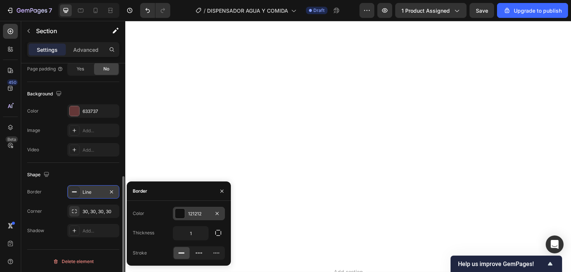
click at [187, 214] on div "121212" at bounding box center [199, 212] width 52 height 13
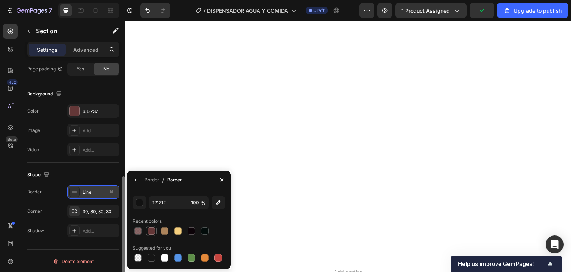
click at [154, 229] on div at bounding box center [151, 230] width 7 height 7
click at [167, 229] on div at bounding box center [164, 230] width 7 height 7
click at [174, 229] on div at bounding box center [178, 230] width 9 height 9
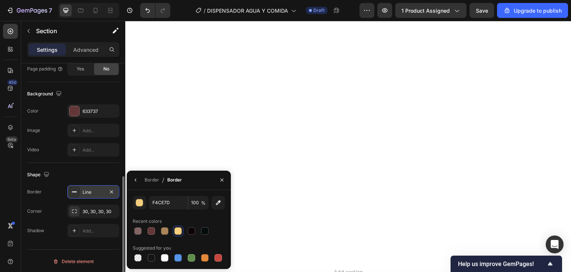
click at [174, 229] on div at bounding box center [178, 230] width 9 height 9
click at [203, 230] on div at bounding box center [204, 230] width 7 height 7
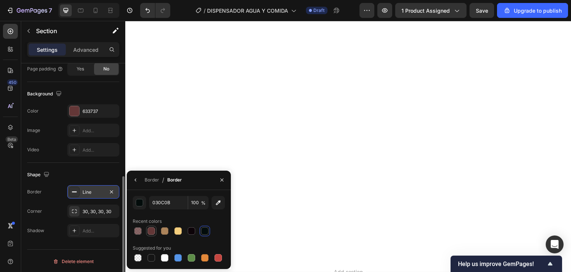
click at [154, 232] on div at bounding box center [151, 230] width 7 height 7
type input "633737"
click at [112, 189] on icon "button" at bounding box center [112, 192] width 6 height 6
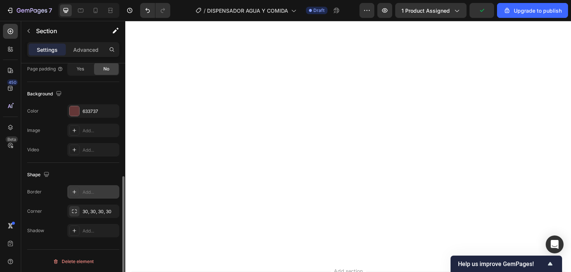
click at [88, 174] on div "Shape" at bounding box center [73, 175] width 92 height 12
click at [97, 228] on div "Add..." at bounding box center [100, 230] width 35 height 7
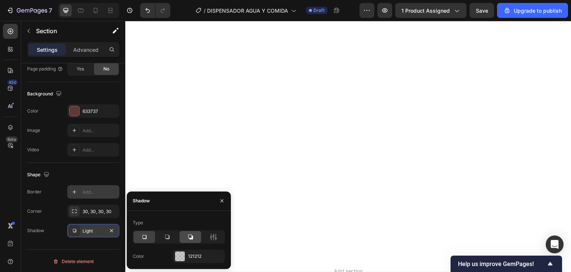
click at [194, 235] on icon at bounding box center [190, 236] width 7 height 7
click at [195, 255] on div "121212" at bounding box center [199, 256] width 22 height 7
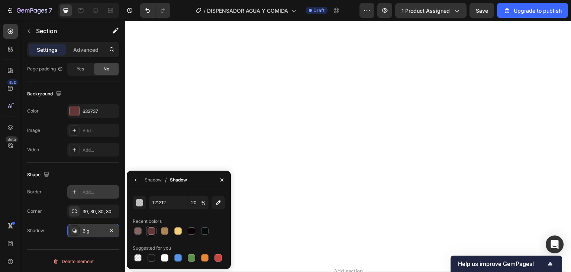
click at [153, 231] on div at bounding box center [151, 230] width 7 height 7
type input "633737"
type input "100"
click at [179, 257] on div at bounding box center [177, 257] width 7 height 7
click at [140, 233] on div at bounding box center [137, 230] width 7 height 7
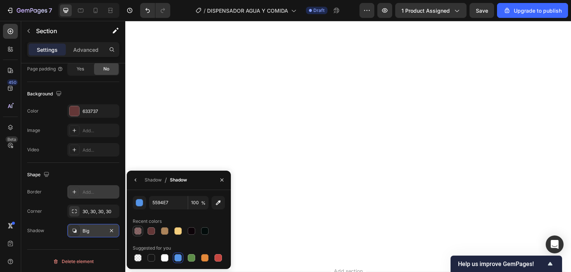
type input "633737"
type input "75"
click at [223, 183] on button "button" at bounding box center [222, 180] width 12 height 12
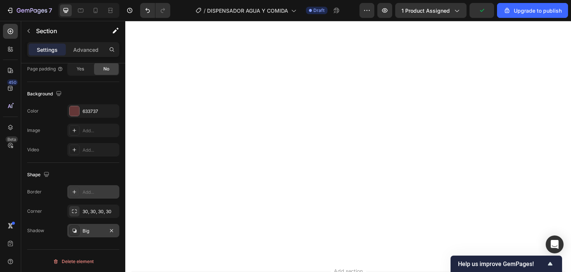
click at [96, 222] on div "Border Add... Corner 30, 30, 30, 30 Shadow Big" at bounding box center [73, 211] width 92 height 52
click at [106, 230] on div "Big" at bounding box center [93, 230] width 52 height 13
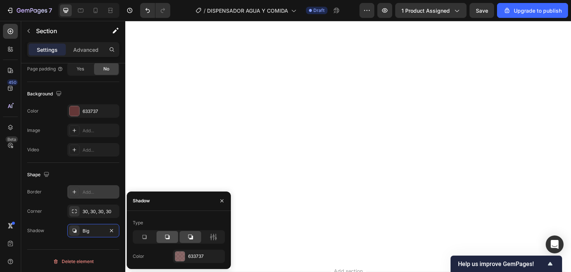
click at [167, 235] on icon at bounding box center [167, 236] width 7 height 7
click at [113, 227] on icon "button" at bounding box center [112, 230] width 6 height 6
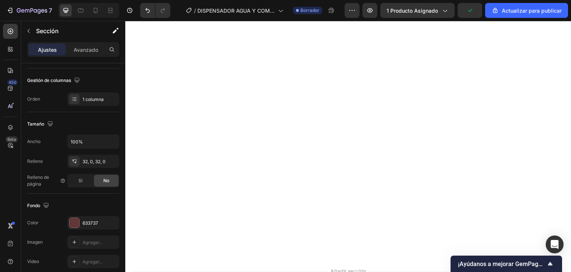
scroll to position [1869, 0]
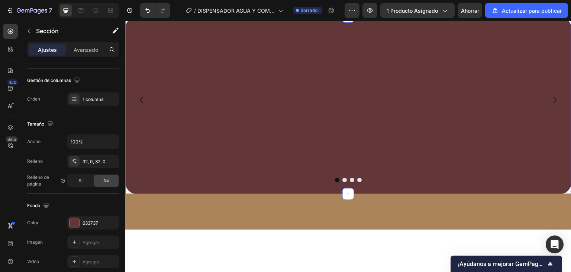
click at [129, 192] on section "Imagen Imagen Imagen Imagen Carrusel Sección 5 Puedes crear secciones reutiliza…" at bounding box center [348, 105] width 446 height 177
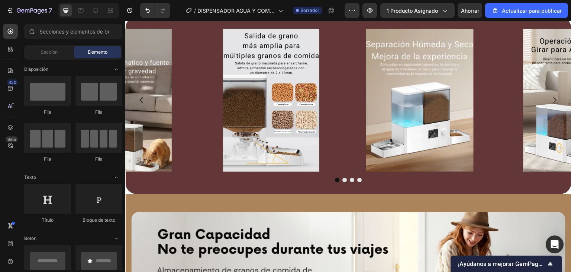
click at [129, 192] on section "Imagen Imagen Imagen Imagen Carrusel Sección 5" at bounding box center [348, 105] width 446 height 177
click at [128, 187] on div "Imagen Imagen Imagen Imagen Carrusel Sección 5" at bounding box center [348, 105] width 446 height 177
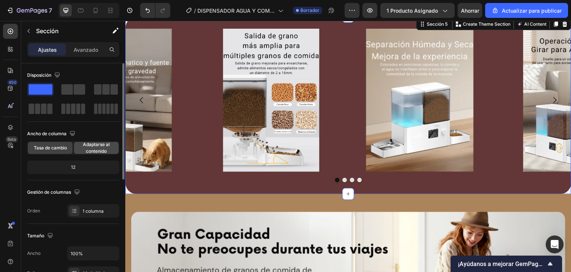
click at [100, 148] on font "Adaptarse al contenido" at bounding box center [96, 147] width 27 height 12
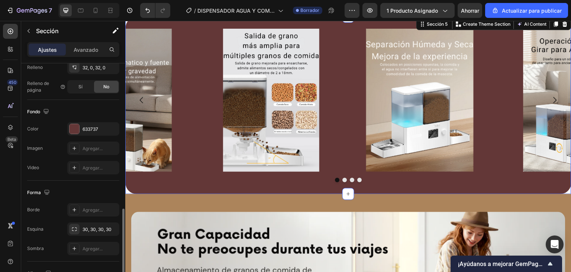
scroll to position [246, 0]
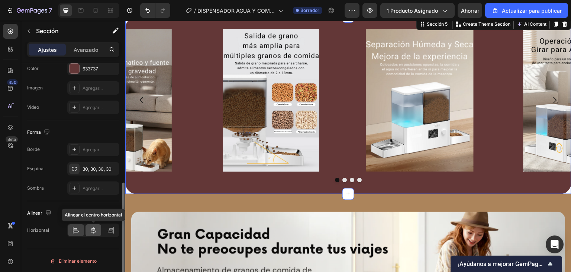
click at [89, 228] on div at bounding box center [94, 230] width 16 height 12
click at [74, 232] on icon at bounding box center [75, 229] width 7 height 7
click at [96, 231] on icon at bounding box center [93, 229] width 7 height 7
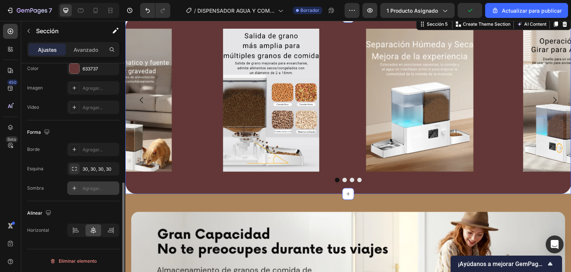
click at [83, 189] on div "Agregar..." at bounding box center [93, 187] width 52 height 13
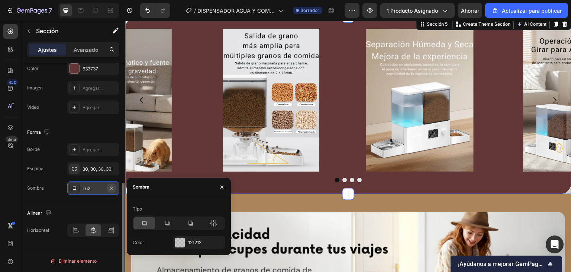
click at [111, 188] on icon "button" at bounding box center [112, 188] width 6 height 6
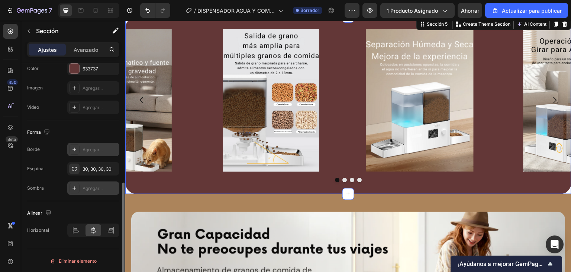
click at [77, 145] on div at bounding box center [74, 149] width 10 height 10
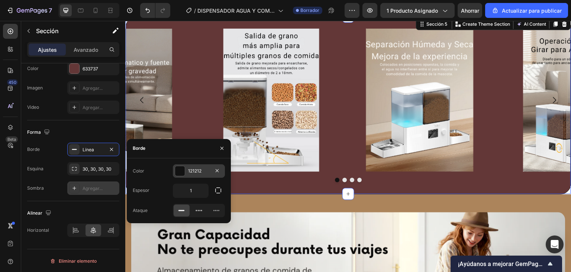
click at [190, 175] on div "121212" at bounding box center [199, 170] width 52 height 13
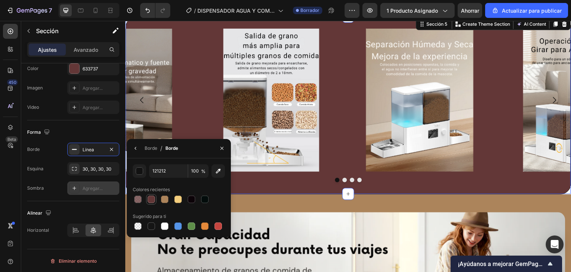
click at [151, 201] on div at bounding box center [151, 198] width 7 height 7
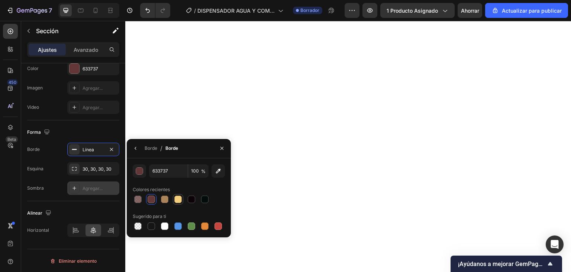
click at [176, 202] on div at bounding box center [177, 198] width 7 height 7
click at [160, 228] on div at bounding box center [165, 226] width 10 height 10
type input "FFFFFF"
click at [219, 150] on icon "button" at bounding box center [222, 148] width 6 height 6
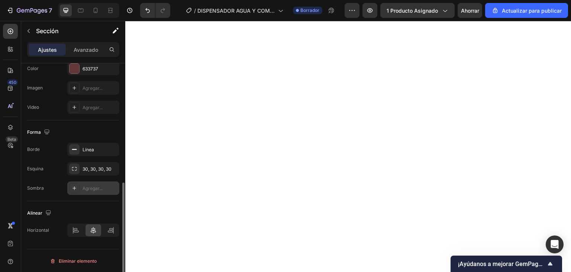
click at [102, 133] on div "Forma" at bounding box center [73, 132] width 92 height 12
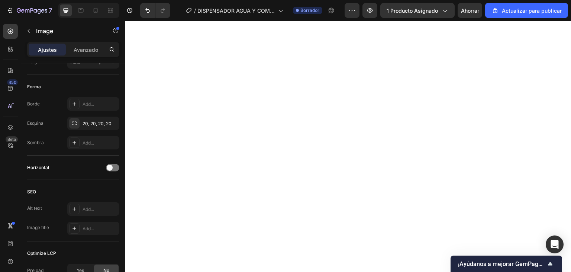
scroll to position [0, 0]
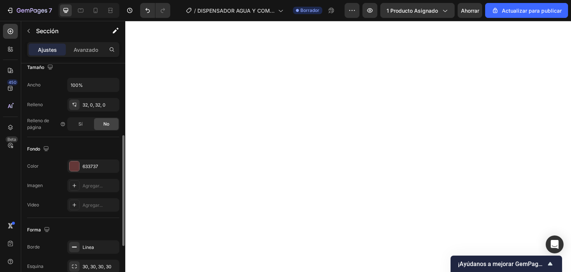
scroll to position [223, 0]
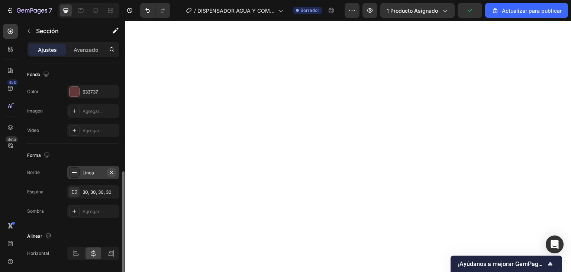
click at [110, 170] on icon "button" at bounding box center [111, 171] width 3 height 3
click at [113, 193] on icon "button" at bounding box center [112, 192] width 6 height 6
click at [92, 194] on div "Agregar..." at bounding box center [100, 192] width 35 height 7
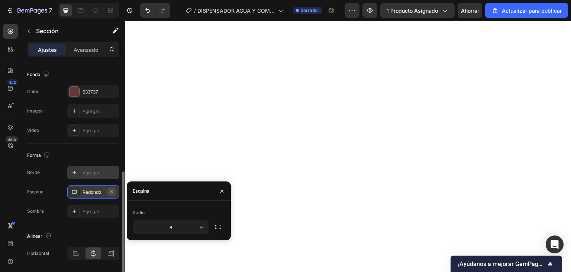
click at [112, 189] on icon "button" at bounding box center [112, 192] width 6 height 6
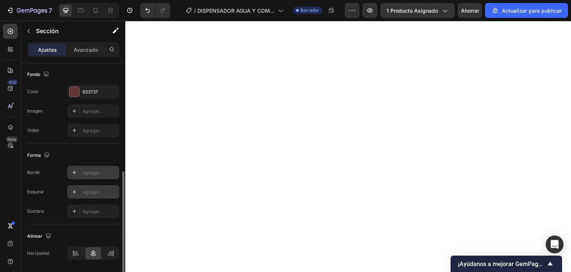
click at [100, 151] on div "Forma" at bounding box center [73, 155] width 92 height 12
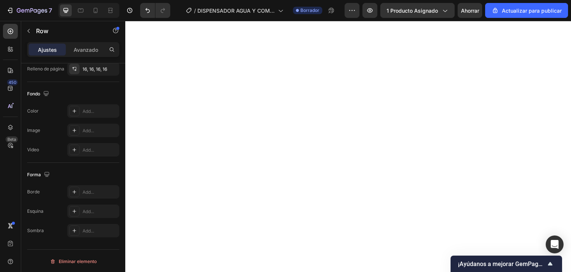
scroll to position [0, 0]
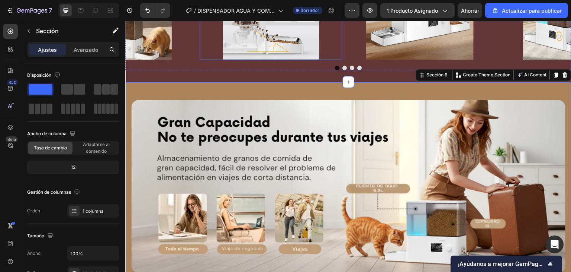
scroll to position [2130, 0]
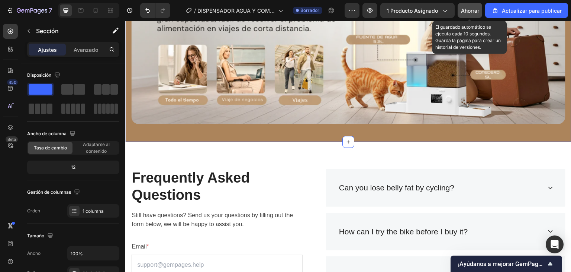
click at [469, 12] on font "Ahorrar" at bounding box center [470, 10] width 18 height 6
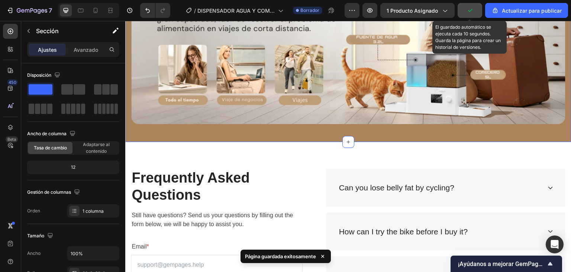
click at [469, 12] on icon "button" at bounding box center [469, 10] width 7 height 7
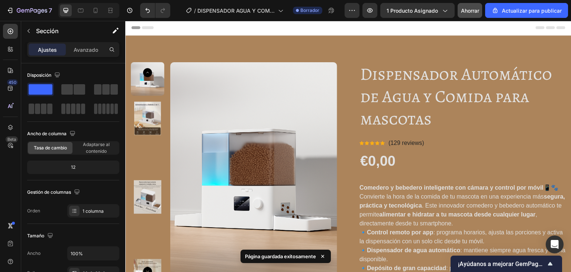
scroll to position [0, 0]
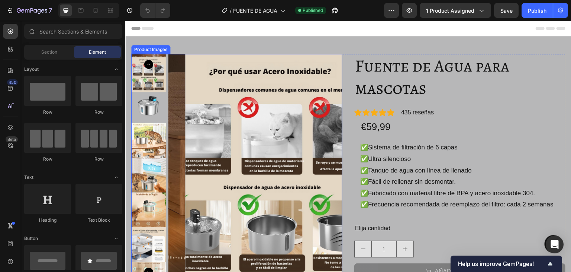
click at [157, 103] on img at bounding box center [148, 105] width 35 height 35
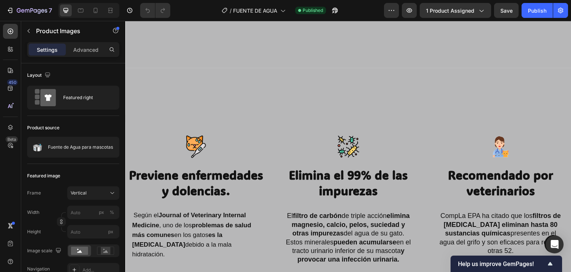
scroll to position [1637, 0]
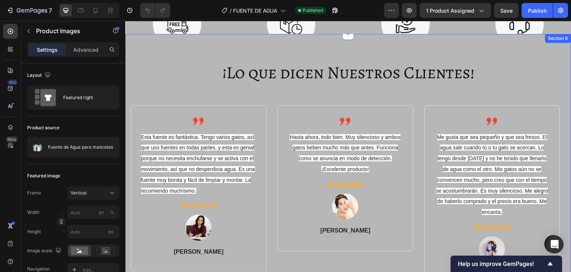
click at [327, 99] on div "¡Lo que dicen Nuestros Clientes! Heading Image Esta fuente es fantástica. Tengo…" at bounding box center [348, 185] width 435 height 249
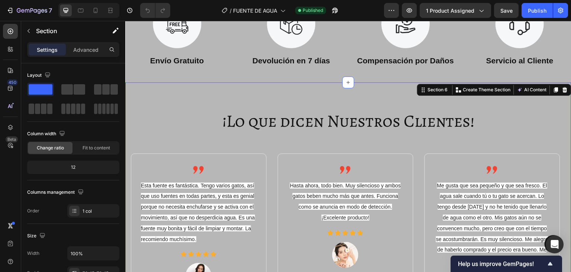
click at [288, 94] on div "¡Lo que dicen Nuestros Clientes! Heading Image Esta fuente es fantástica. Tengo…" at bounding box center [348, 233] width 446 height 303
click at [27, 33] on icon "button" at bounding box center [29, 31] width 6 height 6
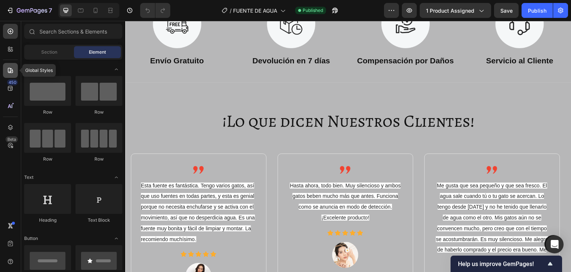
click at [9, 74] on div at bounding box center [10, 70] width 15 height 15
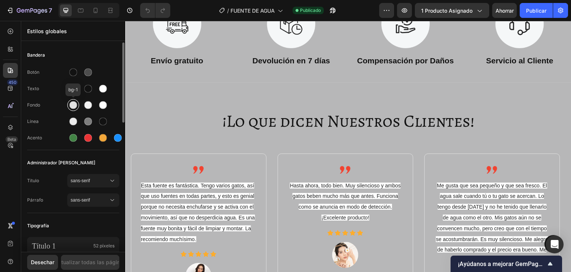
click at [76, 106] on div at bounding box center [74, 105] width 8 height 8
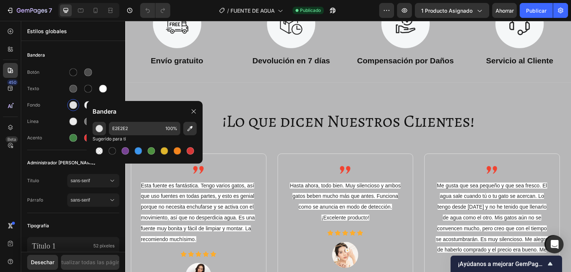
click at [88, 105] on div "Bandera" at bounding box center [145, 111] width 116 height 21
click at [102, 92] on div at bounding box center [103, 88] width 9 height 9
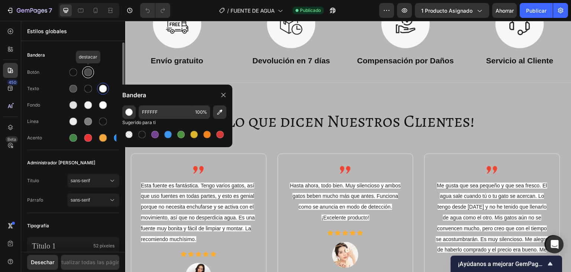
click at [89, 72] on div at bounding box center [88, 72] width 8 height 8
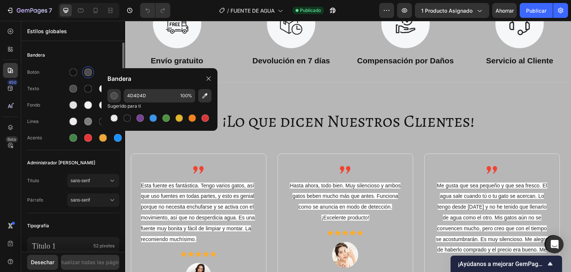
click at [62, 66] on div "Botón" at bounding box center [73, 72] width 92 height 12
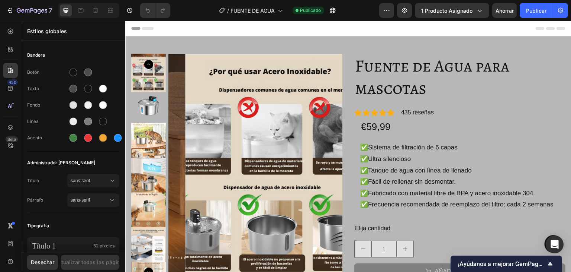
scroll to position [186, 0]
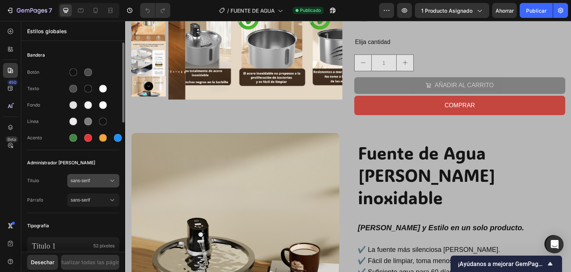
click at [79, 177] on div "sans-serif" at bounding box center [93, 180] width 45 height 7
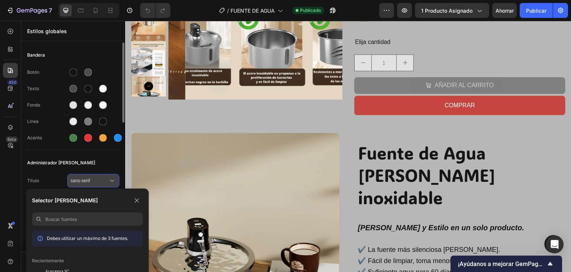
click at [79, 177] on div "sans-serif" at bounding box center [93, 180] width 45 height 7
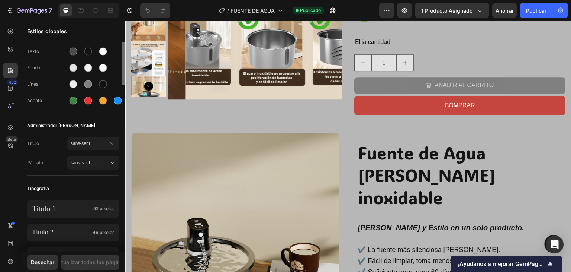
scroll to position [0, 0]
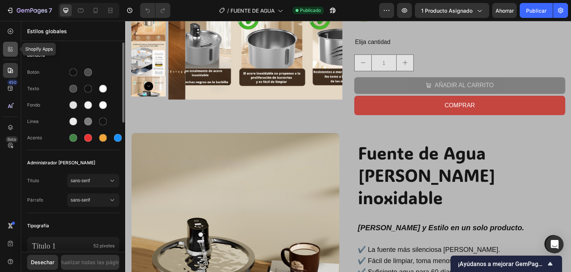
click at [11, 52] on icon at bounding box center [10, 48] width 7 height 7
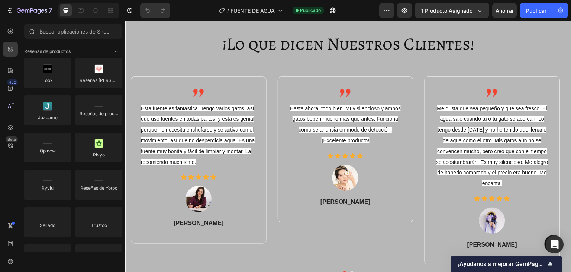
scroll to position [1674, 0]
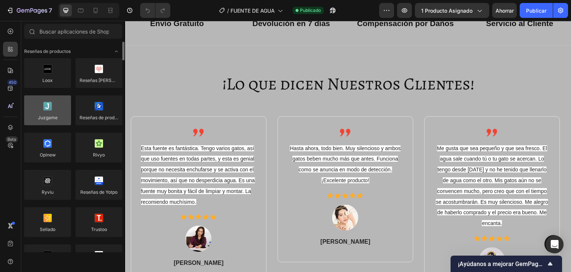
click at [55, 105] on div at bounding box center [47, 110] width 47 height 30
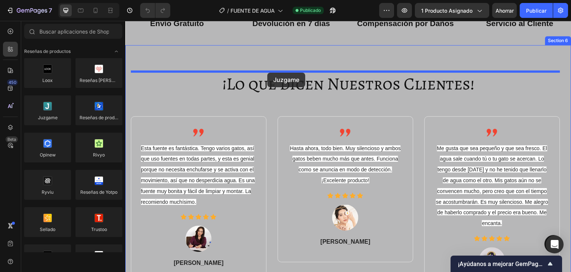
drag, startPoint x: 180, startPoint y: 132, endPoint x: 267, endPoint y: 73, distance: 105.9
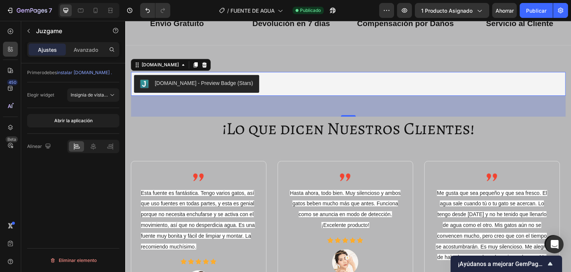
click at [190, 83] on div "[DOMAIN_NAME] - Preview Badge (Stars)" at bounding box center [204, 83] width 99 height 8
click at [275, 82] on div "[DOMAIN_NAME] - Preview Badge (Stars)" at bounding box center [348, 84] width 429 height 18
click at [102, 94] on font "Insignia de vista previa (Estrellas)" at bounding box center [106, 95] width 70 height 6
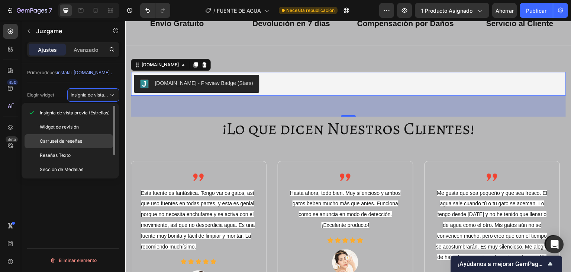
click at [75, 142] on font "Carrusel de reseñas" at bounding box center [61, 141] width 42 height 6
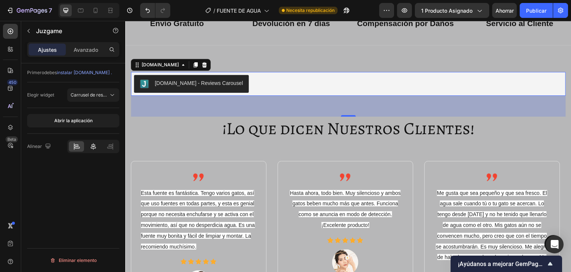
click at [93, 148] on icon at bounding box center [93, 145] width 7 height 7
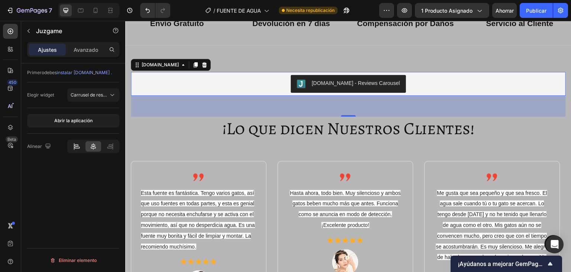
click at [79, 149] on icon at bounding box center [76, 145] width 7 height 7
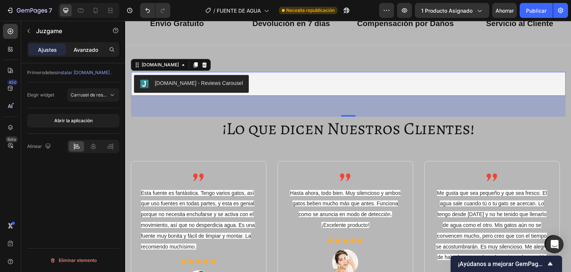
click at [85, 49] on font "Avanzado" at bounding box center [86, 50] width 25 height 6
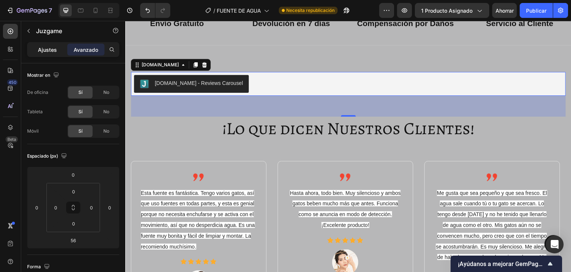
click at [55, 48] on font "Ajustes" at bounding box center [47, 50] width 19 height 6
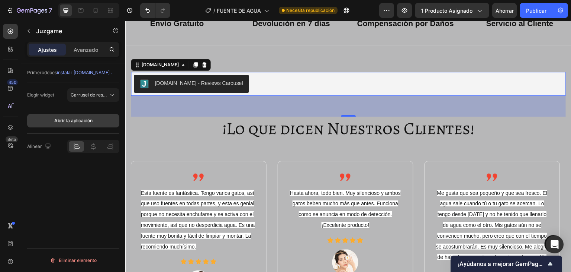
click at [77, 119] on font "Abrir la aplicación" at bounding box center [73, 121] width 38 height 6
click at [76, 73] on font "instalar [DOMAIN_NAME] ." at bounding box center [84, 73] width 55 height 6
click at [81, 118] on font "Abrir la aplicación" at bounding box center [73, 121] width 38 height 6
click at [182, 81] on div "[DOMAIN_NAME] - Reviews Carousel" at bounding box center [199, 83] width 88 height 8
click at [259, 82] on div "[DOMAIN_NAME] - Reviews Carousel" at bounding box center [348, 84] width 429 height 18
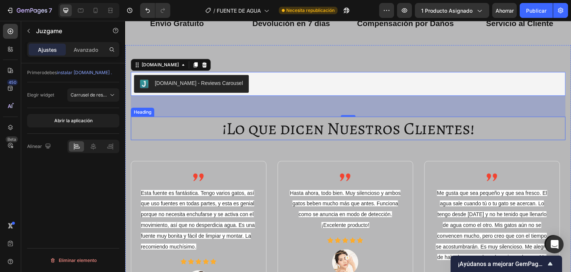
click at [271, 120] on h2 "¡Lo que dicen Nuestros Clientes!" at bounding box center [348, 128] width 435 height 24
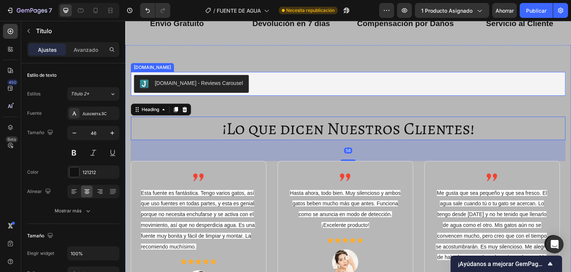
click at [269, 82] on div "[DOMAIN_NAME] - Reviews Carousel" at bounding box center [348, 84] width 429 height 18
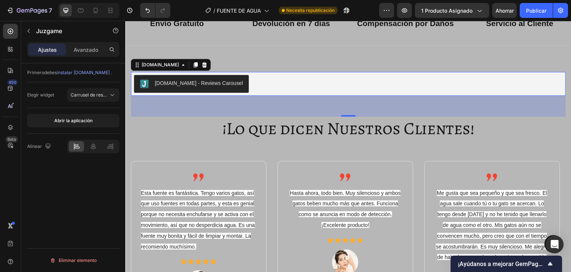
click at [322, 100] on div "56" at bounding box center [348, 106] width 435 height 21
click at [301, 76] on div "[DOMAIN_NAME] - Reviews Carousel" at bounding box center [348, 84] width 429 height 18
click at [201, 76] on button "[DOMAIN_NAME] - Reviews Carousel" at bounding box center [191, 84] width 115 height 18
click at [91, 94] on font "Carrusel de reseñas" at bounding box center [92, 95] width 42 height 6
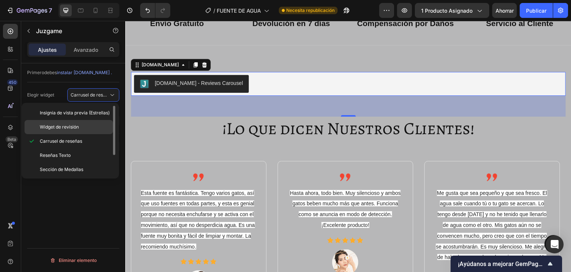
click at [87, 126] on p "Widget de revisión" at bounding box center [75, 127] width 70 height 7
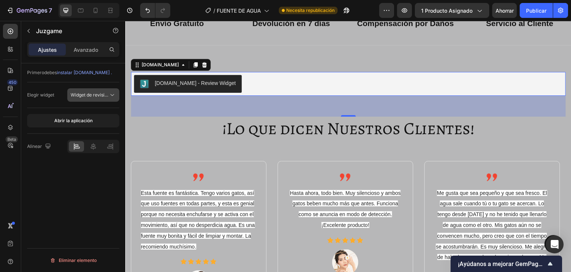
click at [92, 98] on div "Widget de revisión" at bounding box center [93, 94] width 45 height 7
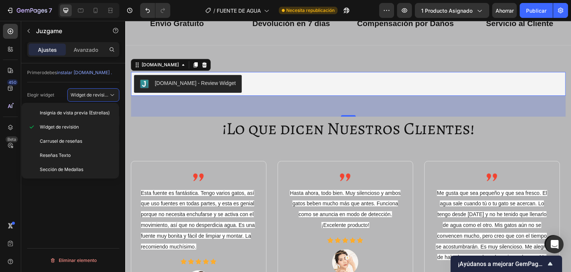
click at [76, 202] on div "Primero debes instalar Judge.me . Elegir widget Widget de revisión Abrir la apl…" at bounding box center [73, 178] width 104 height 230
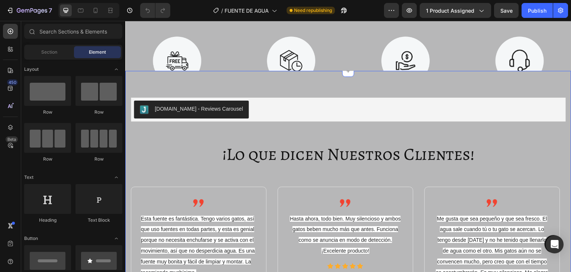
scroll to position [1628, 0]
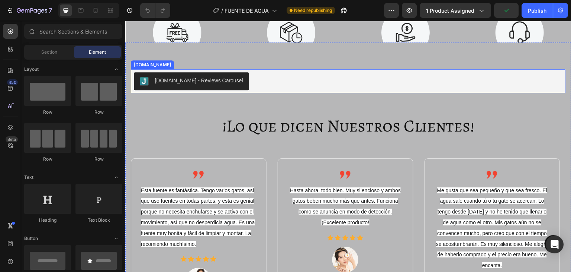
click at [218, 79] on div "[DOMAIN_NAME] - Reviews Carousel" at bounding box center [199, 81] width 88 height 8
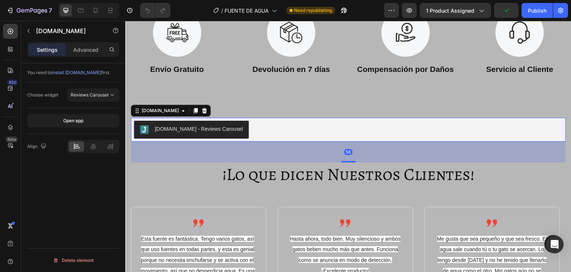
click at [200, 109] on div at bounding box center [204, 110] width 9 height 9
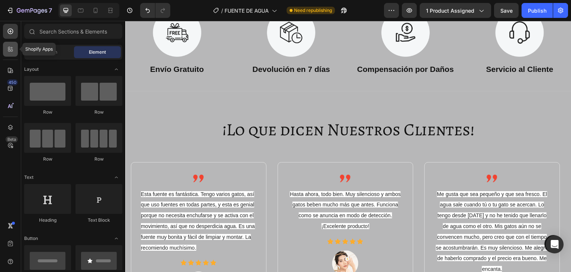
click at [7, 50] on icon at bounding box center [10, 48] width 7 height 7
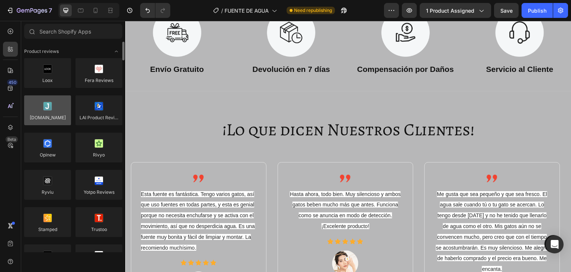
click at [55, 109] on div at bounding box center [47, 110] width 47 height 30
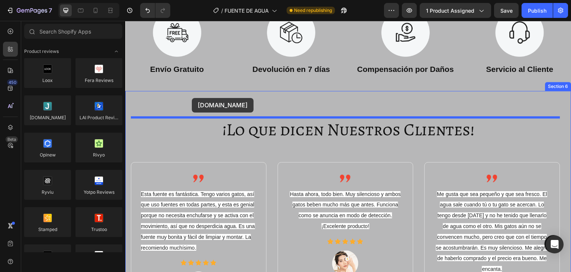
drag, startPoint x: 180, startPoint y: 130, endPoint x: 193, endPoint y: 99, distance: 33.6
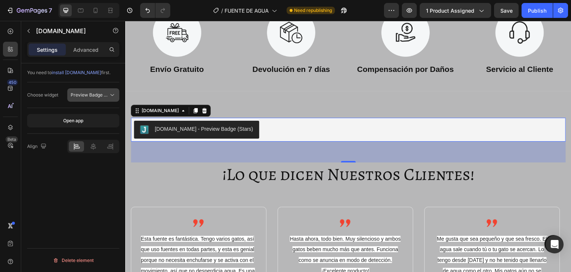
click at [86, 97] on span "Preview Badge (Stars)" at bounding box center [90, 95] width 38 height 7
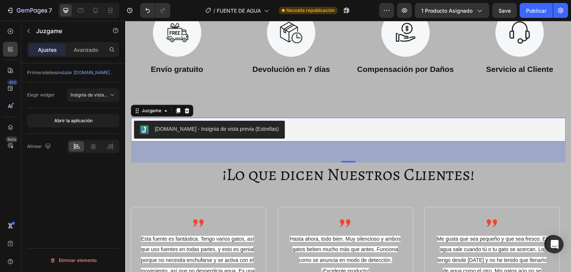
click at [108, 87] on div "Elegir widget Insignia de vista previa (Estrellas)" at bounding box center [73, 95] width 92 height 26
click at [103, 93] on font "Insignia de vista previa (Estrellas)" at bounding box center [106, 95] width 70 height 6
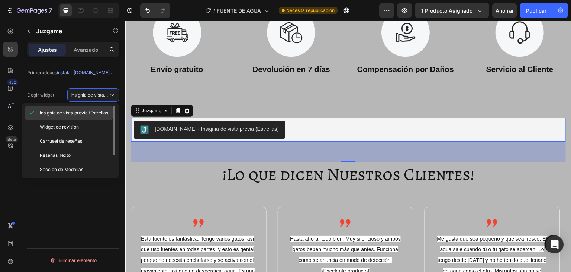
click at [84, 113] on font "Insignia de vista previa (Estrellas)" at bounding box center [75, 113] width 70 height 6
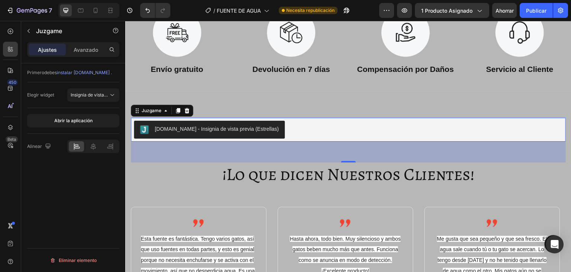
click at [93, 175] on div "Primero debes instalar [DOMAIN_NAME] . Elegir widget Insignia de vista previa (…" at bounding box center [73, 178] width 104 height 230
click at [82, 115] on button "Abrir la aplicación" at bounding box center [73, 120] width 92 height 13
click at [185, 113] on icon at bounding box center [187, 111] width 6 height 6
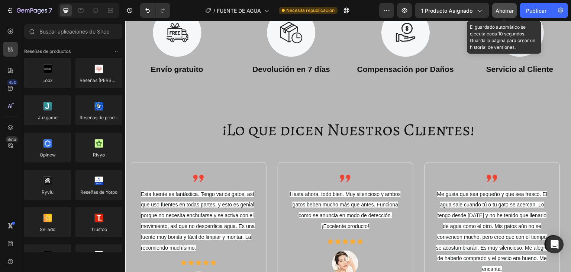
click at [499, 9] on font "Ahorrar" at bounding box center [505, 10] width 18 height 6
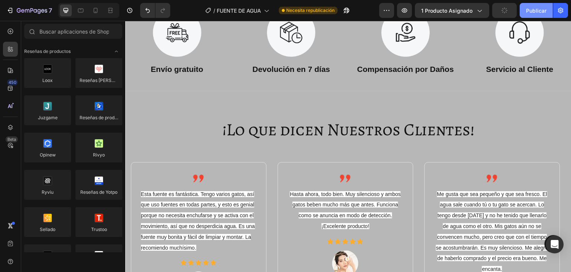
click at [538, 13] on font "Publicar" at bounding box center [536, 10] width 20 height 6
